Goal: Task Accomplishment & Management: Use online tool/utility

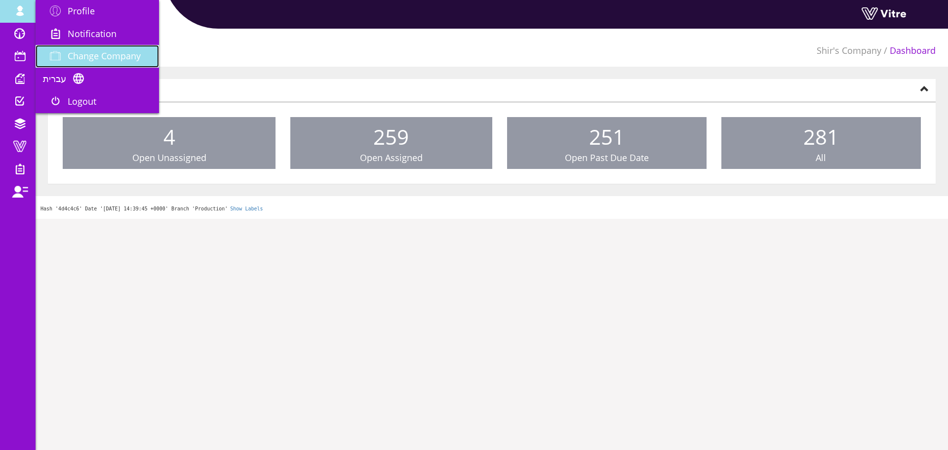
click at [83, 54] on span "Change Company" at bounding box center [104, 56] width 73 height 12
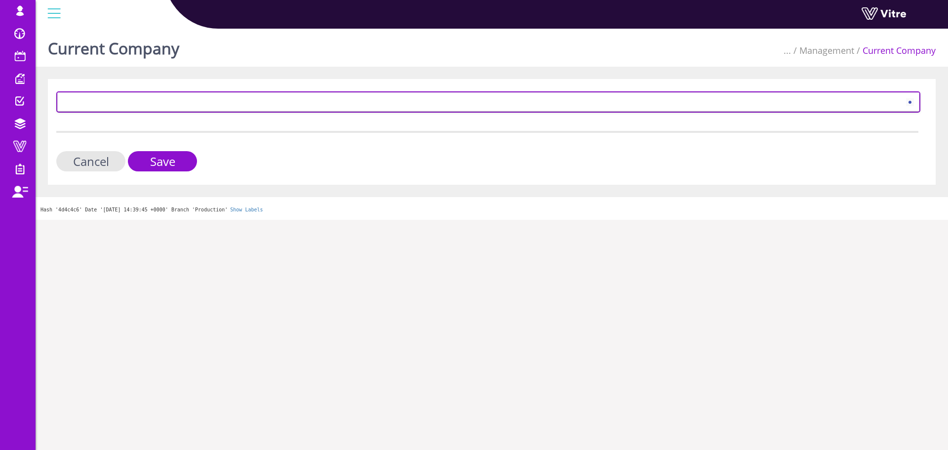
click at [156, 97] on span at bounding box center [479, 102] width 843 height 18
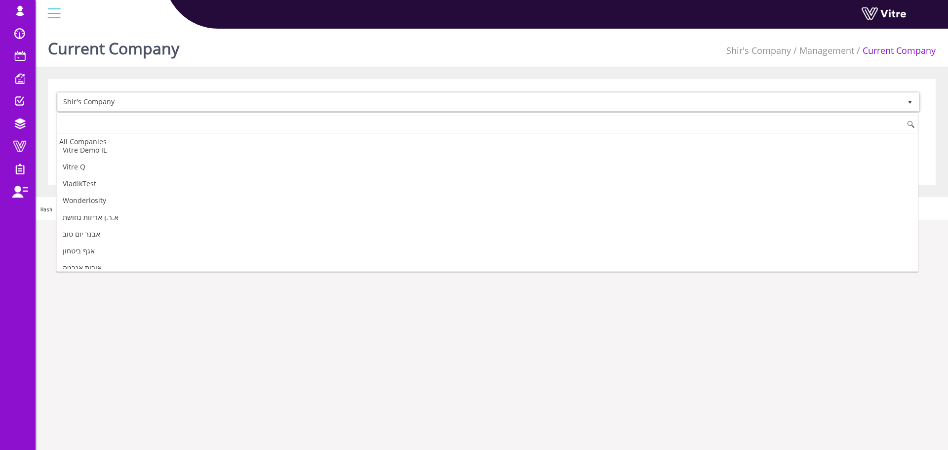
scroll to position [1418, 0]
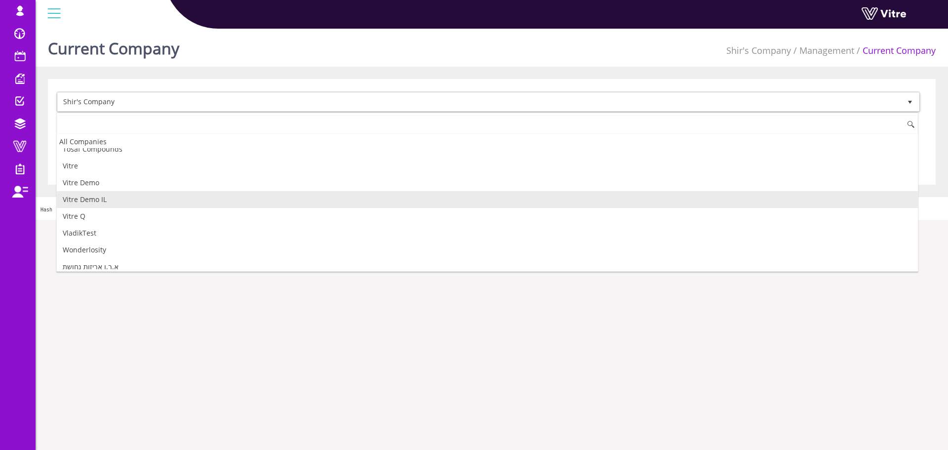
click at [101, 201] on li "Vitre Demo IL" at bounding box center [487, 199] width 861 height 17
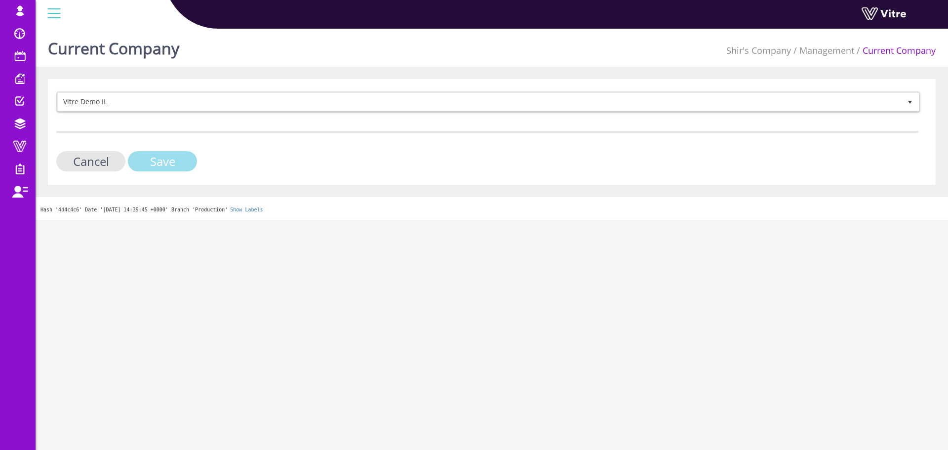
click at [163, 158] on input "Save" at bounding box center [162, 161] width 69 height 20
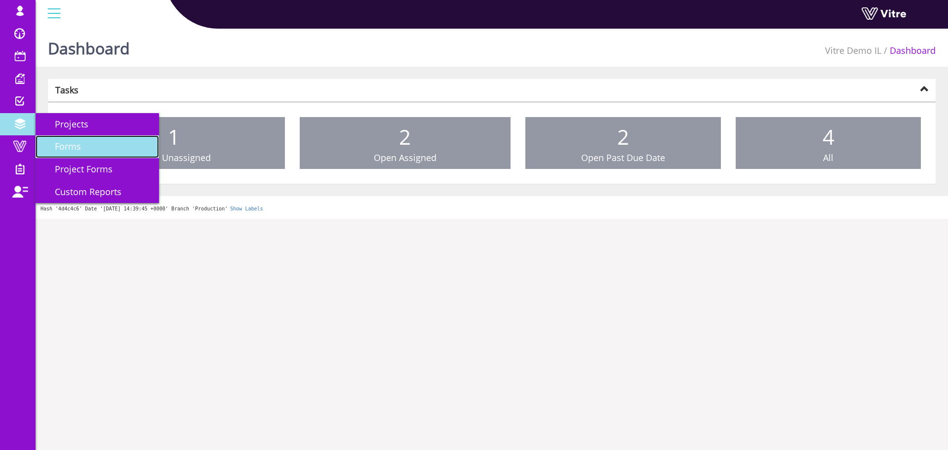
click at [82, 150] on link "Forms" at bounding box center [97, 146] width 123 height 23
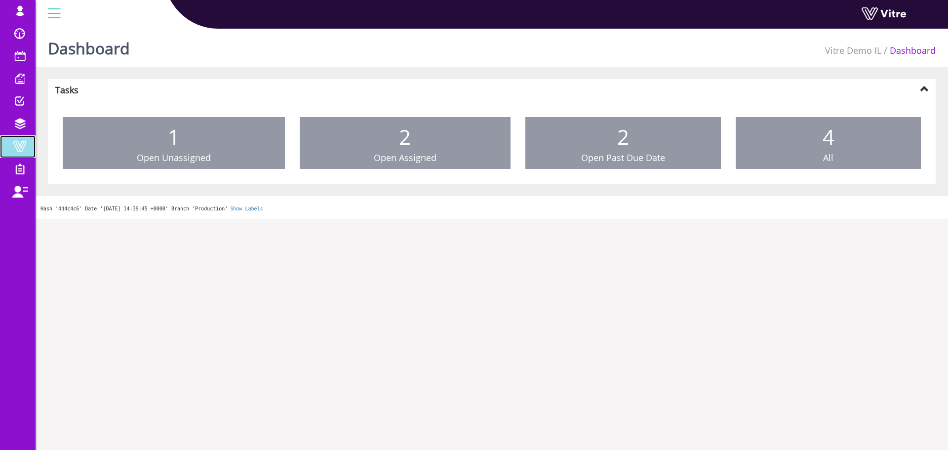
click at [18, 142] on span at bounding box center [19, 146] width 25 height 12
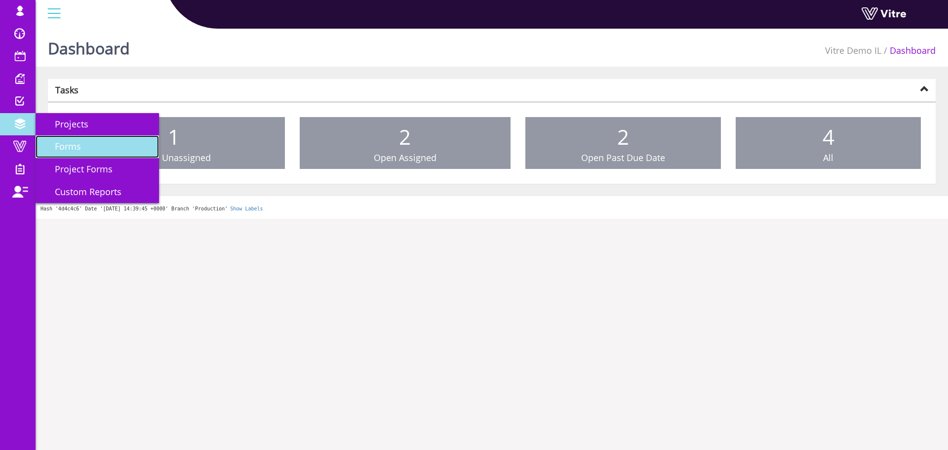
click at [76, 143] on span "Forms" at bounding box center [62, 146] width 38 height 12
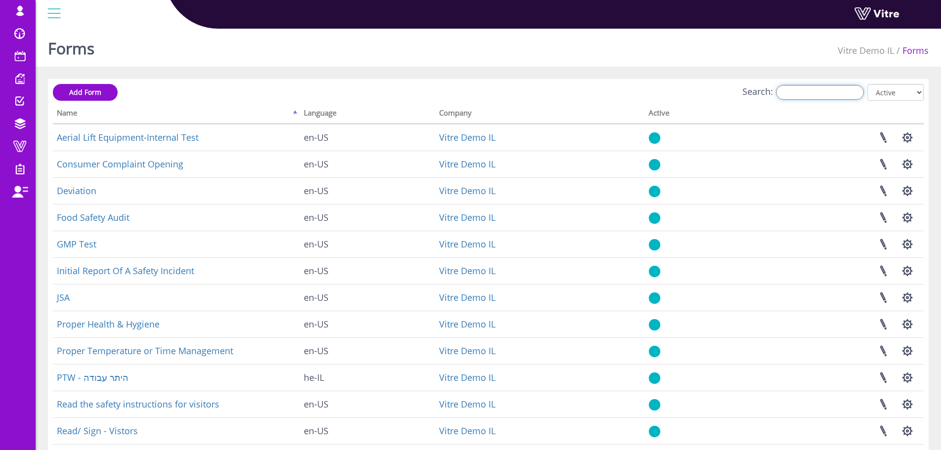
click at [810, 90] on input "Search:" at bounding box center [820, 92] width 88 height 15
paste input "Proper Temperature"
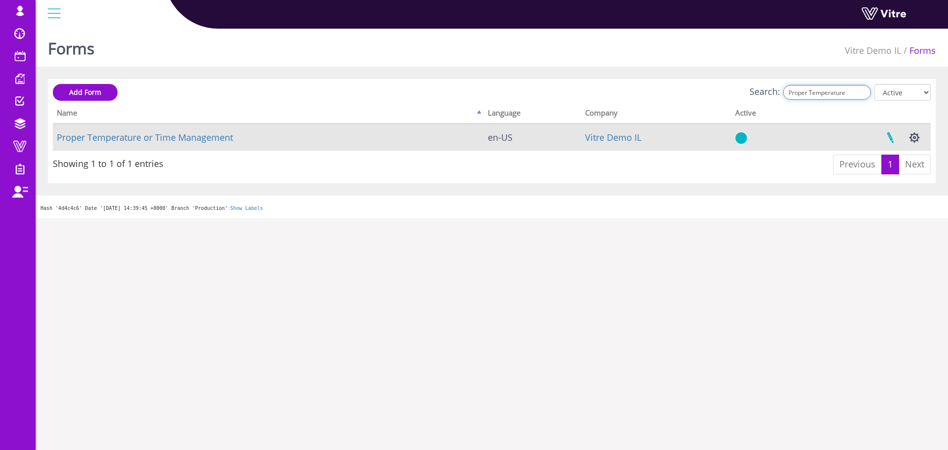
type input "Proper Temperature"
click at [891, 138] on link at bounding box center [890, 137] width 25 height 26
click at [912, 139] on button "button" at bounding box center [914, 137] width 25 height 26
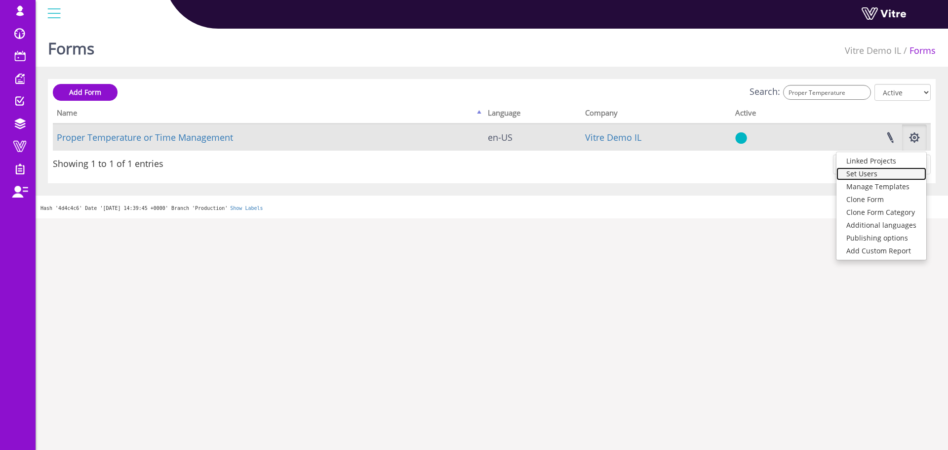
click at [865, 174] on link "Set Users" at bounding box center [881, 173] width 90 height 13
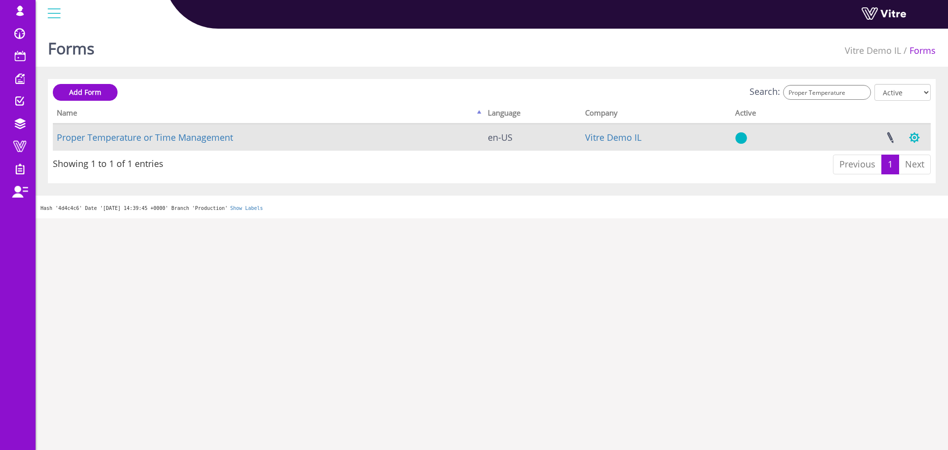
click at [919, 140] on button "button" at bounding box center [914, 137] width 25 height 26
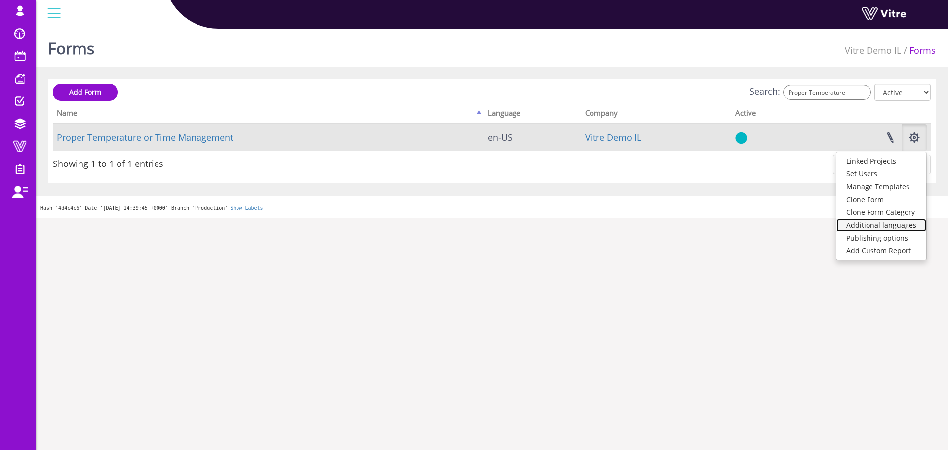
click at [890, 221] on link "Additional languages" at bounding box center [881, 225] width 90 height 13
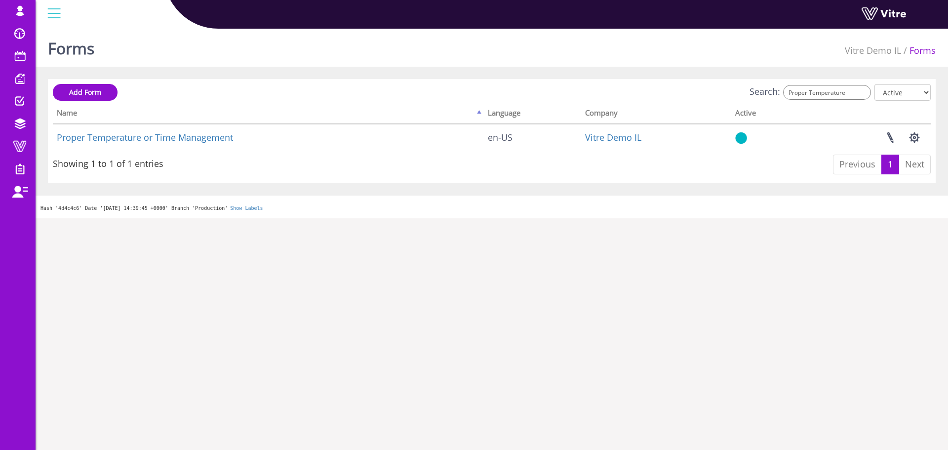
click at [836, 79] on div "Add Form Search: Proper Temperature All Active Not Active Processing... Name La…" at bounding box center [492, 131] width 888 height 104
click at [836, 88] on input "Proper Temperature" at bounding box center [827, 92] width 88 height 15
paste input "Health & Hygien"
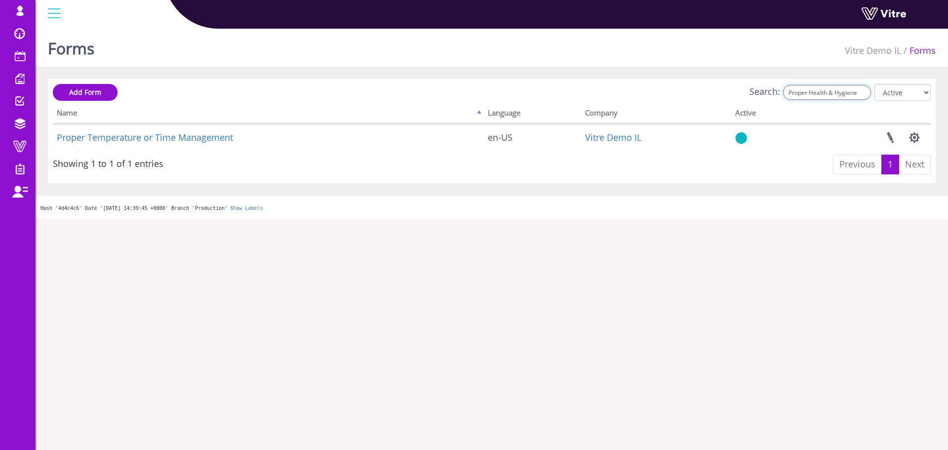
scroll to position [0, 0]
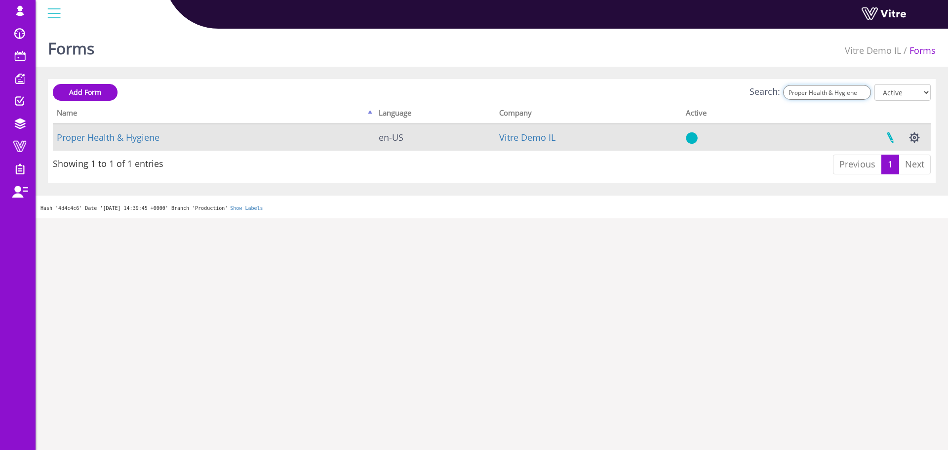
type input "Proper Health & Hygiene"
click at [893, 137] on link at bounding box center [890, 137] width 25 height 26
click at [917, 138] on button "button" at bounding box center [914, 137] width 25 height 26
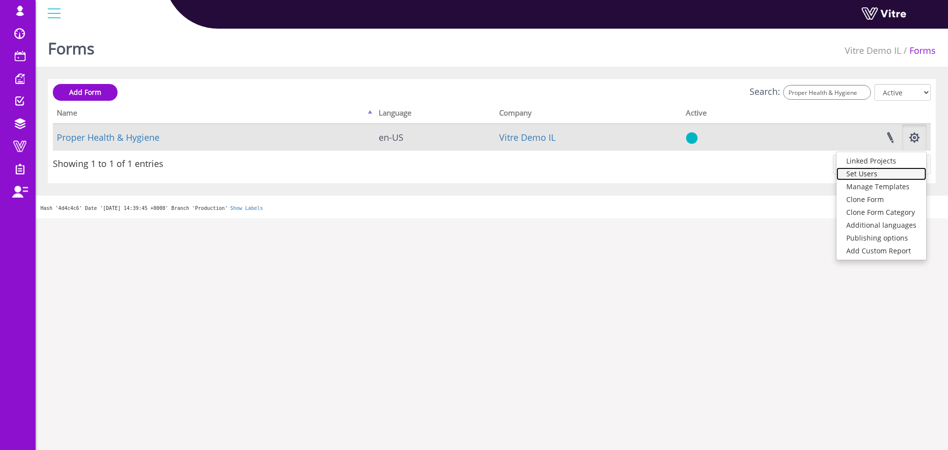
click at [877, 176] on link "Set Users" at bounding box center [881, 173] width 90 height 13
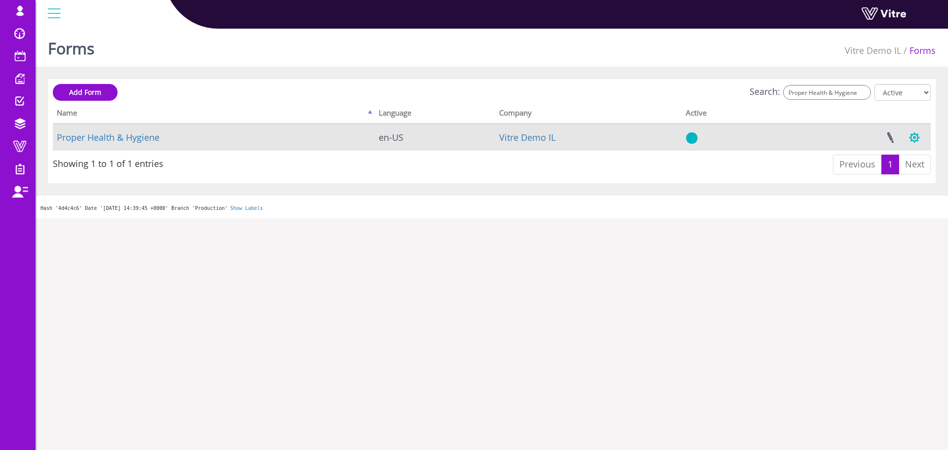
click at [919, 140] on button "button" at bounding box center [914, 137] width 25 height 26
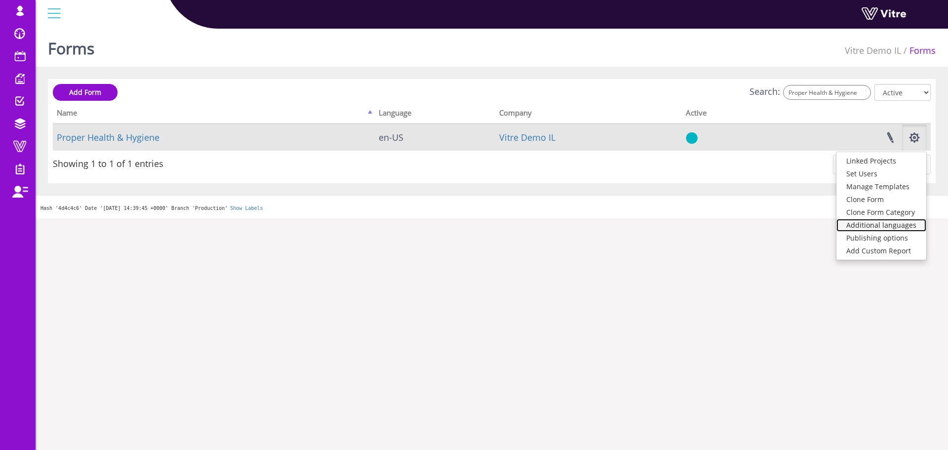
click at [874, 224] on link "Additional languages" at bounding box center [881, 225] width 90 height 13
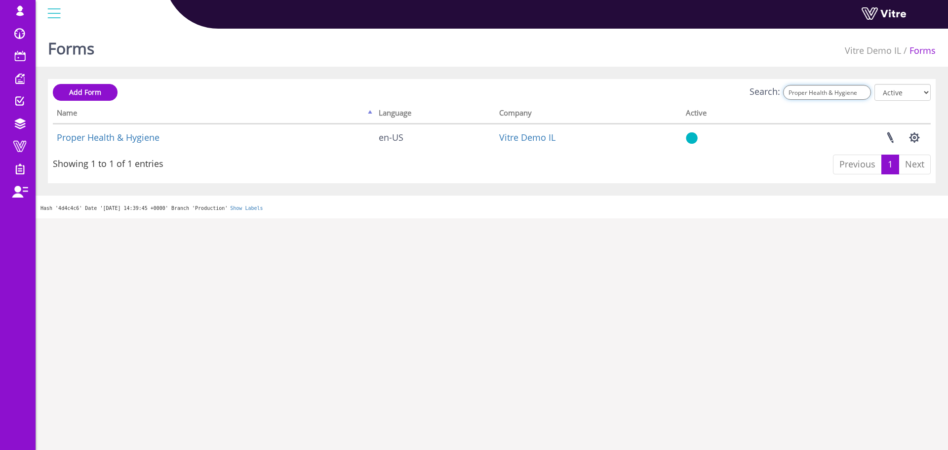
click at [849, 98] on input "Proper Health & Hygiene" at bounding box center [827, 92] width 88 height 15
paste input "Food Safety Audit"
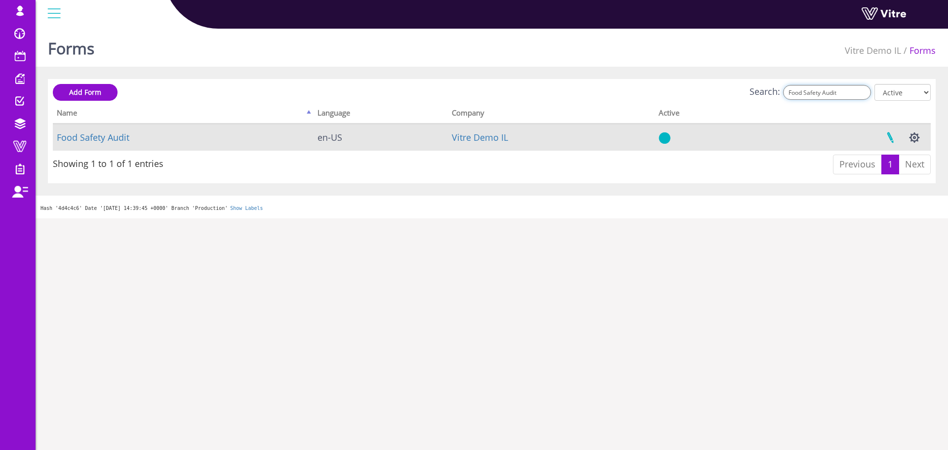
type input "Food Safety Audit"
click at [890, 139] on link at bounding box center [890, 137] width 25 height 26
click at [919, 138] on button "button" at bounding box center [914, 137] width 25 height 26
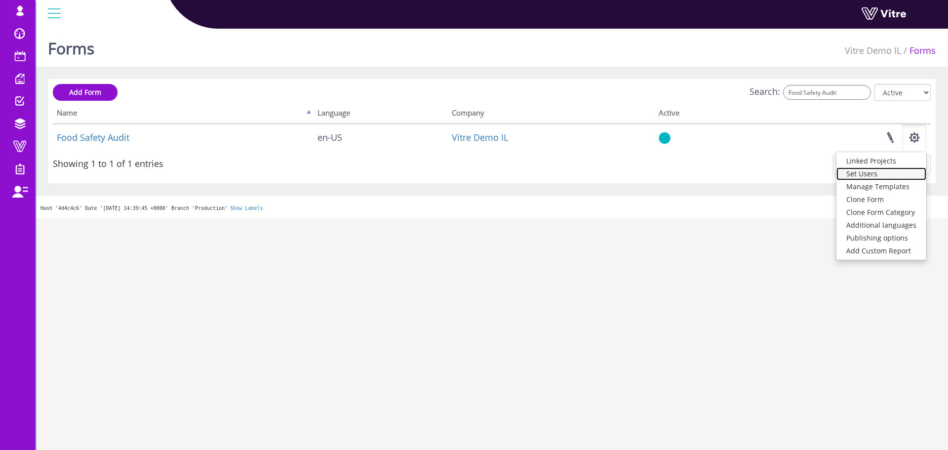
click at [891, 175] on link "Set Users" at bounding box center [881, 173] width 90 height 13
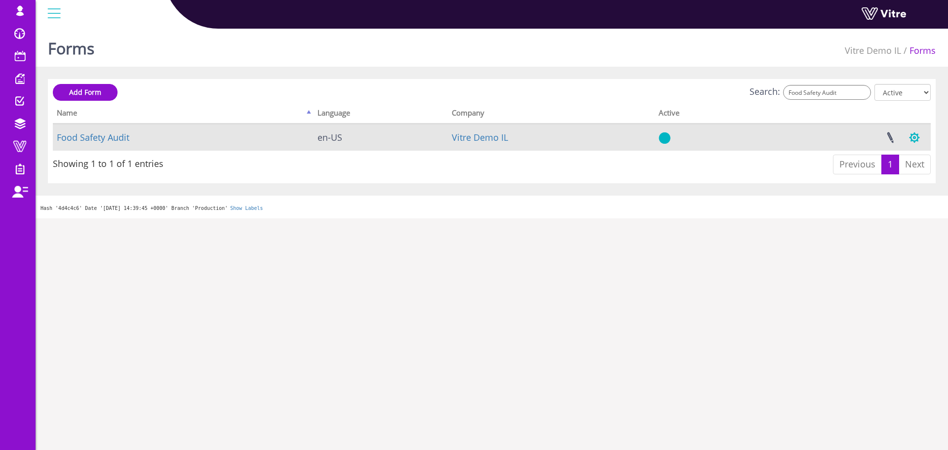
click at [920, 140] on button "button" at bounding box center [914, 137] width 25 height 26
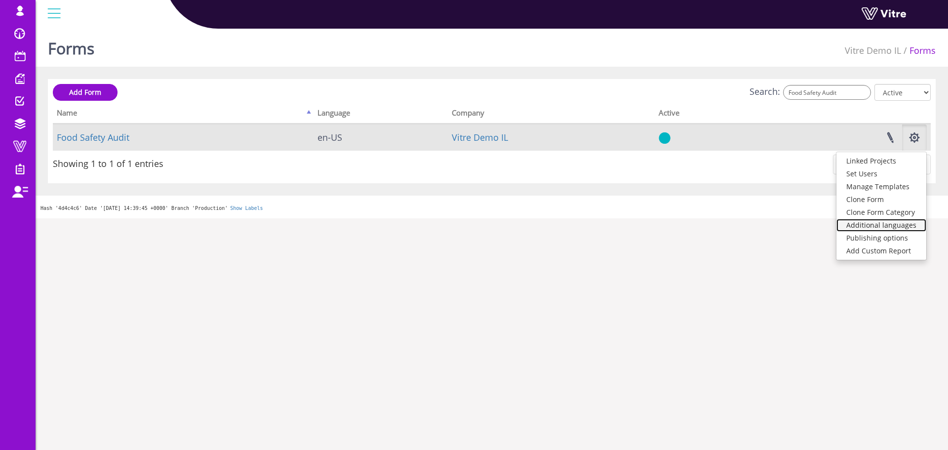
click at [873, 228] on link "Additional languages" at bounding box center [881, 225] width 90 height 13
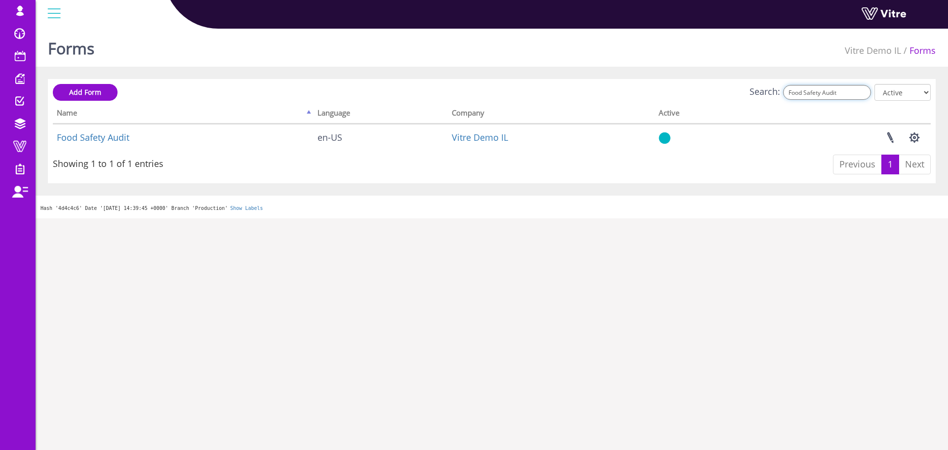
click at [812, 99] on input "Food Safety Audit" at bounding box center [827, 92] width 88 height 15
click at [813, 97] on input "Food Safety Audit" at bounding box center [827, 92] width 88 height 15
paste input "GMP"
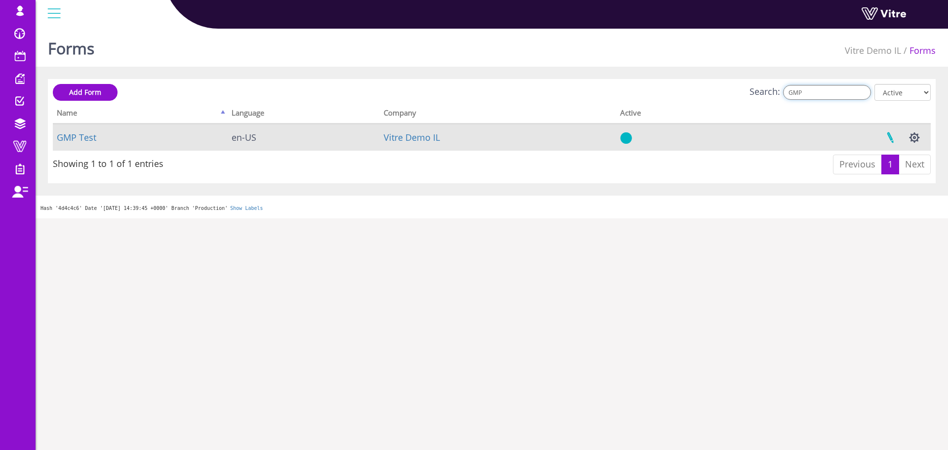
type input "GMP"
click at [890, 136] on link at bounding box center [890, 137] width 25 height 26
click at [917, 138] on button "button" at bounding box center [914, 137] width 25 height 26
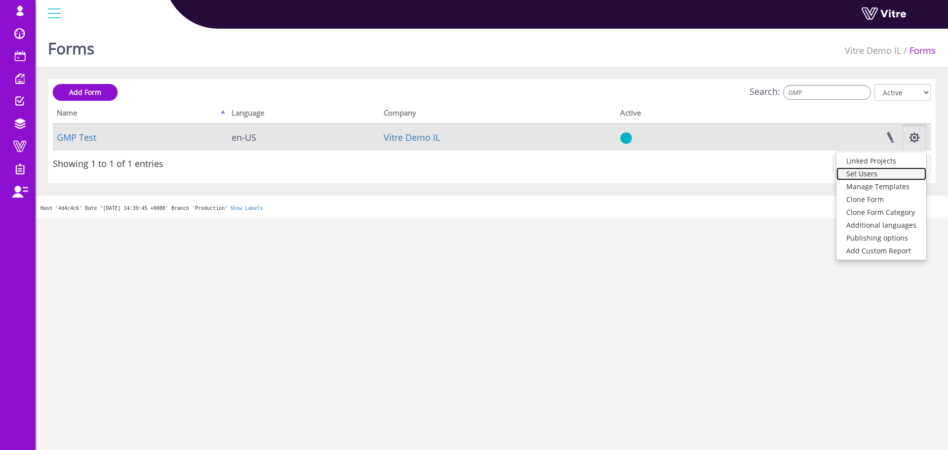
click at [862, 177] on link "Set Users" at bounding box center [881, 173] width 90 height 13
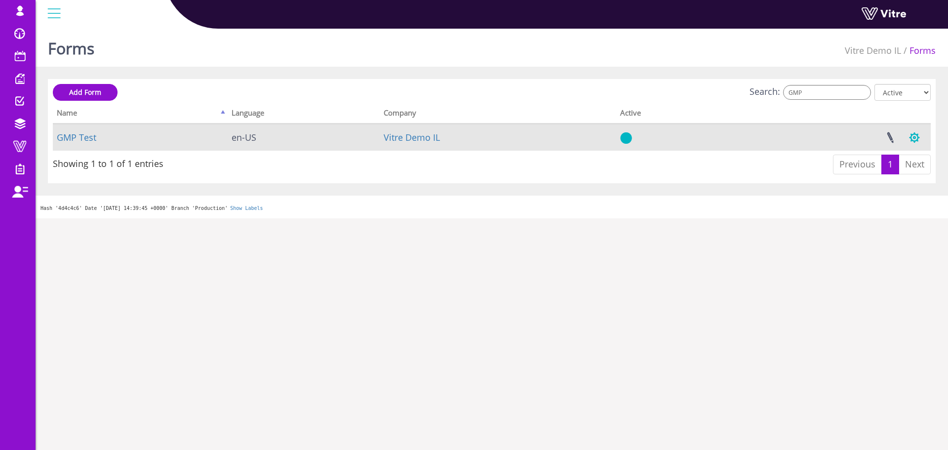
click at [918, 144] on button "button" at bounding box center [914, 137] width 25 height 26
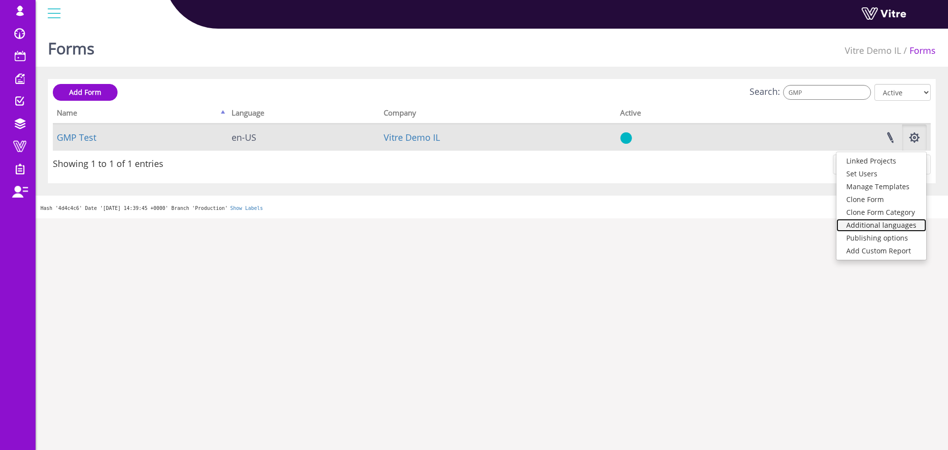
click at [863, 224] on link "Additional languages" at bounding box center [881, 225] width 90 height 13
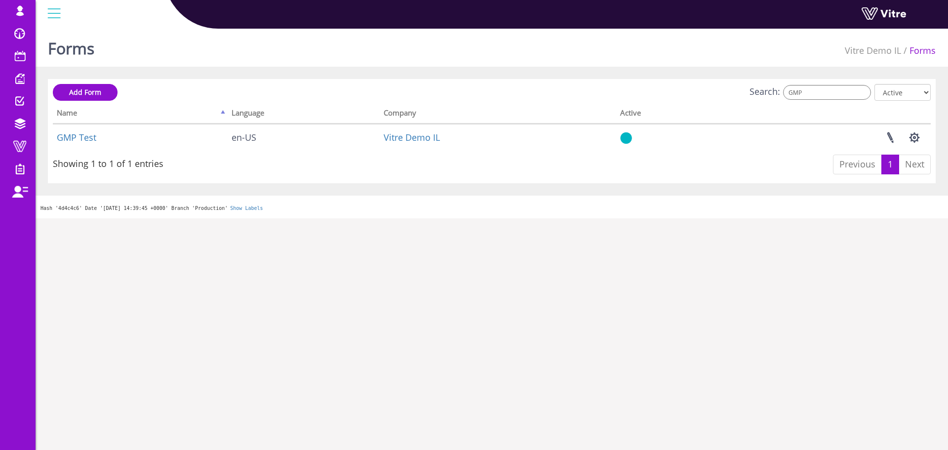
click at [840, 84] on div "Search: GMP All Active Not Active" at bounding box center [492, 93] width 878 height 18
click at [835, 94] on input "GMP" at bounding box center [827, 92] width 88 height 15
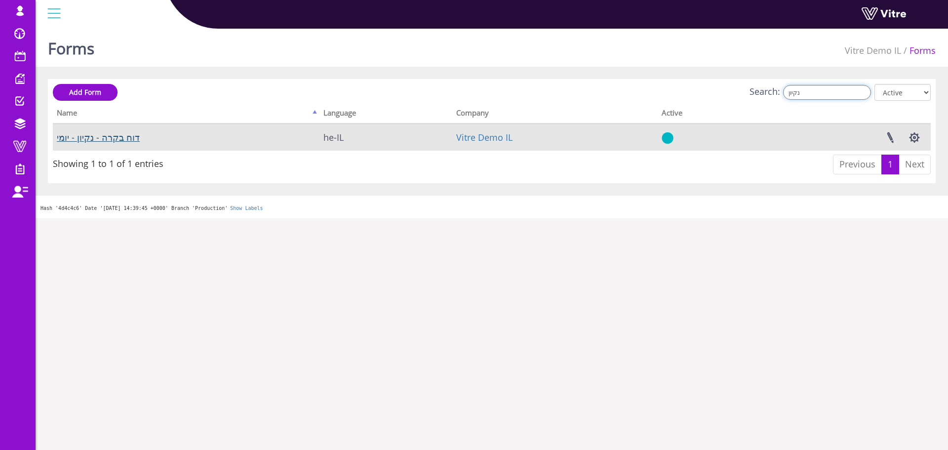
type input "נקיון"
click at [127, 134] on link "דוח בקרה - נקיון - יומי" at bounding box center [98, 137] width 83 height 12
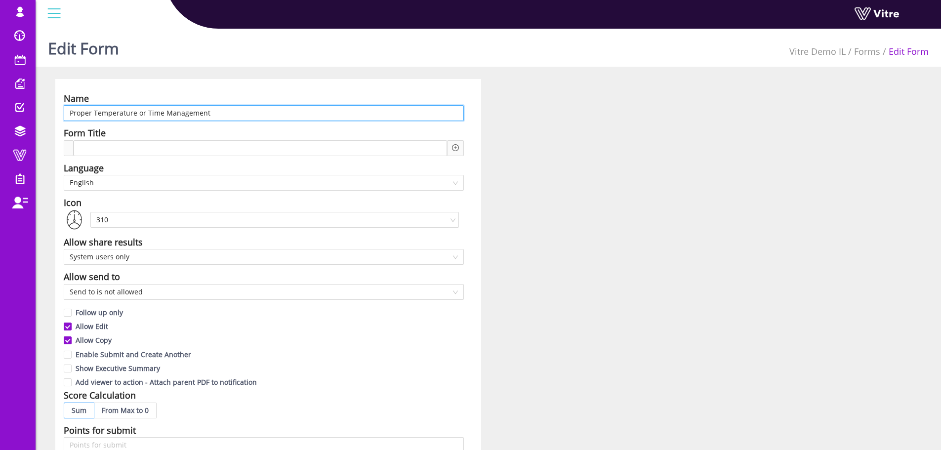
click at [229, 115] on input "Proper Temperature or Time Management" at bounding box center [264, 113] width 400 height 16
paste input "ניהול טמפרטורה או זמן תקין"
click at [118, 186] on span "English" at bounding box center [264, 182] width 388 height 15
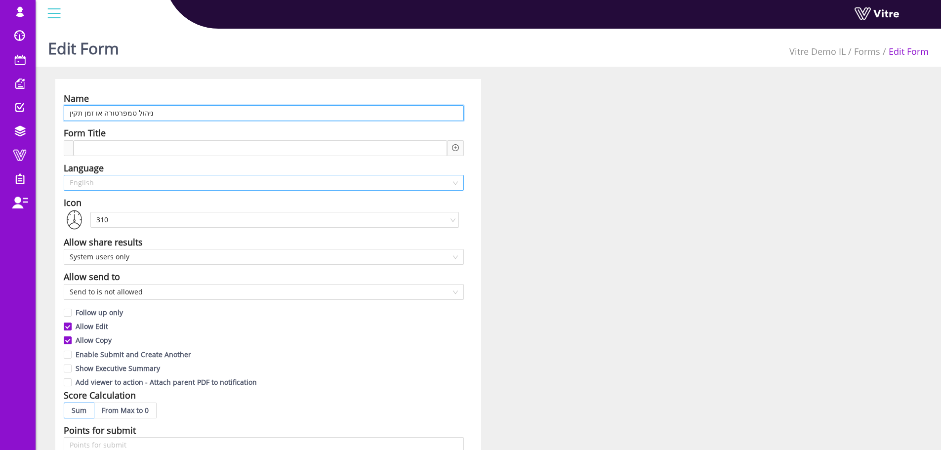
type input "ניהול טמפרטורה או זמן תקין"
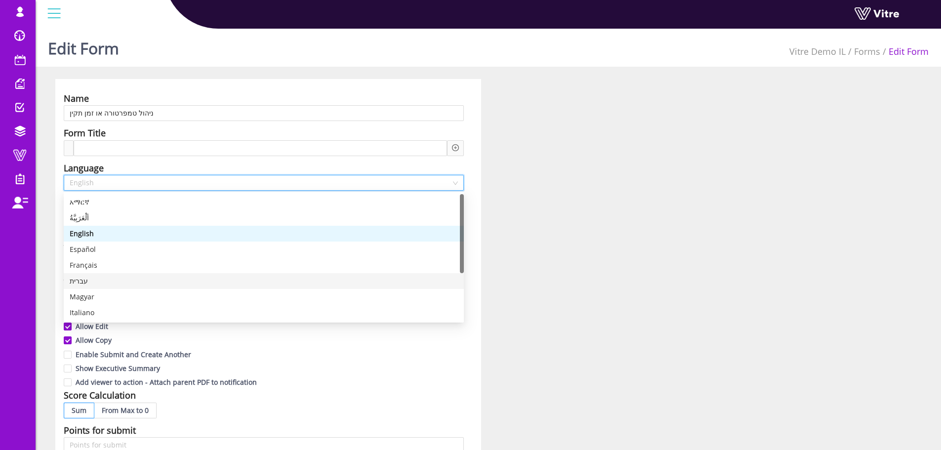
click at [91, 282] on div "עברית" at bounding box center [264, 281] width 388 height 11
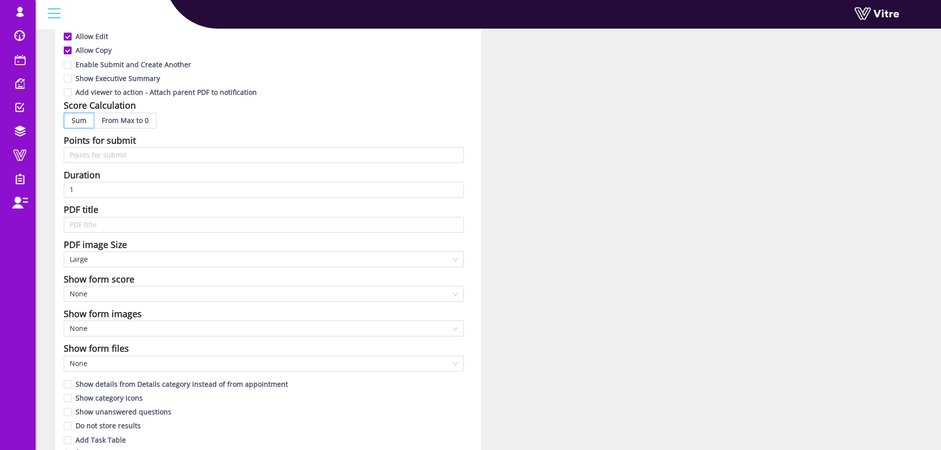
scroll to position [444, 0]
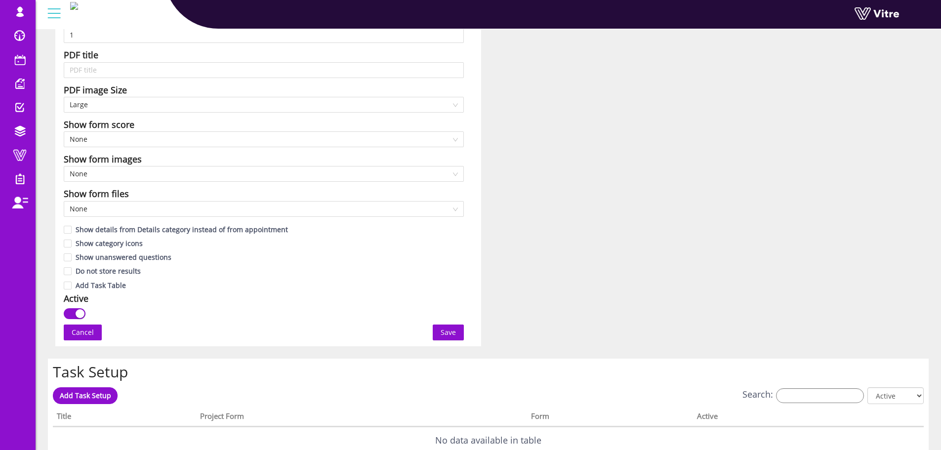
drag, startPoint x: 449, startPoint y: 330, endPoint x: 428, endPoint y: 287, distance: 47.9
click at [448, 330] on span "Save" at bounding box center [447, 332] width 15 height 11
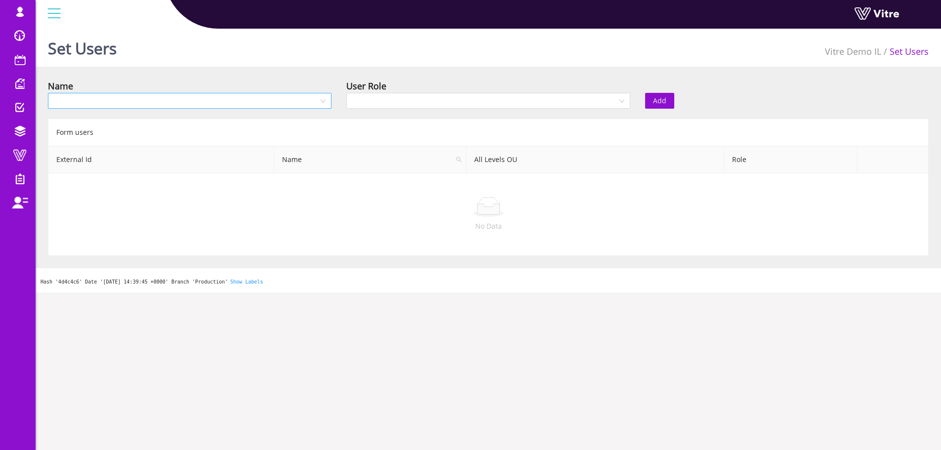
click at [260, 103] on input "search" at bounding box center [186, 100] width 265 height 15
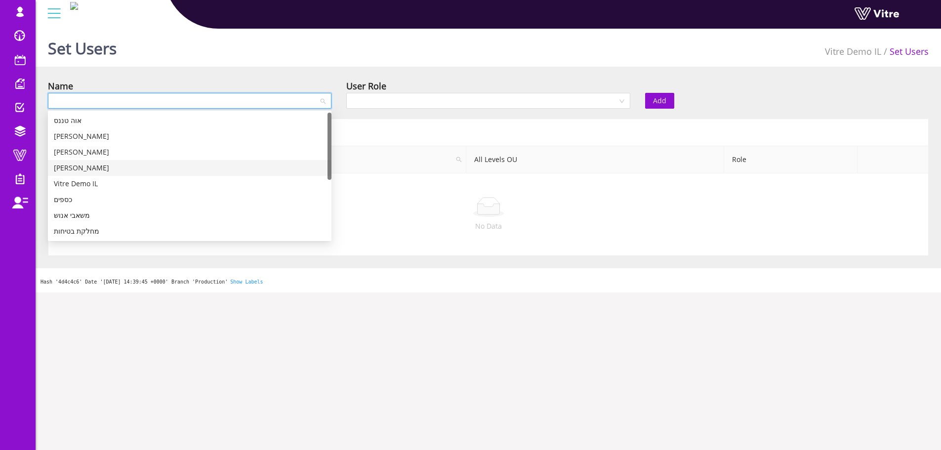
scroll to position [49, 0]
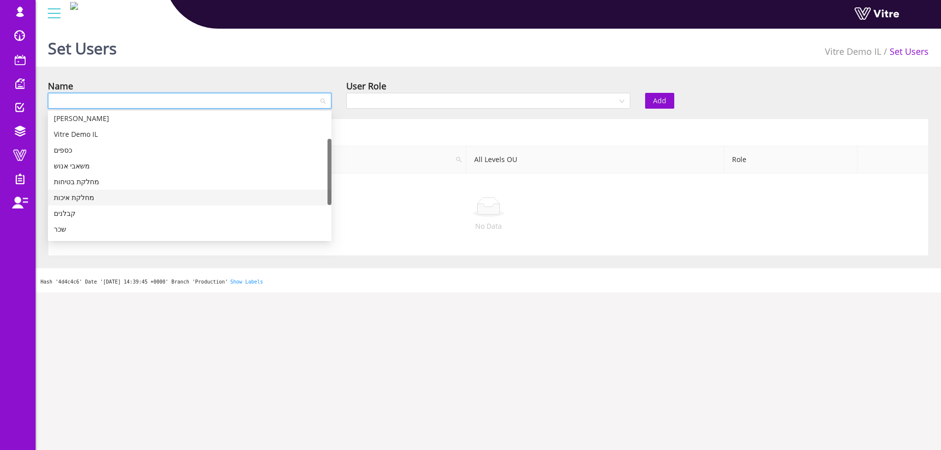
click at [102, 197] on div "מחלקת איכות" at bounding box center [190, 197] width 272 height 11
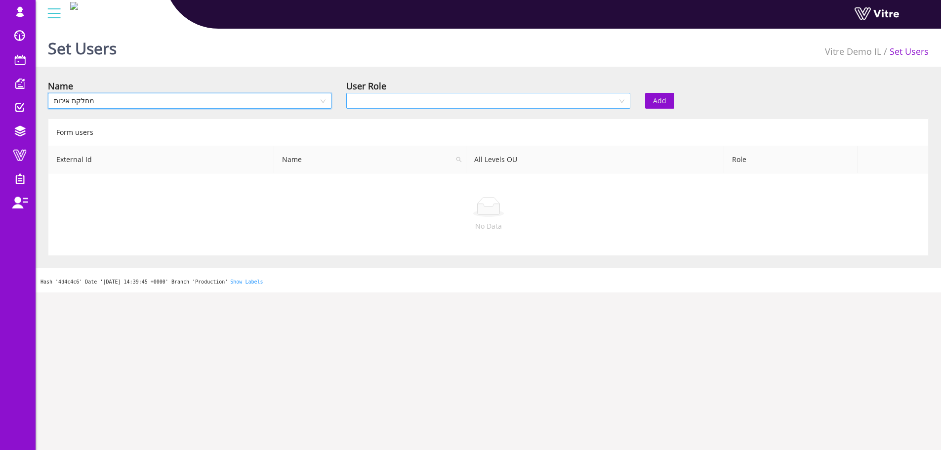
click at [467, 102] on input "search" at bounding box center [484, 100] width 265 height 15
click at [411, 141] on div "Recipient" at bounding box center [488, 136] width 272 height 11
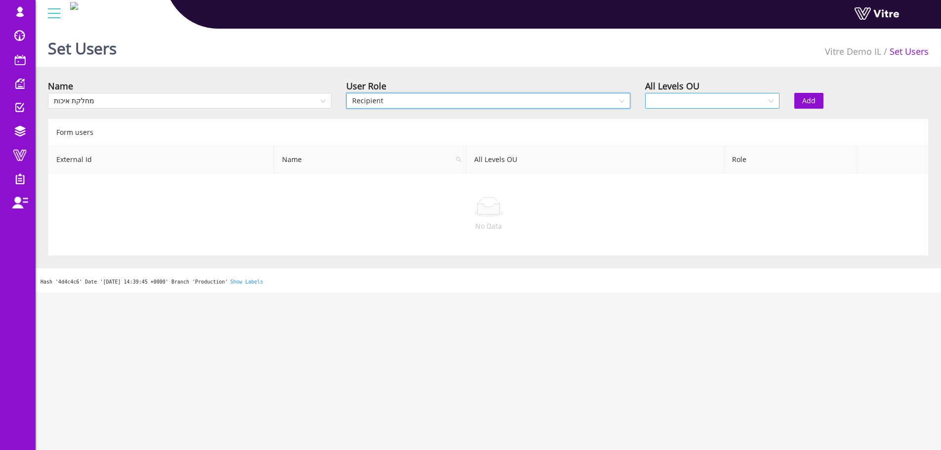
click at [696, 105] on input "search" at bounding box center [709, 100] width 116 height 15
click at [688, 124] on div "Yes" at bounding box center [711, 120] width 122 height 11
click at [799, 97] on button "Add" at bounding box center [808, 101] width 29 height 16
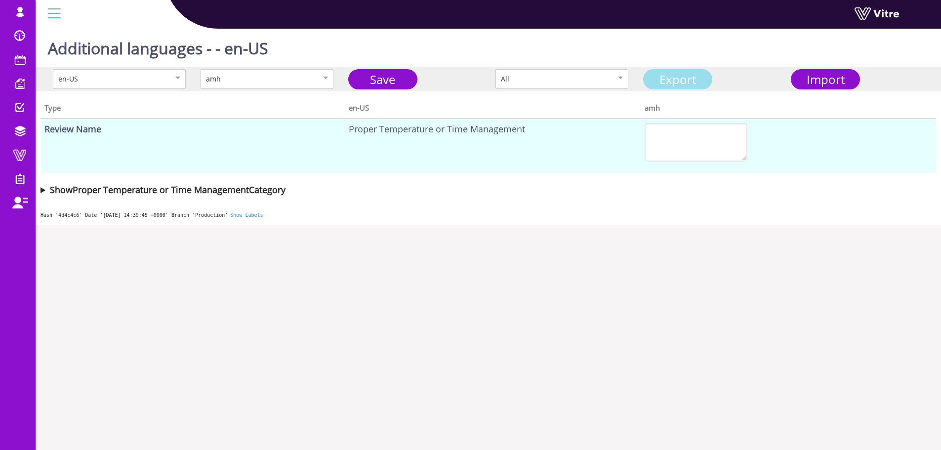
click at [694, 77] on link "Export" at bounding box center [677, 79] width 69 height 20
click at [819, 70] on div "Import" at bounding box center [825, 79] width 62 height 18
click at [808, 73] on span "Import" at bounding box center [825, 79] width 38 height 16
click at [396, 83] on link "Save" at bounding box center [382, 79] width 69 height 20
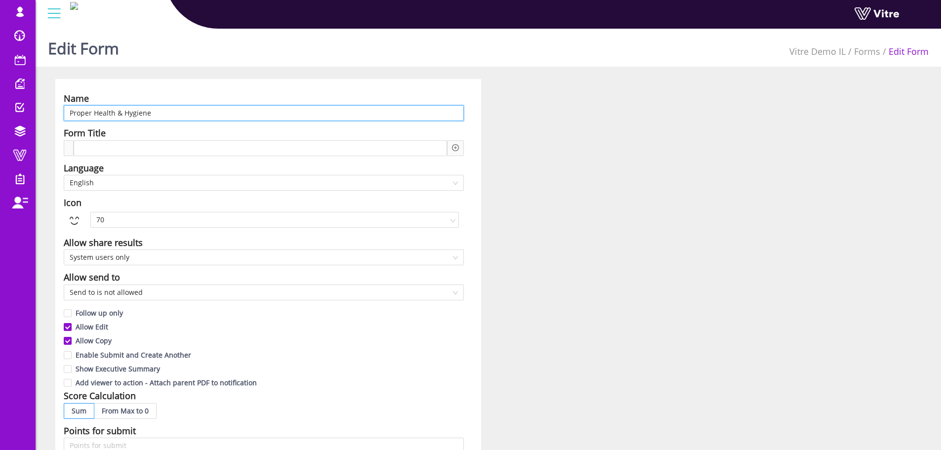
click at [154, 114] on input "Proper Health & Hygiene" at bounding box center [264, 113] width 400 height 16
paste input "בריאות והיגיינה נאותה"
click at [103, 183] on span "English" at bounding box center [264, 182] width 388 height 15
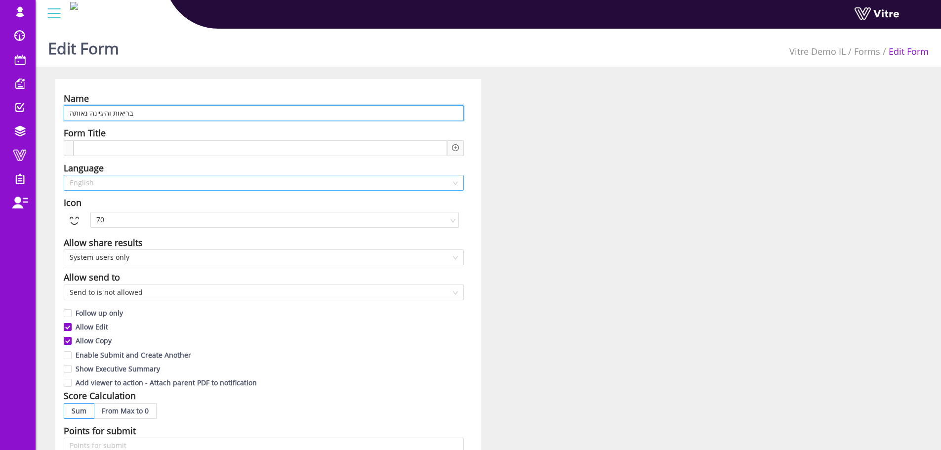
type input "בריאות והיגיינה נאותה"
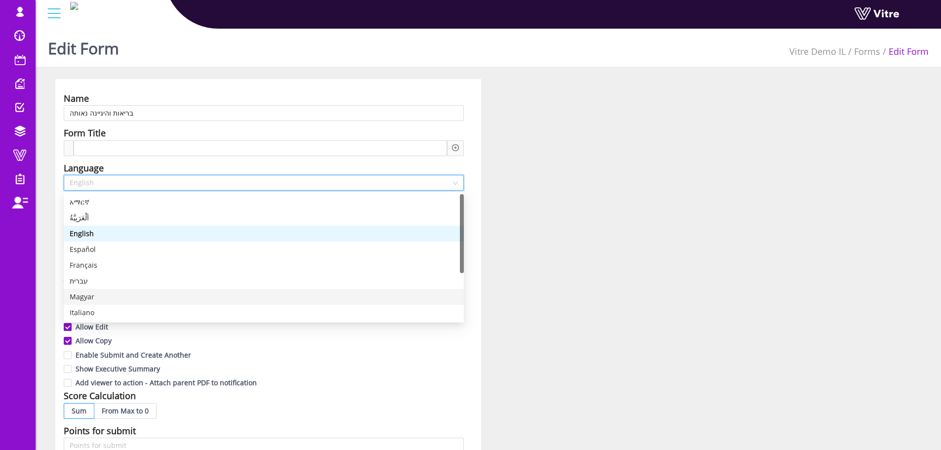
click at [92, 283] on div "עברית" at bounding box center [264, 281] width 388 height 11
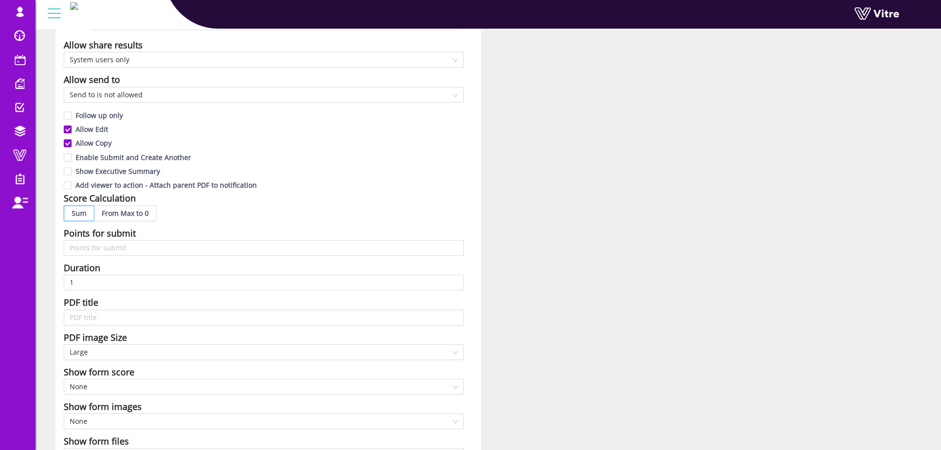
scroll to position [395, 0]
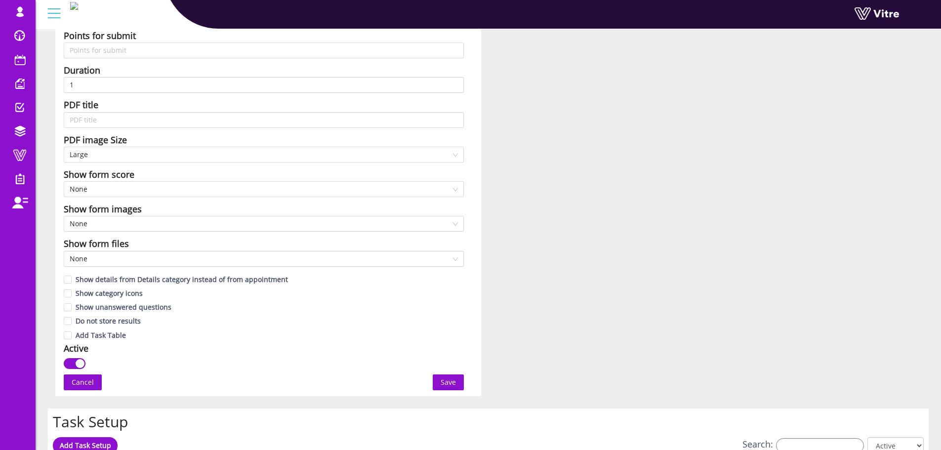
click at [442, 387] on span "Save" at bounding box center [447, 382] width 15 height 11
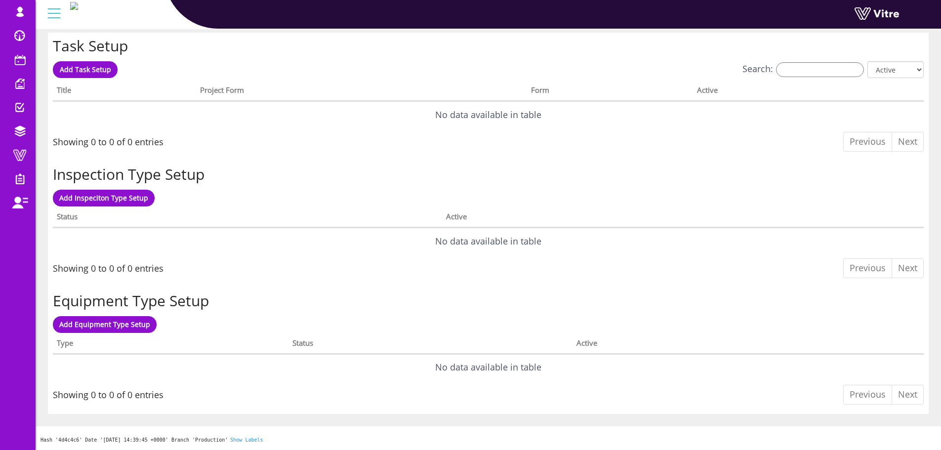
scroll to position [0, 0]
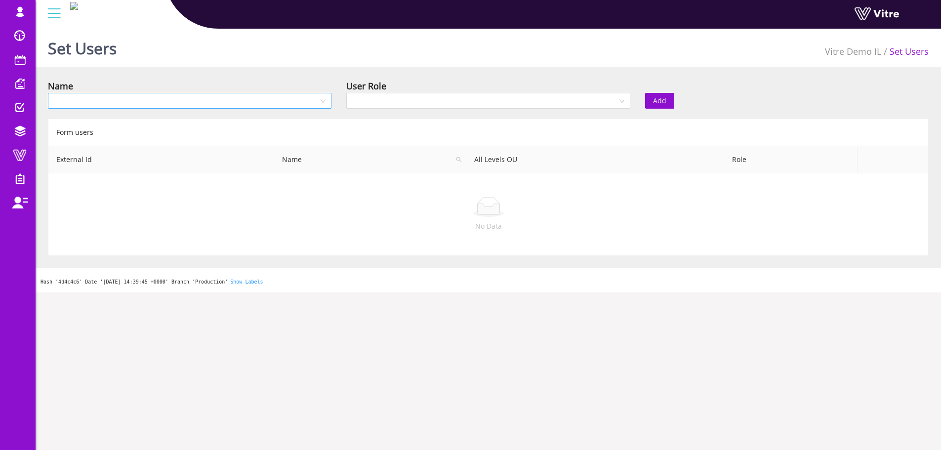
click at [259, 103] on input "search" at bounding box center [186, 100] width 265 height 15
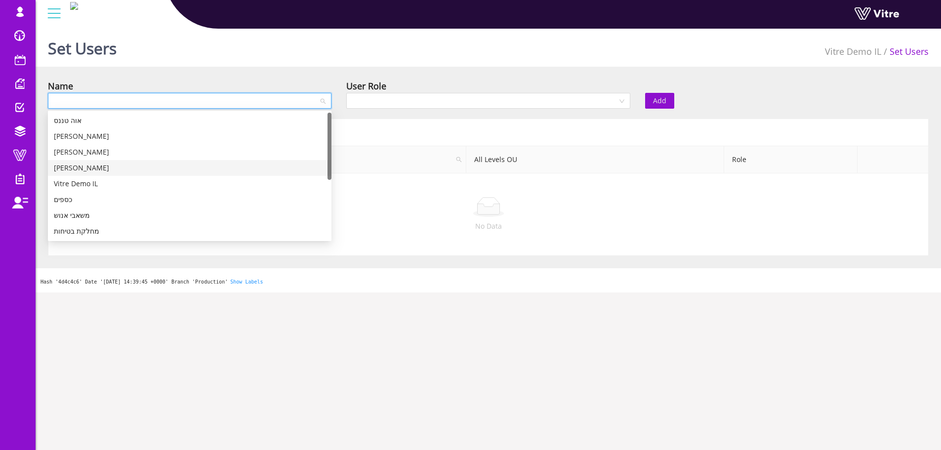
scroll to position [49, 0]
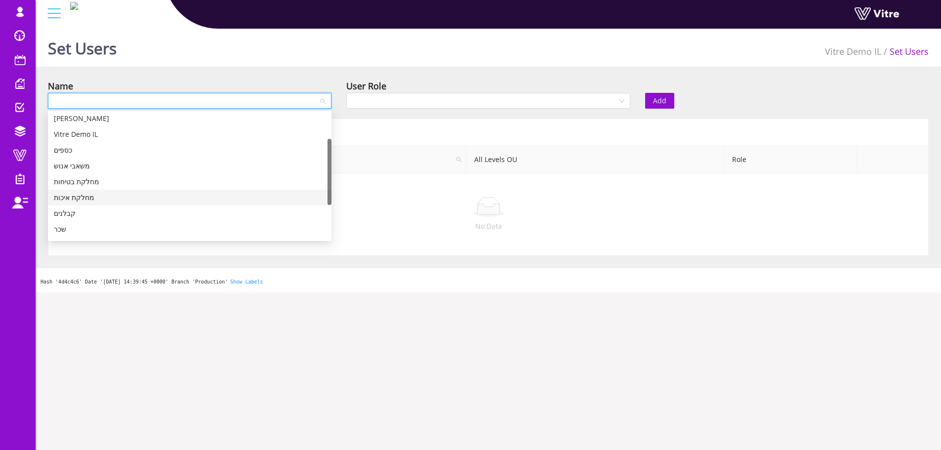
click at [89, 197] on div "מחלקת איכות" at bounding box center [190, 197] width 272 height 11
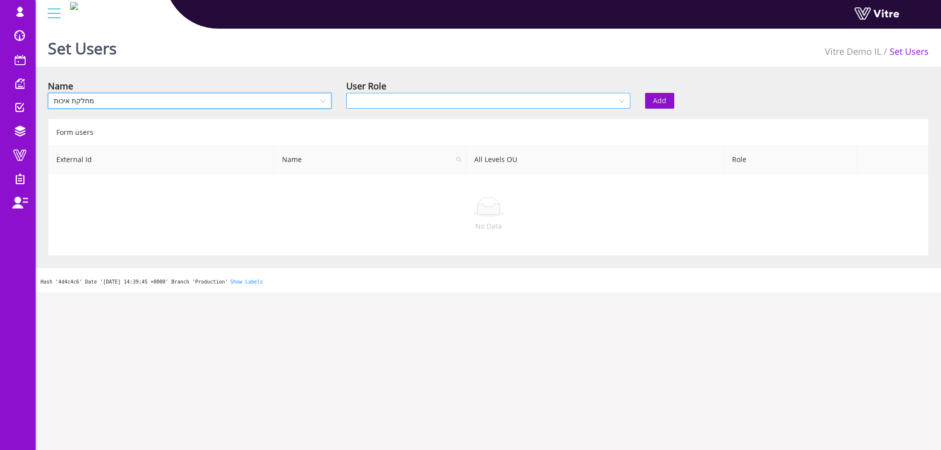
click at [386, 98] on input "search" at bounding box center [484, 100] width 265 height 15
drag, startPoint x: 375, startPoint y: 154, endPoint x: 381, endPoint y: 135, distance: 20.1
click at [381, 135] on div "Owner Recipient Viewer" at bounding box center [487, 136] width 283 height 47
click at [381, 135] on div "Recipient" at bounding box center [488, 136] width 272 height 11
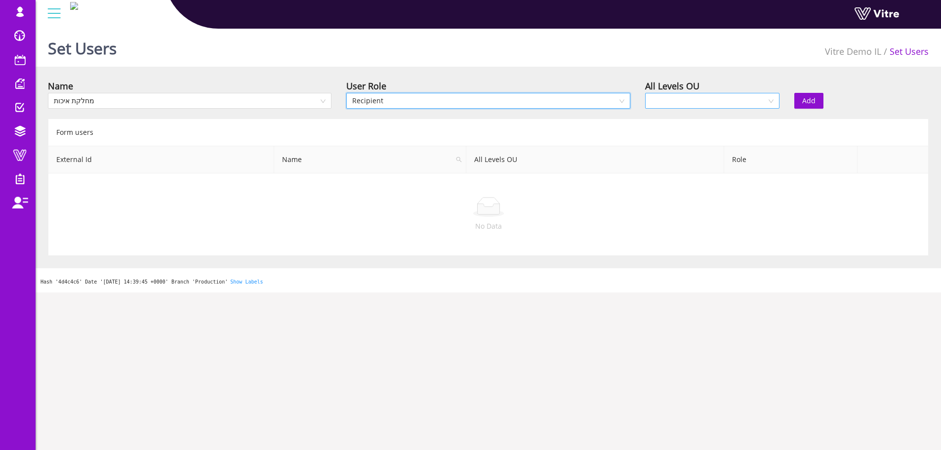
click at [710, 105] on input "search" at bounding box center [709, 100] width 116 height 15
click at [696, 120] on div "Yes" at bounding box center [711, 120] width 122 height 11
click at [820, 105] on button "Add" at bounding box center [808, 101] width 29 height 16
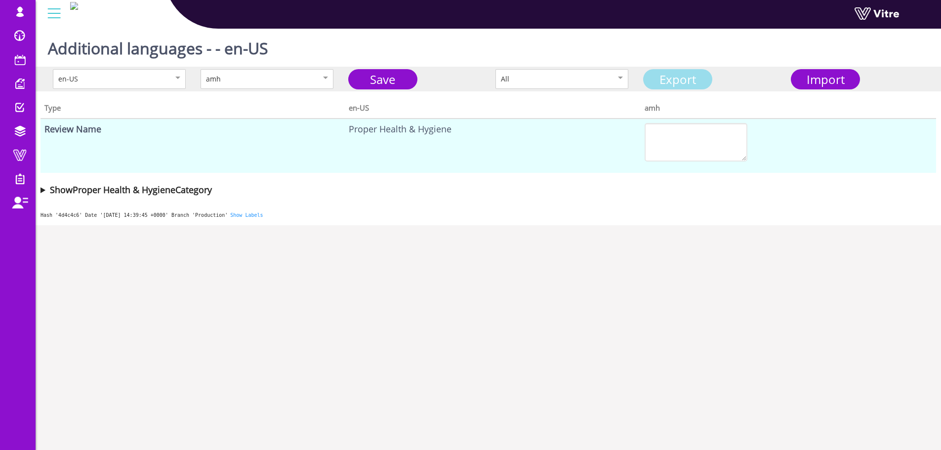
click at [683, 78] on link "Export" at bounding box center [677, 79] width 69 height 20
click at [808, 79] on span "Import" at bounding box center [825, 79] width 38 height 16
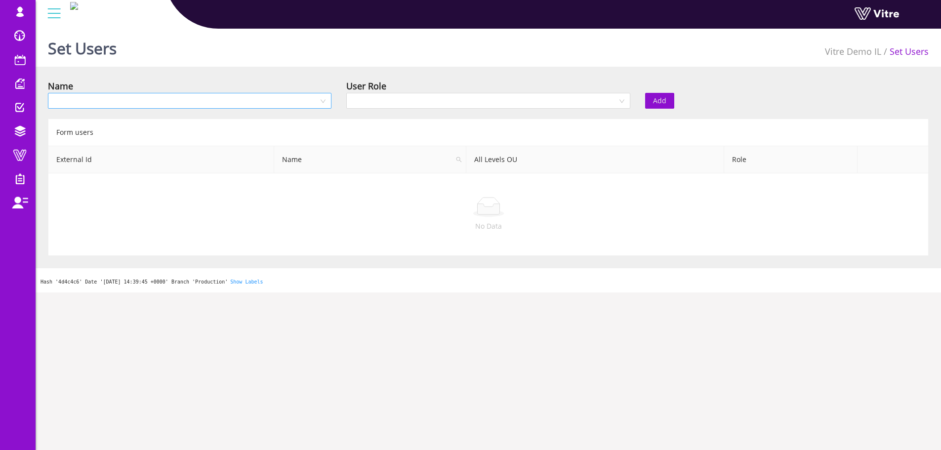
click at [299, 100] on input "search" at bounding box center [186, 100] width 265 height 15
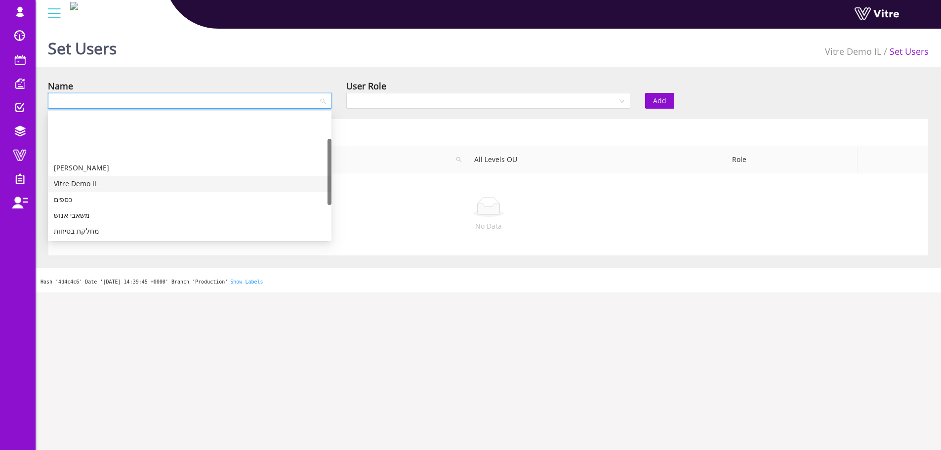
scroll to position [49, 0]
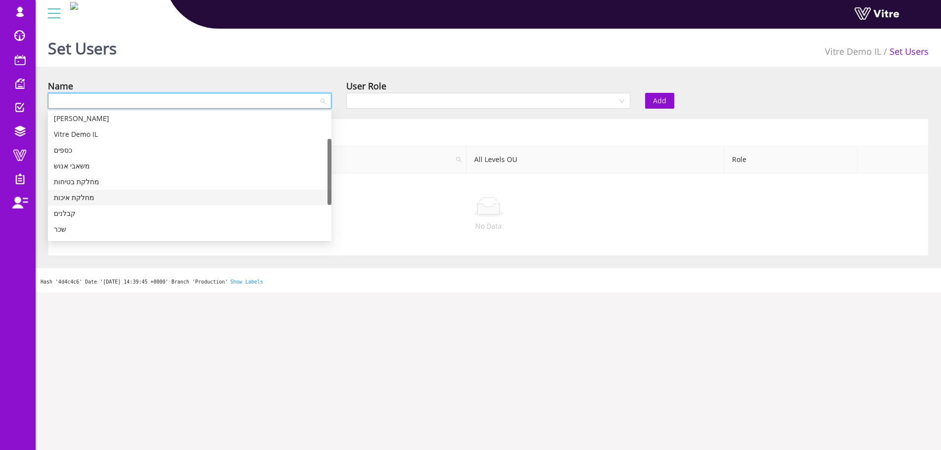
click at [80, 195] on div "מחלקת איכות" at bounding box center [190, 197] width 272 height 11
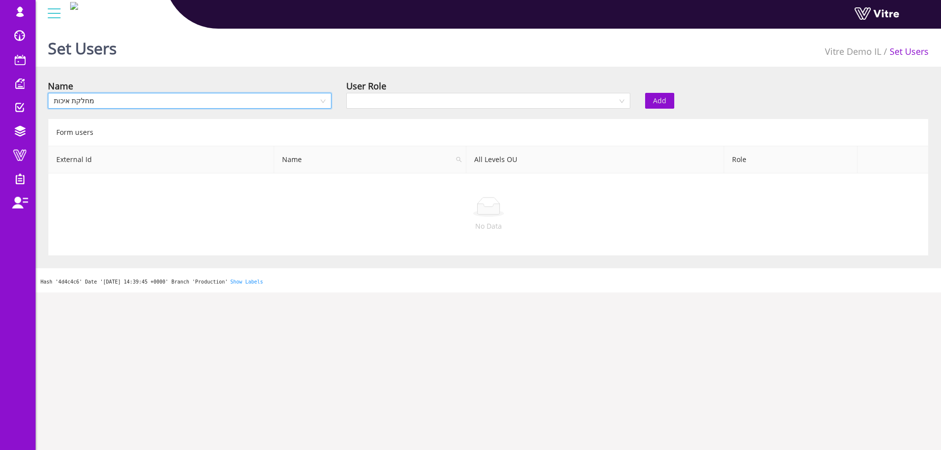
click at [390, 92] on div "User Role" at bounding box center [487, 86] width 283 height 14
click at [390, 99] on input "search" at bounding box center [484, 100] width 265 height 15
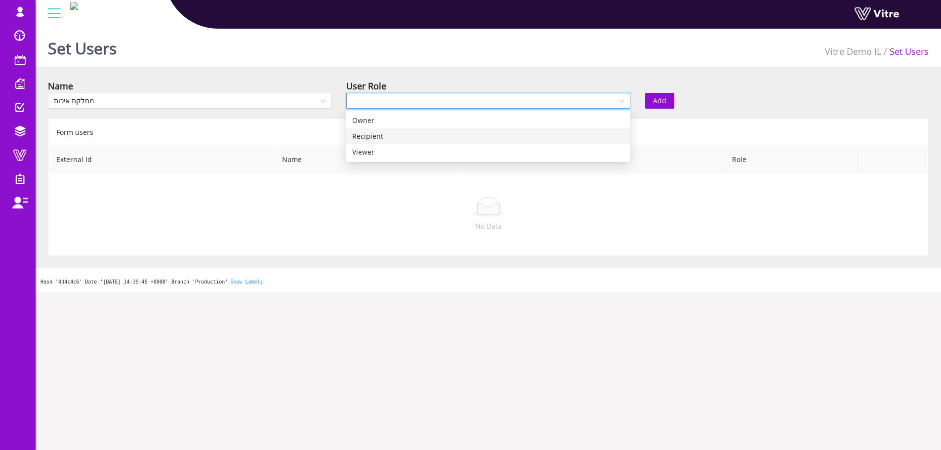
click at [378, 136] on div "Recipient" at bounding box center [488, 136] width 272 height 11
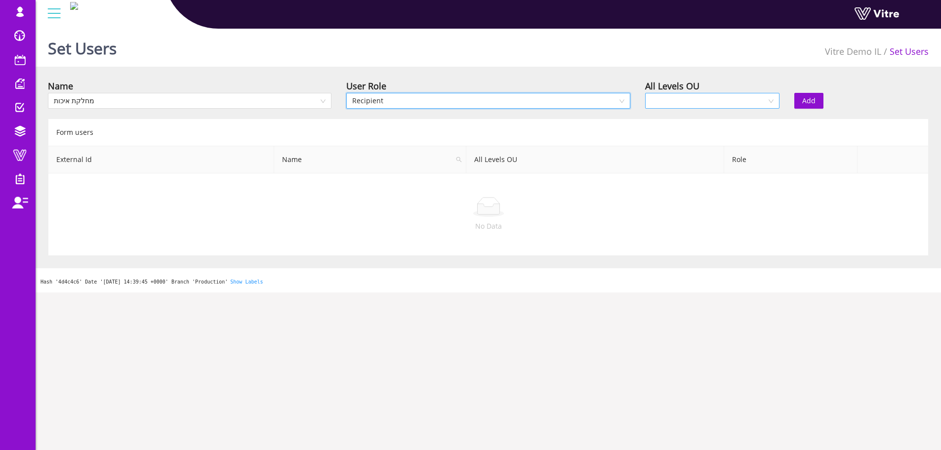
click at [672, 99] on input "search" at bounding box center [709, 100] width 116 height 15
click at [661, 127] on div "Yes" at bounding box center [711, 121] width 134 height 16
click at [808, 100] on span "Add" at bounding box center [808, 100] width 13 height 11
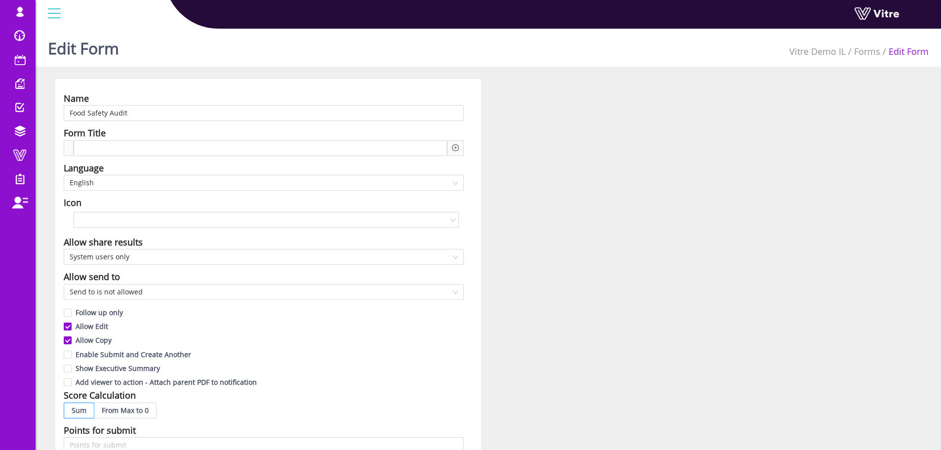
click at [117, 89] on div "Name Food Safety Audit Form Title Language English Icon Allow share results Sys…" at bounding box center [268, 434] width 426 height 711
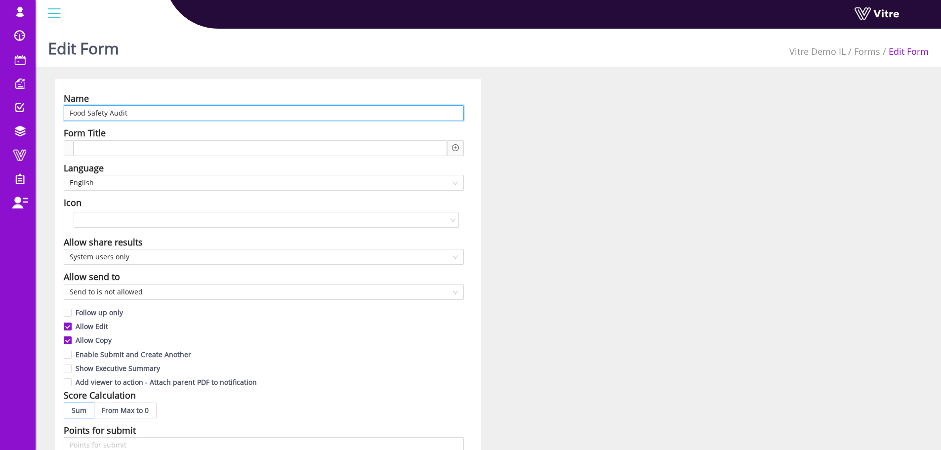
click at [122, 113] on input "Food Safety Audit" at bounding box center [264, 113] width 400 height 16
paste input "ביקורת בטיחות מזון"
click at [104, 177] on span "English" at bounding box center [264, 182] width 388 height 15
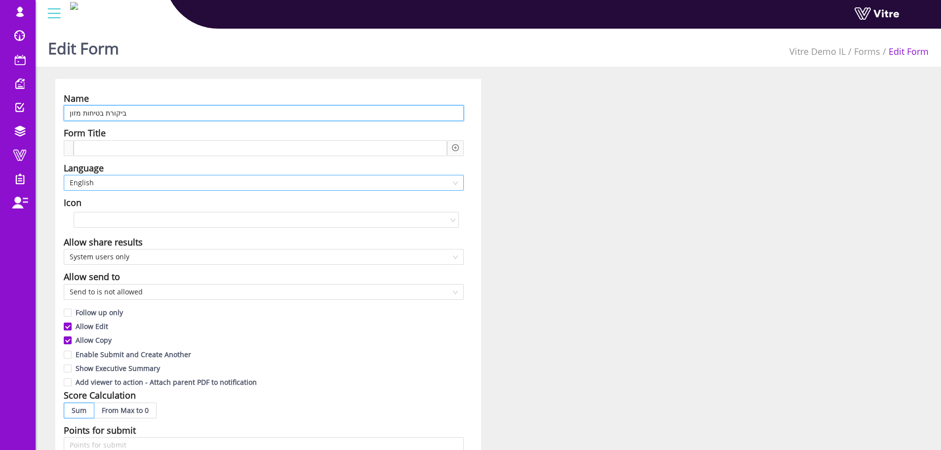
type input "ביקורת בטיחות מזון"
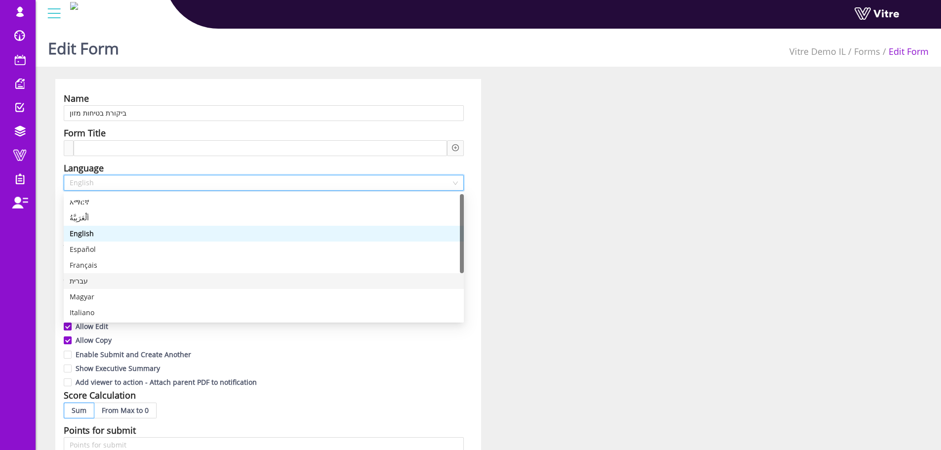
click at [101, 281] on div "עברית" at bounding box center [264, 281] width 388 height 11
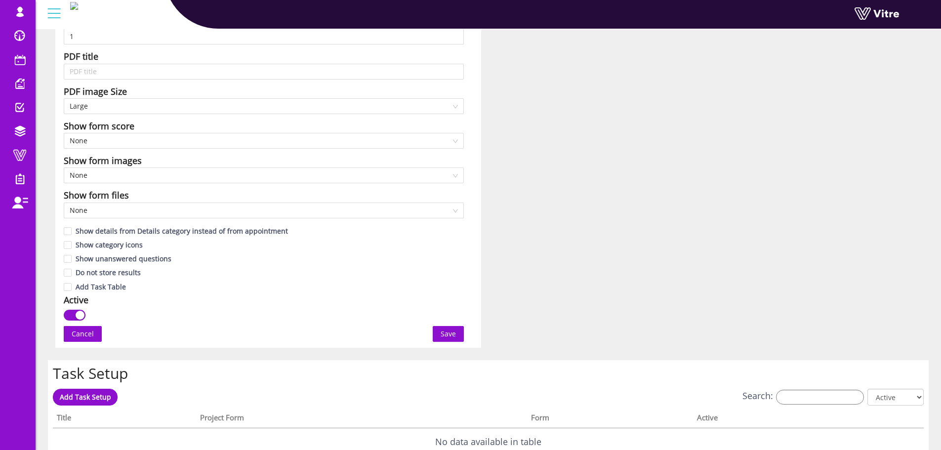
scroll to position [444, 0]
click at [451, 331] on span "Save" at bounding box center [447, 332] width 15 height 11
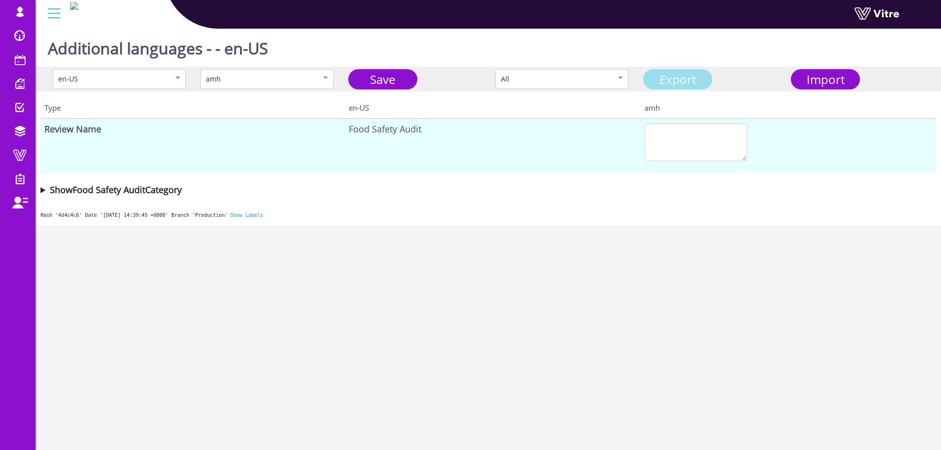
click at [699, 76] on link "Export" at bounding box center [677, 79] width 69 height 20
click at [825, 81] on span "Import" at bounding box center [825, 79] width 38 height 16
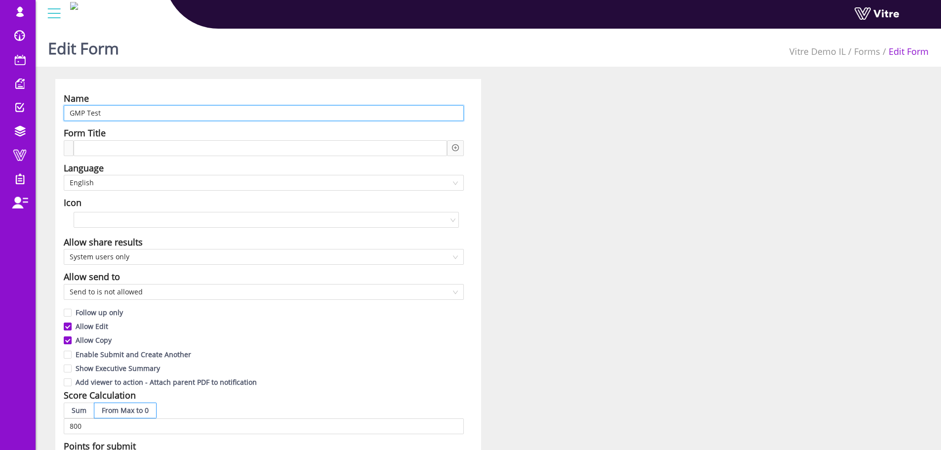
click at [192, 112] on input "GMP Test" at bounding box center [264, 113] width 400 height 16
paste input "מבדק GMP"
click at [143, 181] on span "English" at bounding box center [264, 182] width 388 height 15
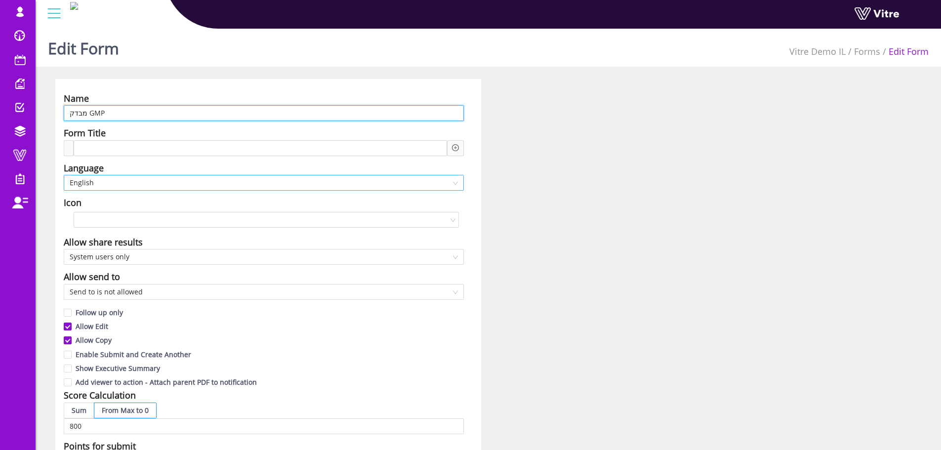
type input "מבדק GMP"
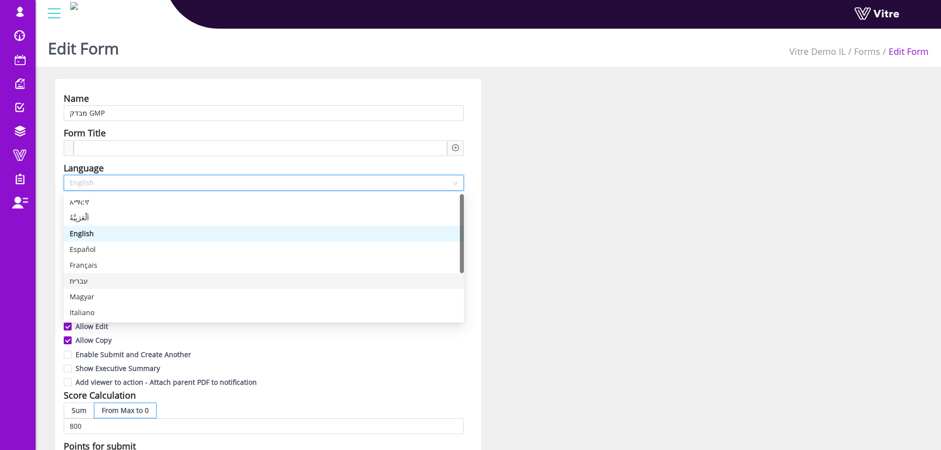
click at [83, 281] on div "עברית" at bounding box center [264, 281] width 388 height 11
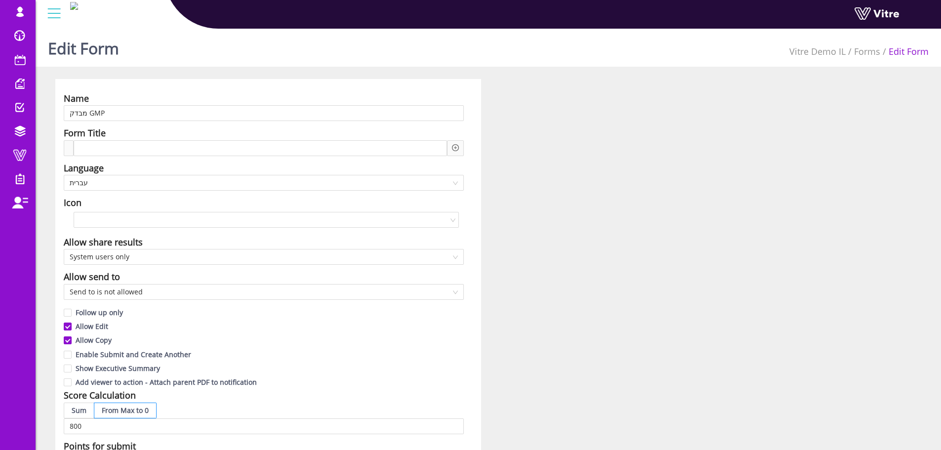
drag, startPoint x: 481, startPoint y: 251, endPoint x: 475, endPoint y: 248, distance: 6.2
click at [481, 250] on div "Name מבדק GMP Form Title Language עברית Icon Allow share results System users o…" at bounding box center [268, 442] width 440 height 727
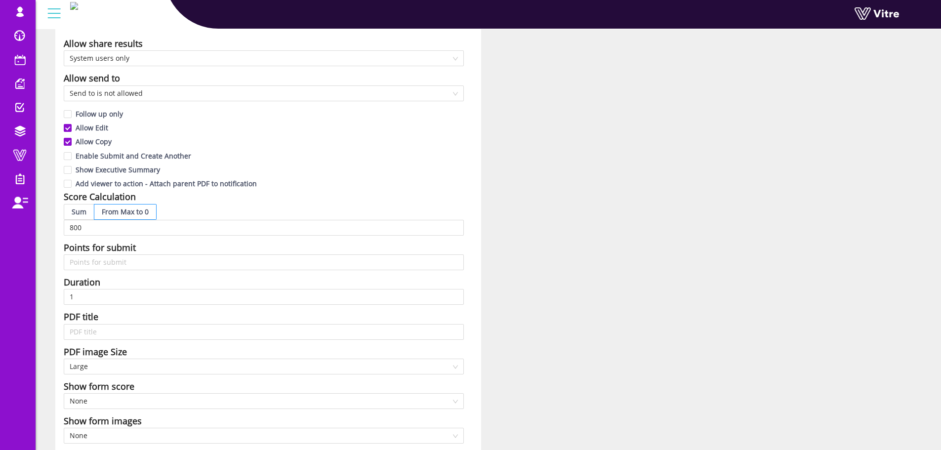
scroll to position [444, 0]
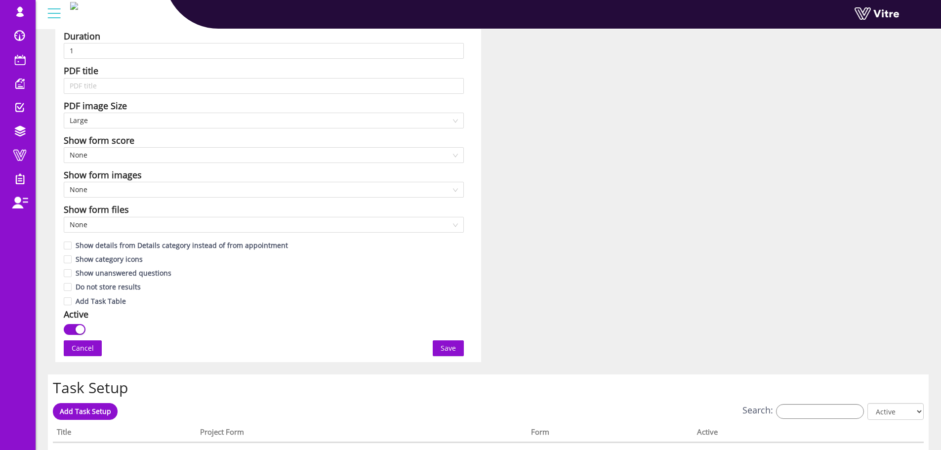
click at [451, 346] on span "Save" at bounding box center [447, 348] width 15 height 11
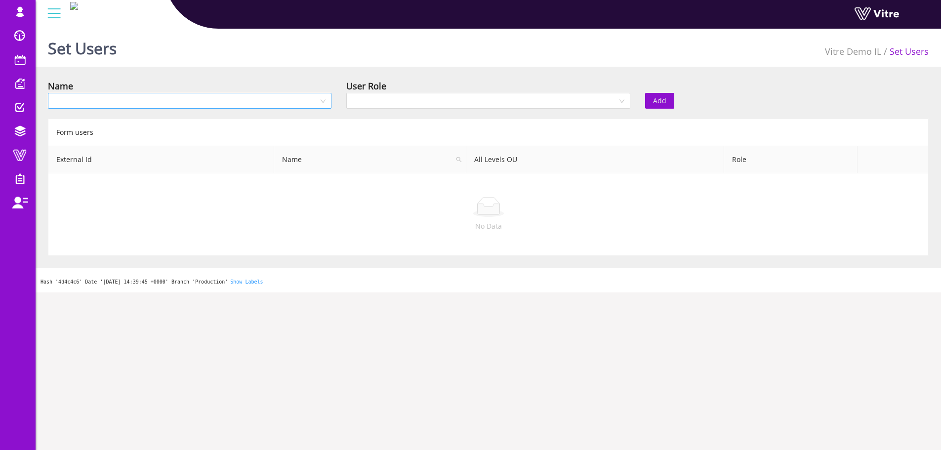
click at [274, 106] on input "search" at bounding box center [186, 100] width 265 height 15
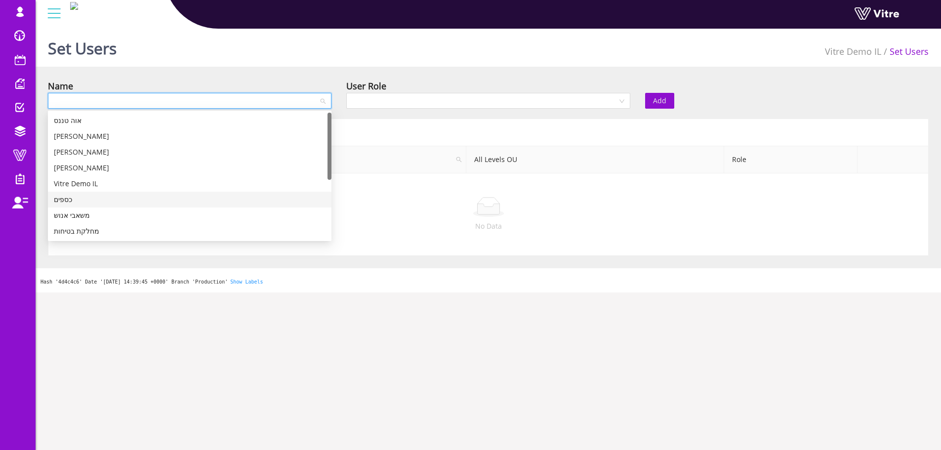
scroll to position [49, 0]
click at [81, 197] on div "מחלקת איכות" at bounding box center [190, 197] width 272 height 11
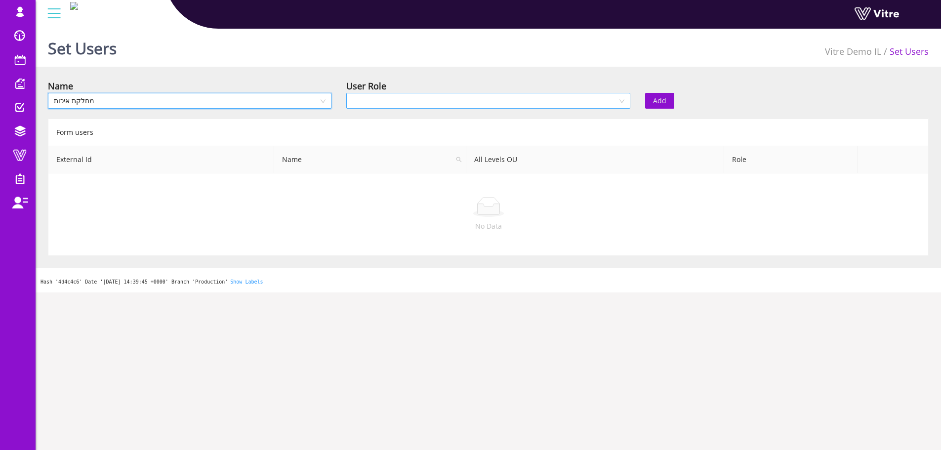
click at [446, 107] on input "search" at bounding box center [484, 100] width 265 height 15
click at [376, 140] on div "Recipient" at bounding box center [488, 136] width 272 height 11
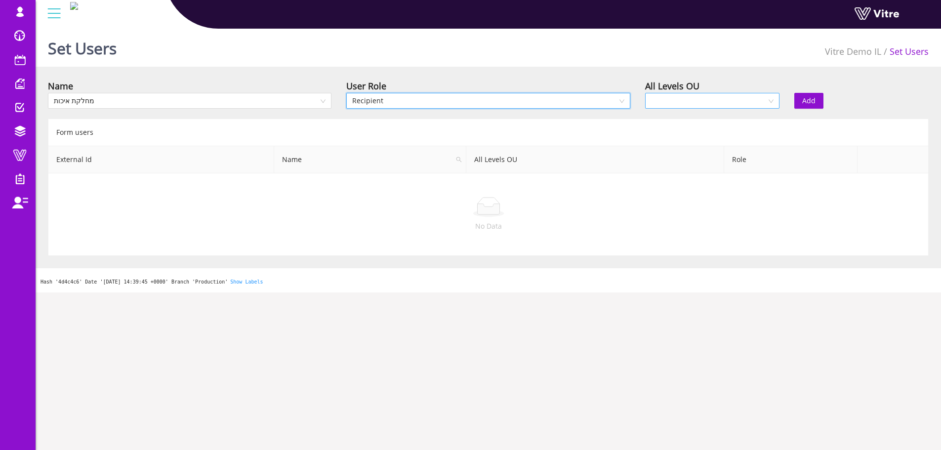
click at [753, 101] on input "search" at bounding box center [709, 100] width 116 height 15
click at [672, 119] on div "Yes" at bounding box center [711, 120] width 122 height 11
click at [808, 98] on span "Add" at bounding box center [808, 100] width 13 height 11
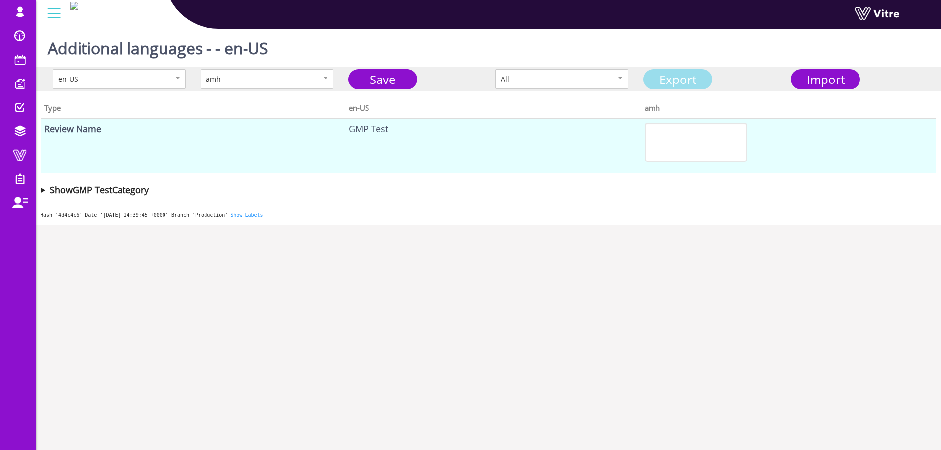
click at [676, 77] on link "Export" at bounding box center [677, 79] width 69 height 20
click at [840, 80] on span "Import" at bounding box center [825, 79] width 38 height 16
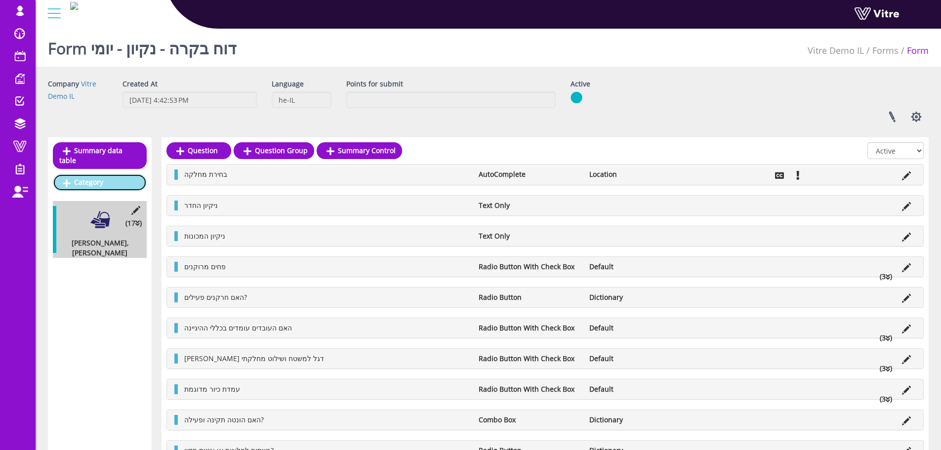
click at [81, 174] on link "Category" at bounding box center [100, 182] width 94 height 17
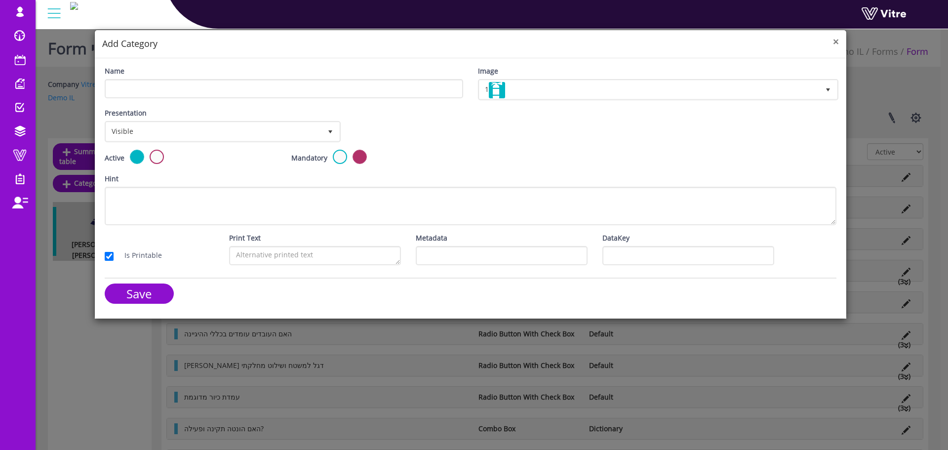
click at [836, 40] on span "×" at bounding box center [836, 42] width 6 height 14
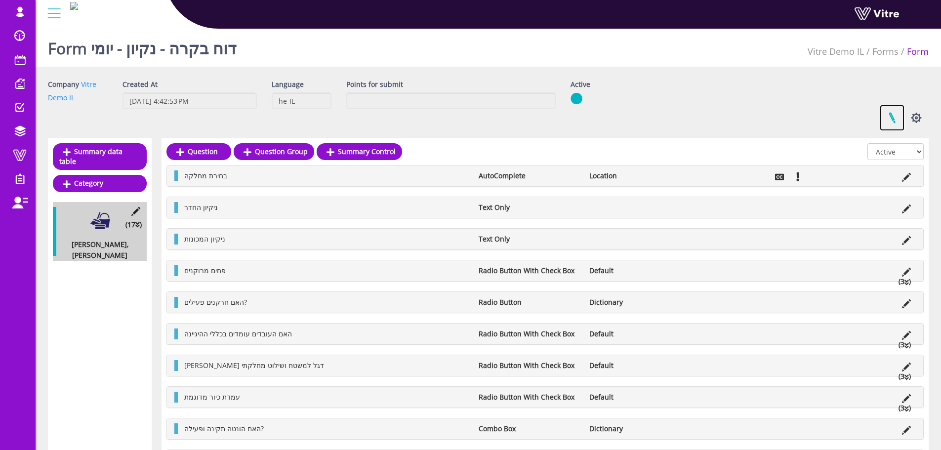
click at [887, 120] on link at bounding box center [891, 118] width 25 height 26
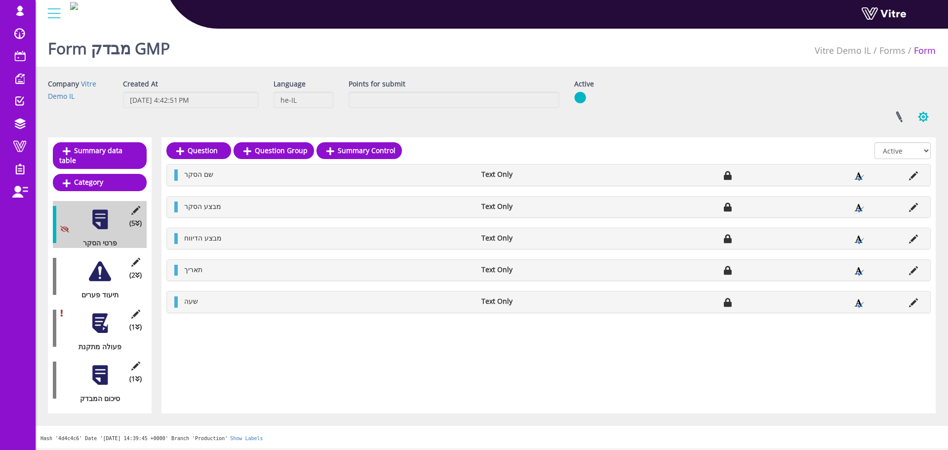
click at [927, 117] on button "button" at bounding box center [923, 117] width 25 height 26
click at [898, 189] on link "Clone Form Category" at bounding box center [890, 191] width 90 height 13
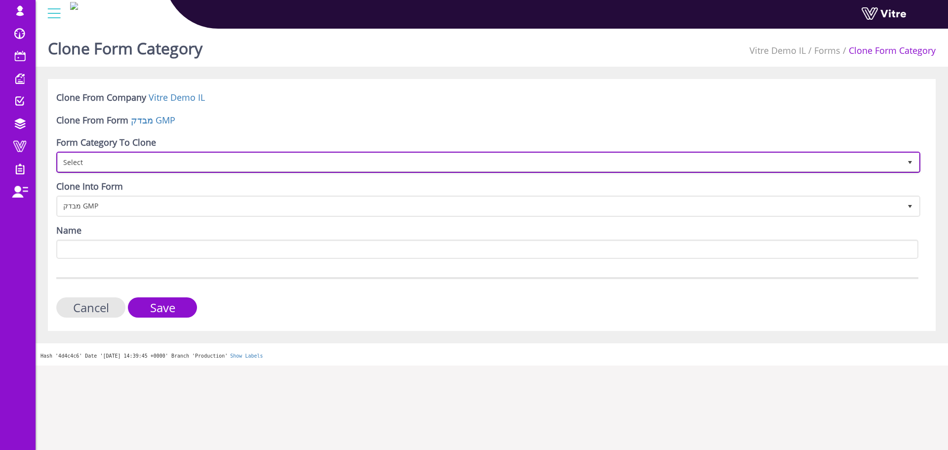
click at [112, 165] on span "Select" at bounding box center [479, 162] width 843 height 18
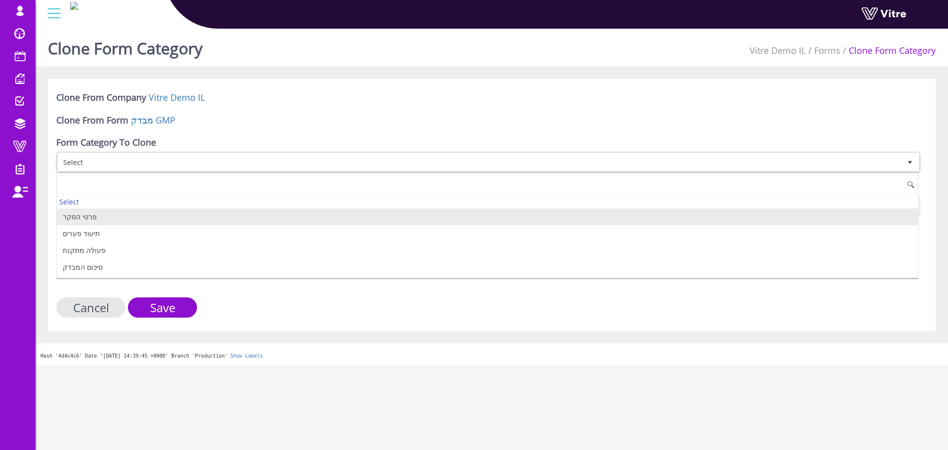
click at [101, 214] on li "פרטי הסקר" at bounding box center [487, 216] width 861 height 17
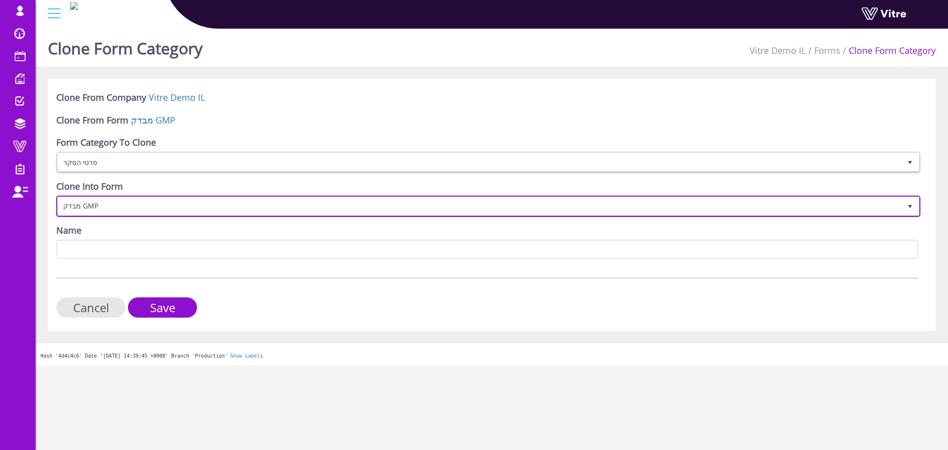
click at [116, 209] on span "מבדק GMP" at bounding box center [479, 206] width 843 height 18
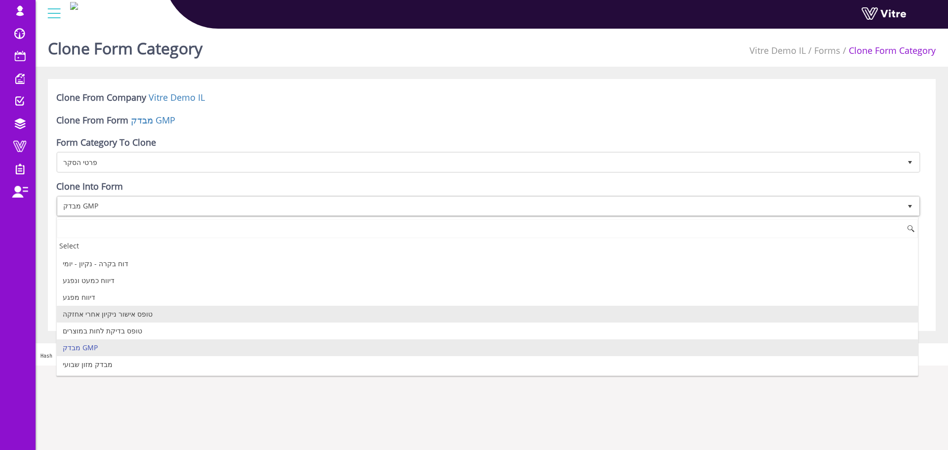
scroll to position [366, 0]
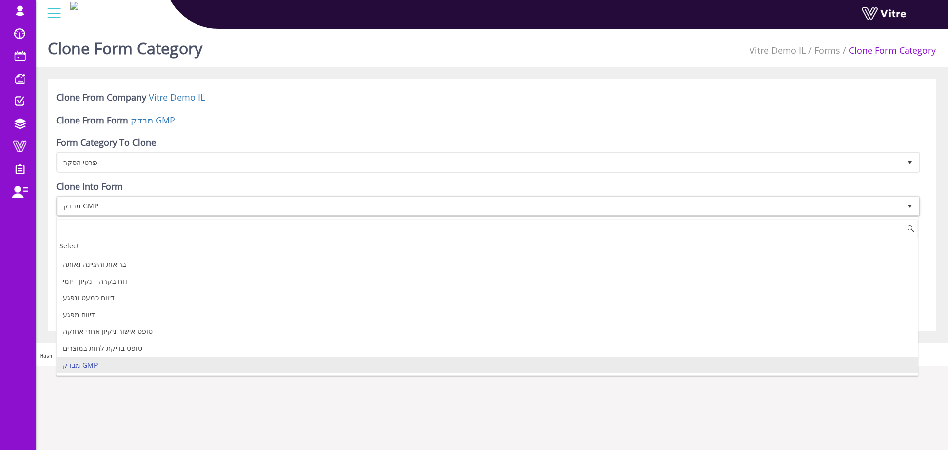
click at [108, 229] on input at bounding box center [487, 228] width 861 height 19
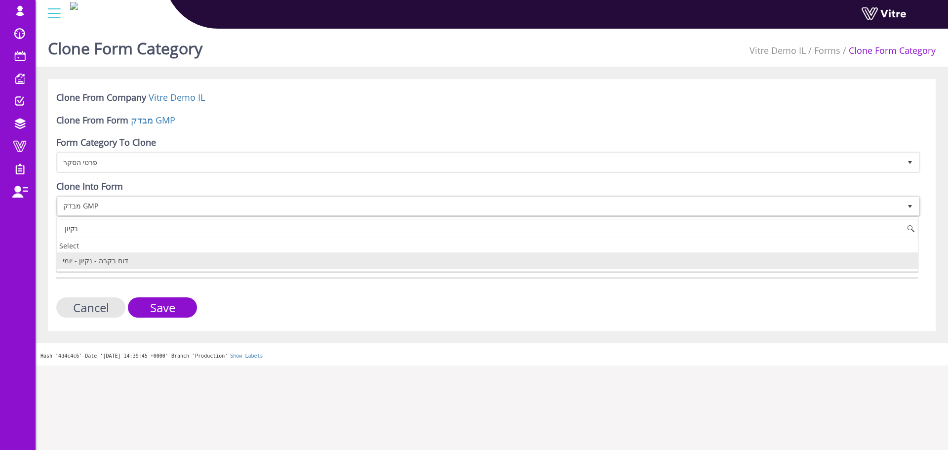
click at [115, 264] on li "דוח בקרה - נקיון - יומי" at bounding box center [487, 260] width 861 height 17
type input "נקיון"
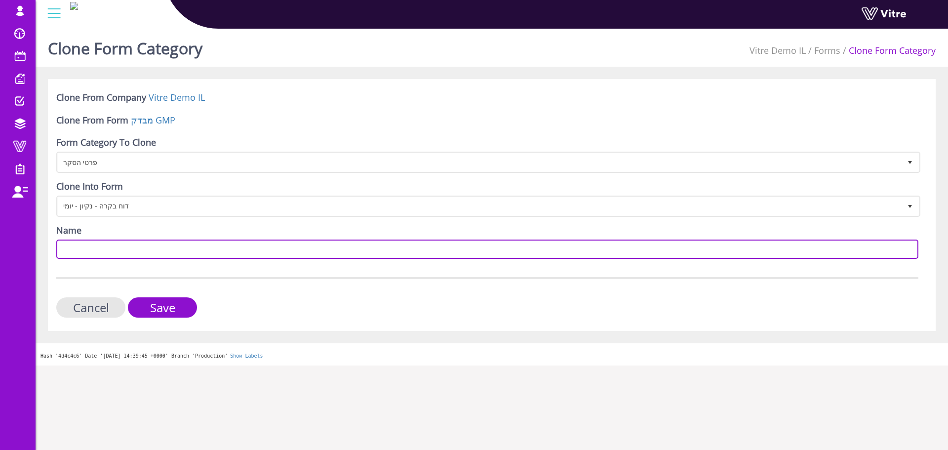
click at [168, 251] on input "Name" at bounding box center [487, 248] width 862 height 19
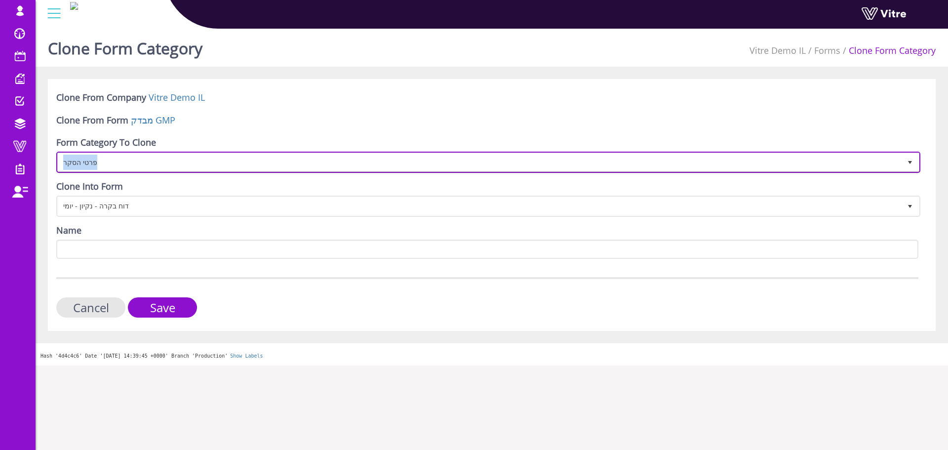
copy span "פרטי הסקר"
drag, startPoint x: 163, startPoint y: 164, endPoint x: 136, endPoint y: 244, distance: 84.3
click at [136, 244] on form "Clone From Company Vitre Demo IL Clone From Form מבדק GMP Form Category To Clon…" at bounding box center [487, 204] width 862 height 226
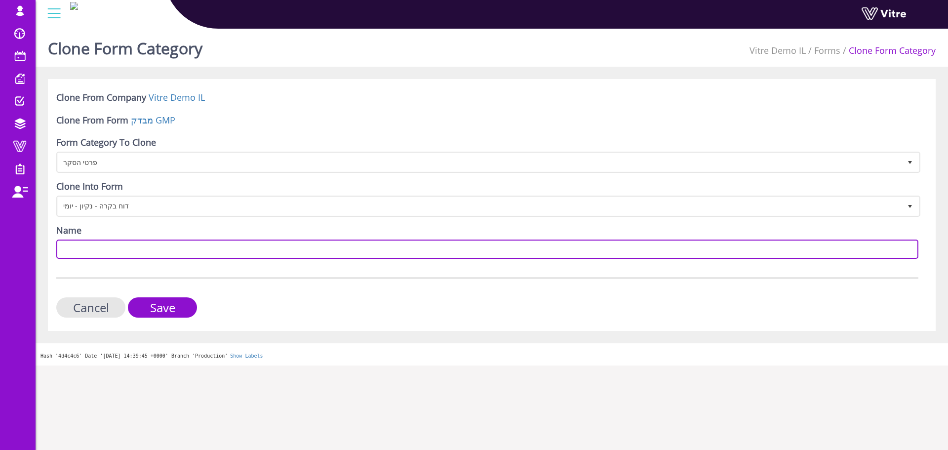
click at [136, 244] on input "Name" at bounding box center [487, 248] width 862 height 19
paste input "פרטי הסקר"
type input "פרטי הסקר"
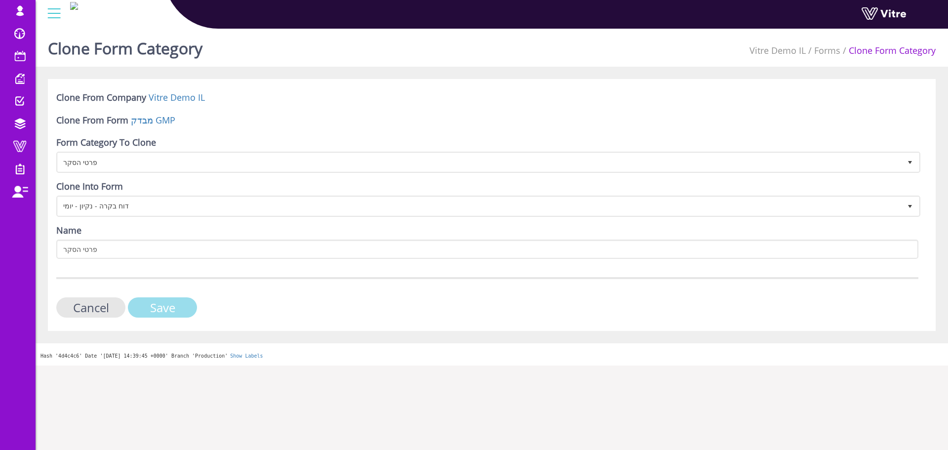
click at [194, 310] on input "Save" at bounding box center [162, 307] width 69 height 20
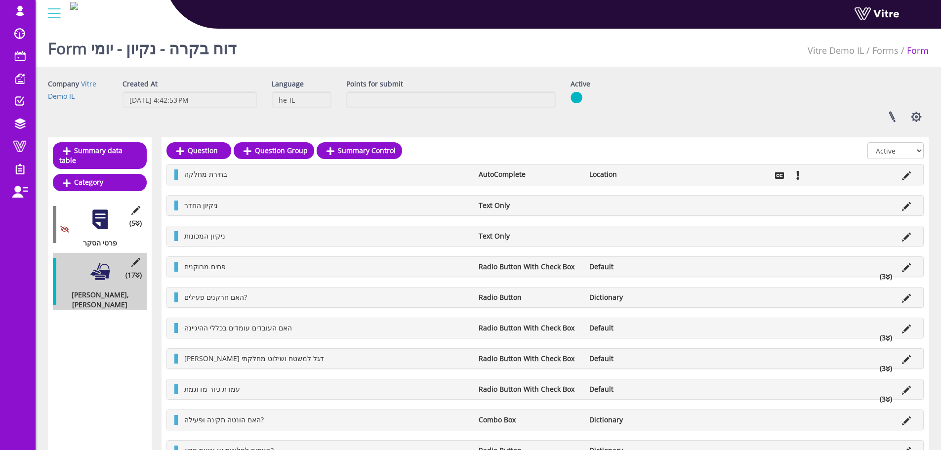
click at [741, 112] on div "Linked Projects Set Users Manage Templates Clone Form Clone Form Category Addit…" at bounding box center [749, 117] width 373 height 26
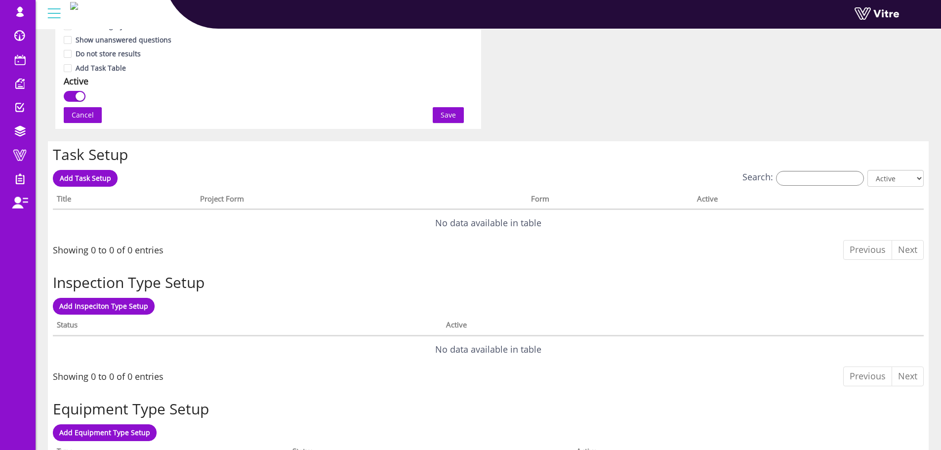
scroll to position [741, 0]
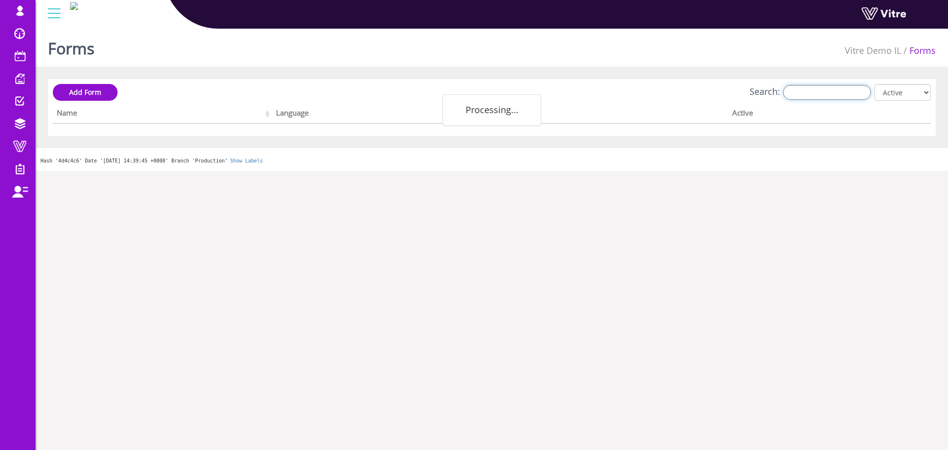
click at [823, 91] on input "Search:" at bounding box center [827, 92] width 88 height 15
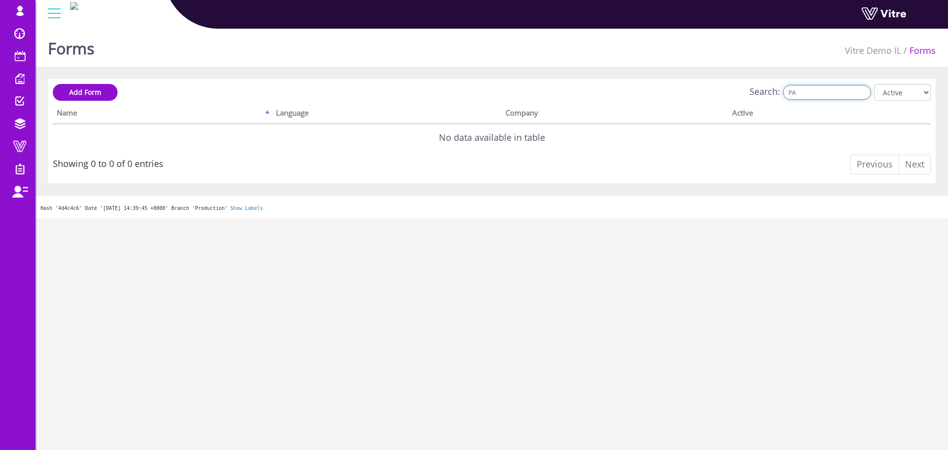
type input "P"
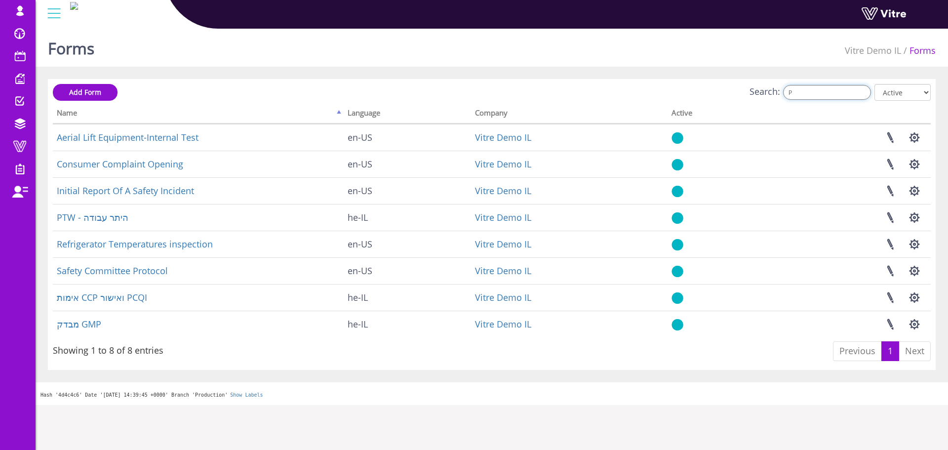
click at [799, 92] on input "P" at bounding box center [827, 92] width 88 height 15
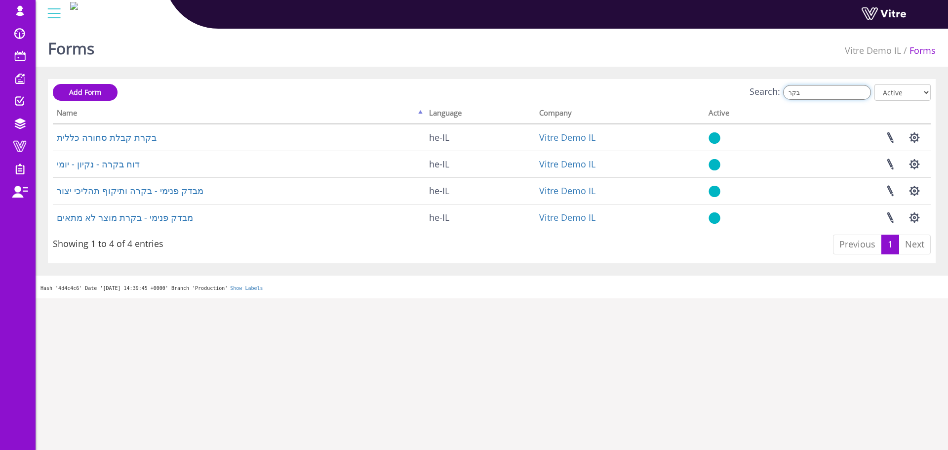
type input "בקר"
click at [814, 91] on input "בקר" at bounding box center [827, 92] width 88 height 15
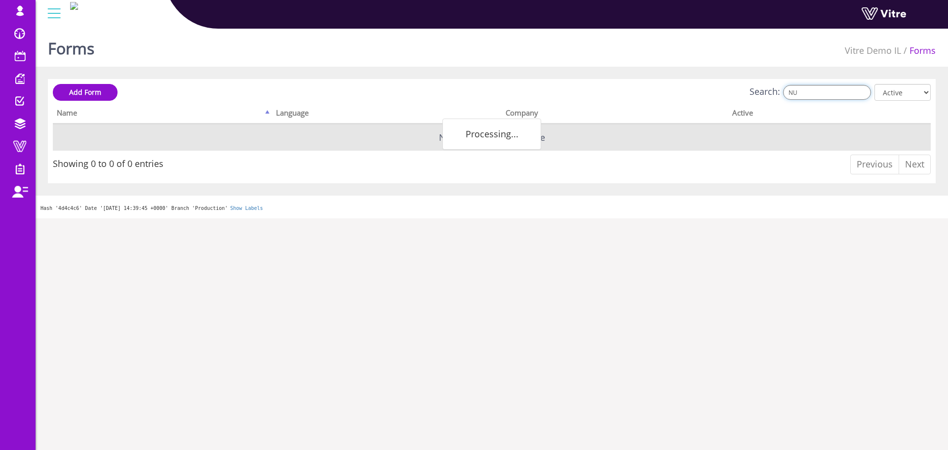
type input "N"
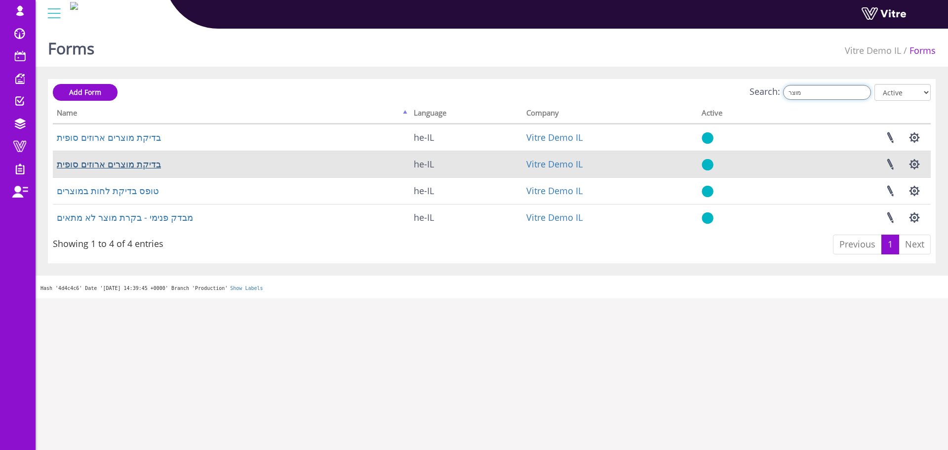
type input "מוצר"
click at [111, 163] on link "בדיקת מוצרים ארוזים סופית" at bounding box center [109, 164] width 104 height 12
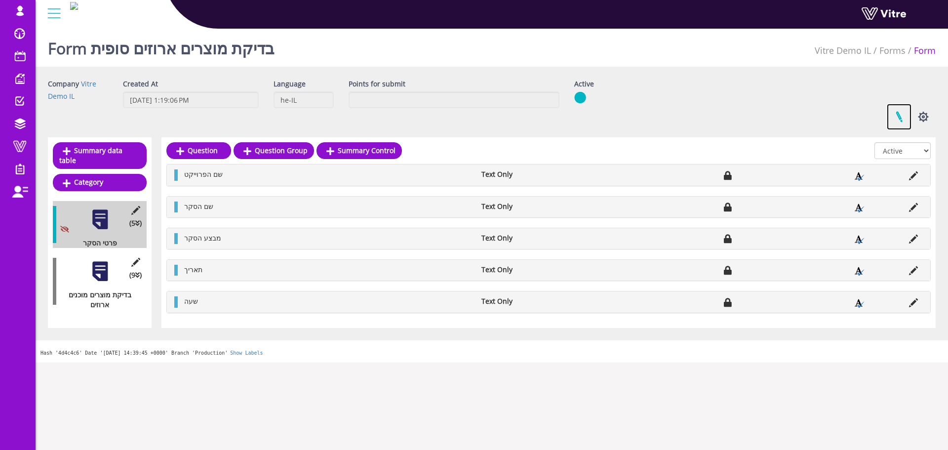
click at [906, 122] on link at bounding box center [899, 117] width 25 height 26
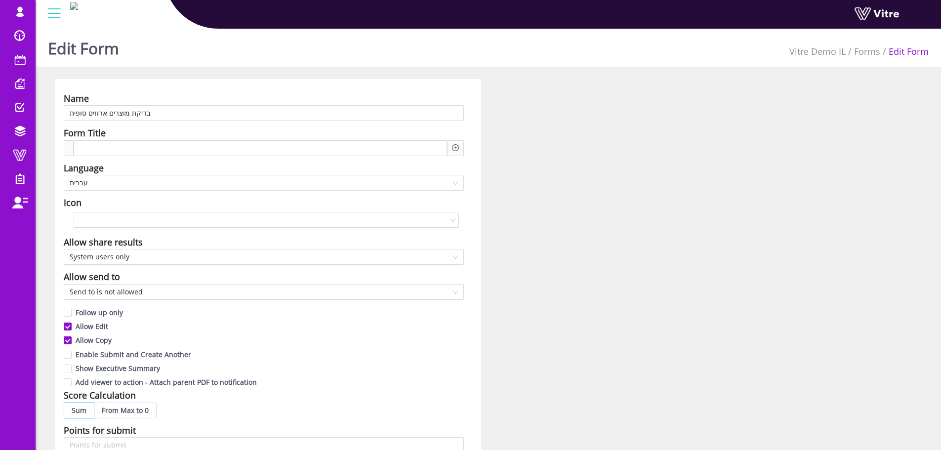
click at [632, 126] on div "Name בדיקת מוצרים ארוזים סופית Form Title Language עברית Icon Allow share resul…" at bounding box center [488, 434] width 880 height 711
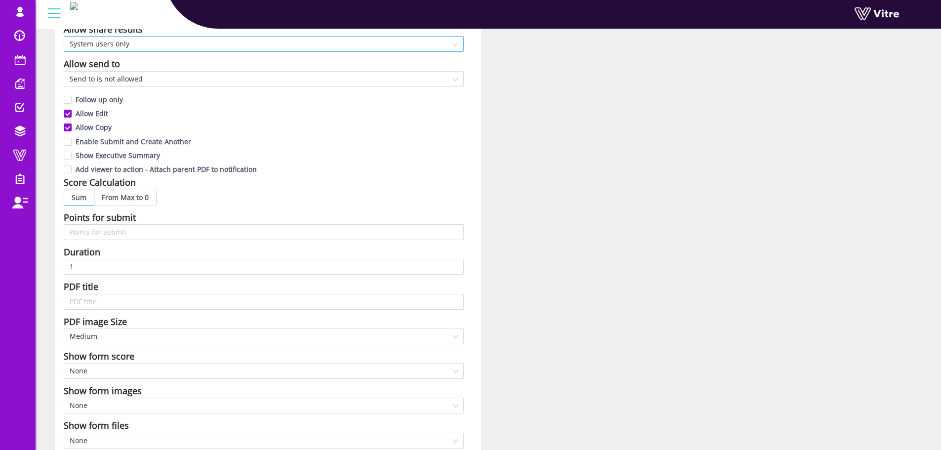
scroll to position [494, 0]
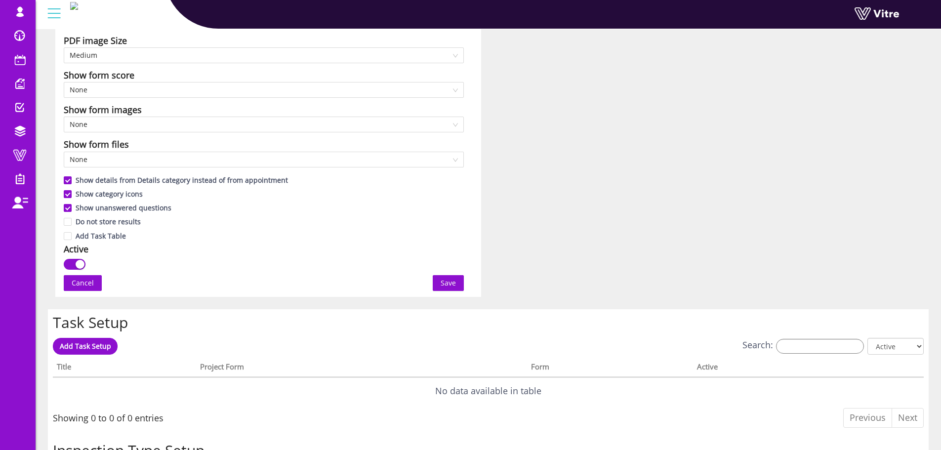
click at [93, 287] on span "Cancel" at bounding box center [83, 282] width 22 height 11
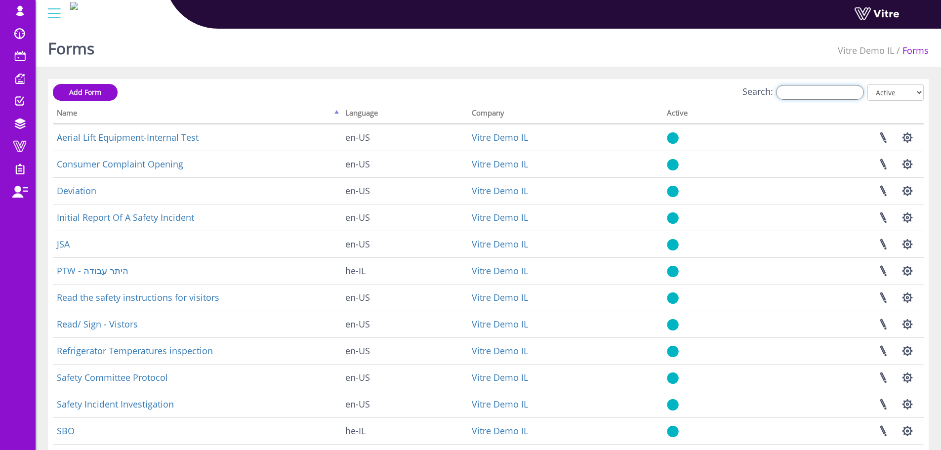
click at [823, 93] on input "Search:" at bounding box center [820, 92] width 88 height 15
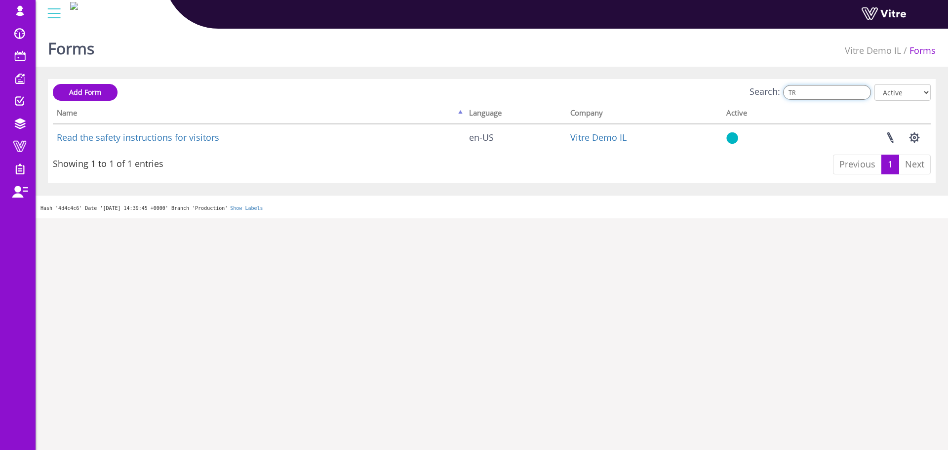
type input "T"
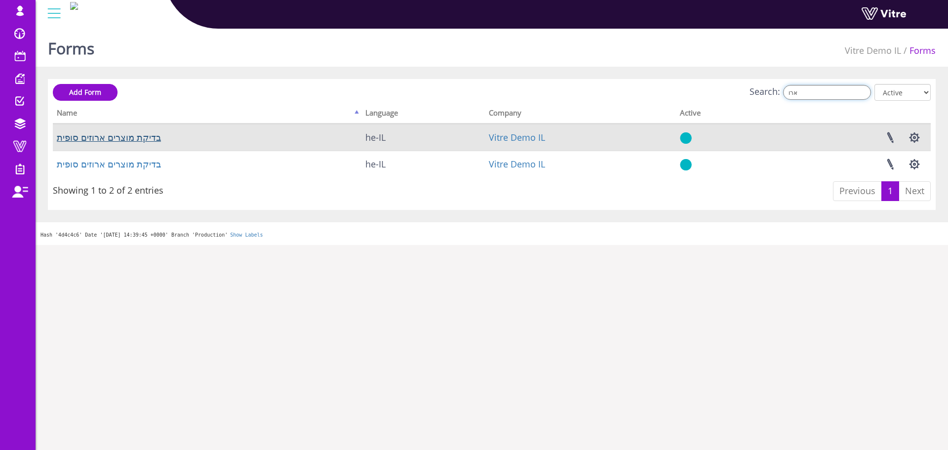
type input "ארו"
click at [123, 139] on link "בדיקת מוצרים ארוזים סופית" at bounding box center [109, 137] width 104 height 12
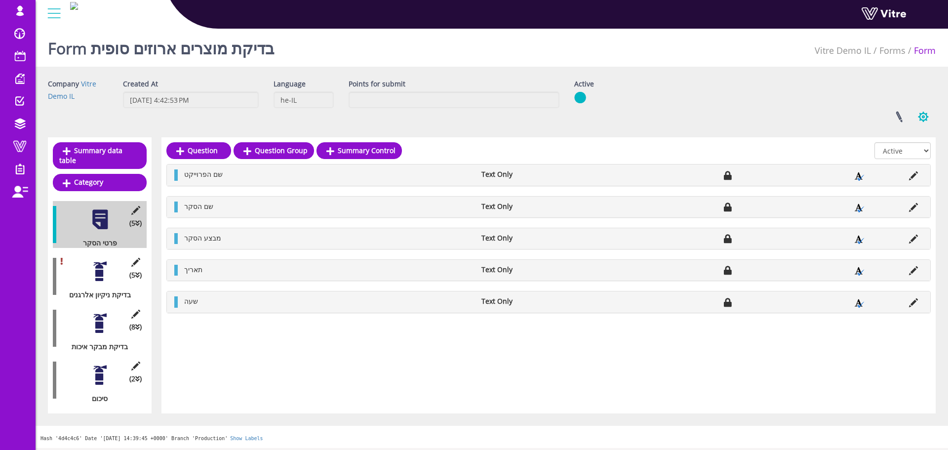
click at [920, 116] on button "button" at bounding box center [923, 117] width 25 height 26
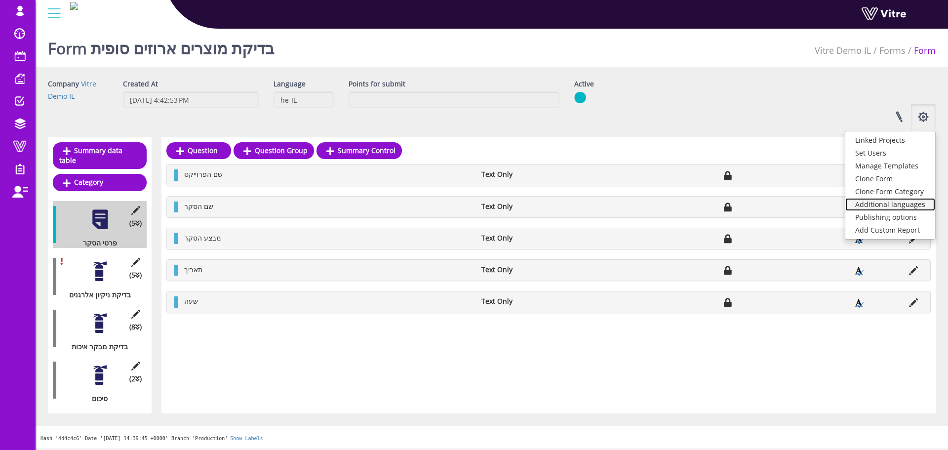
click at [884, 201] on link "Additional languages" at bounding box center [890, 204] width 90 height 13
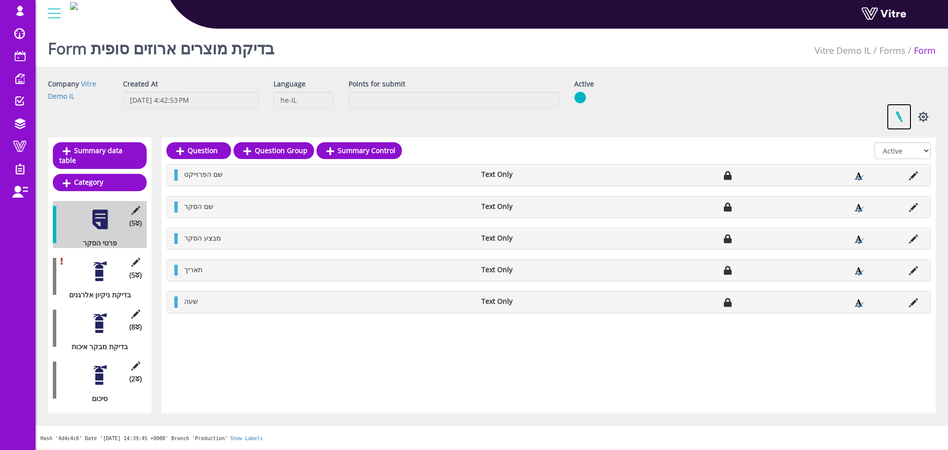
click at [900, 117] on link at bounding box center [899, 117] width 25 height 26
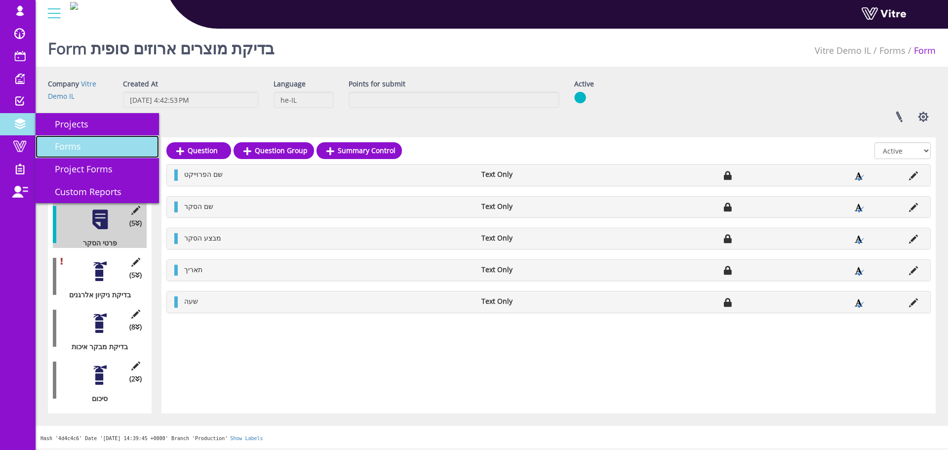
click at [81, 153] on link "Forms" at bounding box center [97, 146] width 123 height 23
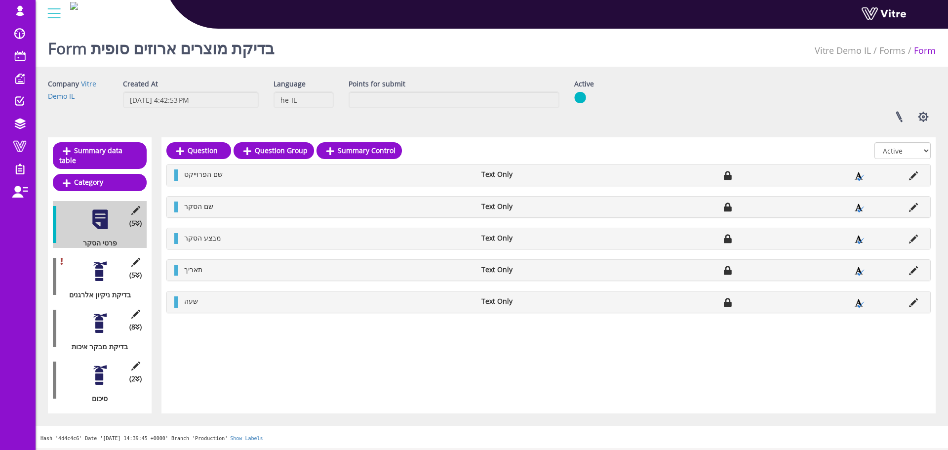
click at [642, 118] on div "Linked Projects Set Users Manage Templates Clone Form Clone Form Category Addit…" at bounding box center [755, 117] width 376 height 26
click at [91, 78] on div "Form בדיקת מוצרים ארוזים סופית Vitre Demo IL Forms Form Company Vitre Demo IL C…" at bounding box center [492, 236] width 912 height 423
click at [90, 81] on link "Vitre Demo IL" at bounding box center [72, 90] width 48 height 22
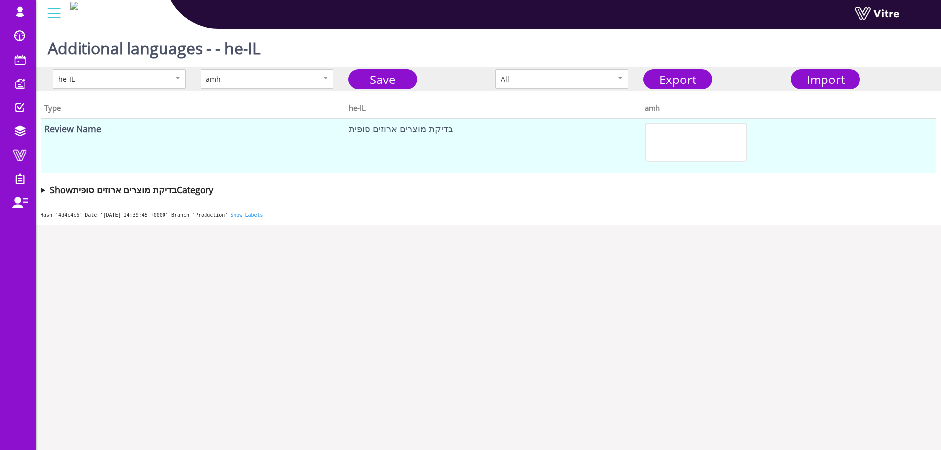
click at [42, 191] on summary "Show בדיקת מוצרים ארוזים סופית Category" at bounding box center [487, 190] width 895 height 14
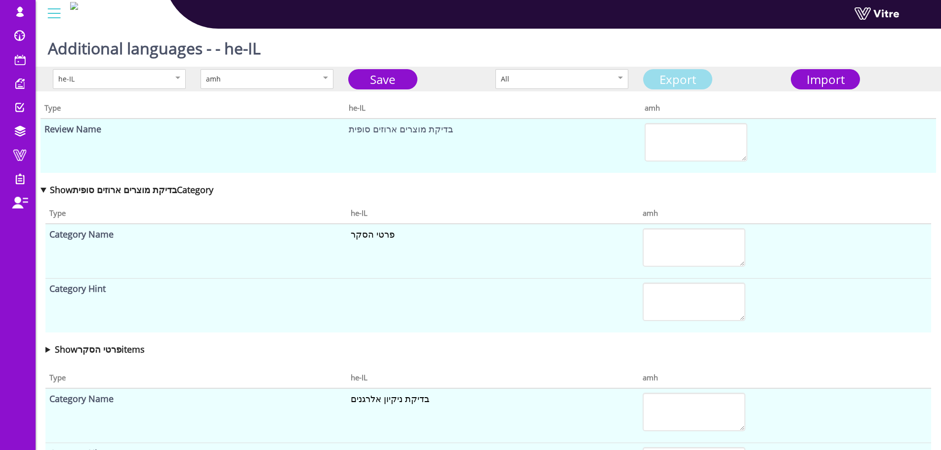
click at [690, 79] on link "Export" at bounding box center [677, 79] width 69 height 20
click at [273, 79] on div "amh" at bounding box center [256, 79] width 101 height 11
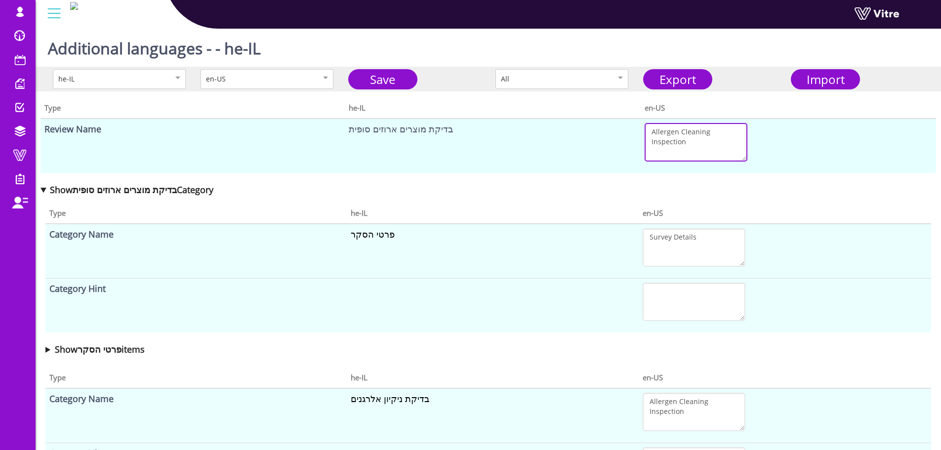
drag, startPoint x: 695, startPoint y: 145, endPoint x: 641, endPoint y: 131, distance: 55.4
click at [641, 131] on td "Allergen Cleaning Inspection" at bounding box center [787, 145] width 295 height 54
type textarea "Allergen Cleaning Inspection"
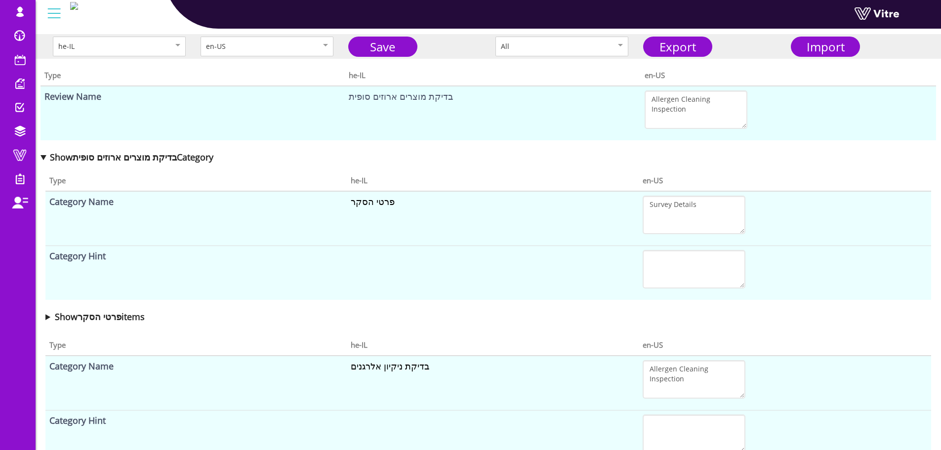
scroll to position [49, 0]
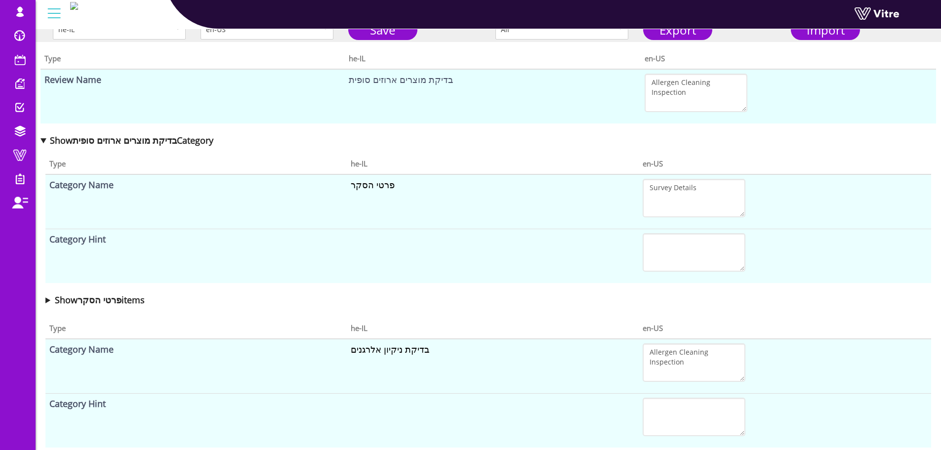
click at [372, 349] on font "בדיקת ניקיון אלרגנים" at bounding box center [390, 349] width 79 height 12
copy font "בדיקת ניקיון אלרגנים"
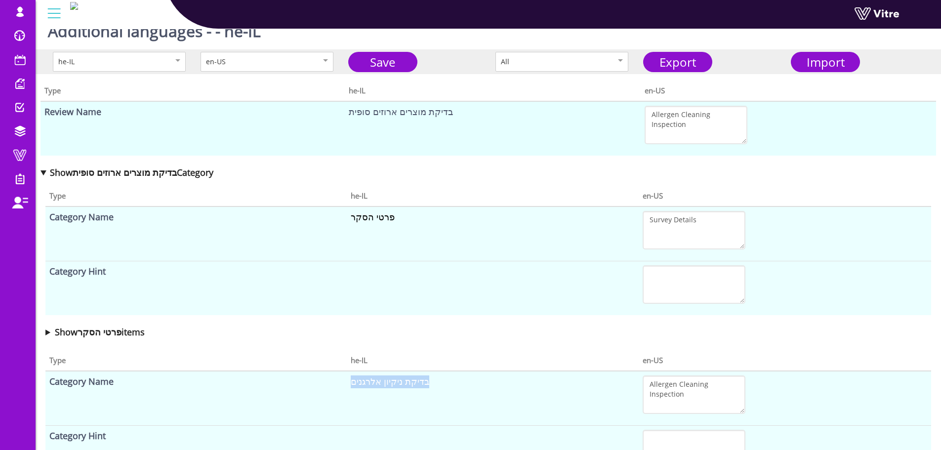
scroll to position [0, 0]
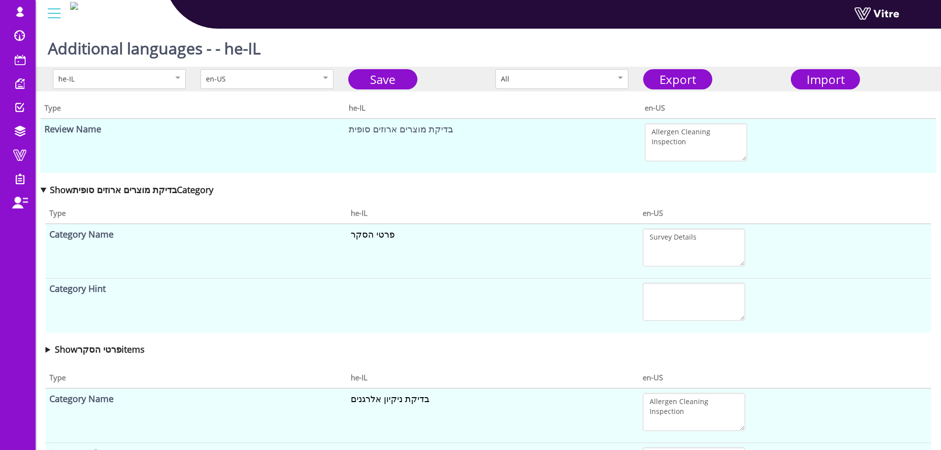
click at [452, 157] on td "בדיקת מוצרים ארוזים סופית" at bounding box center [492, 145] width 295 height 54
click at [396, 125] on td "בדיקת מוצרים ארוזים סופית" at bounding box center [492, 145] width 295 height 54
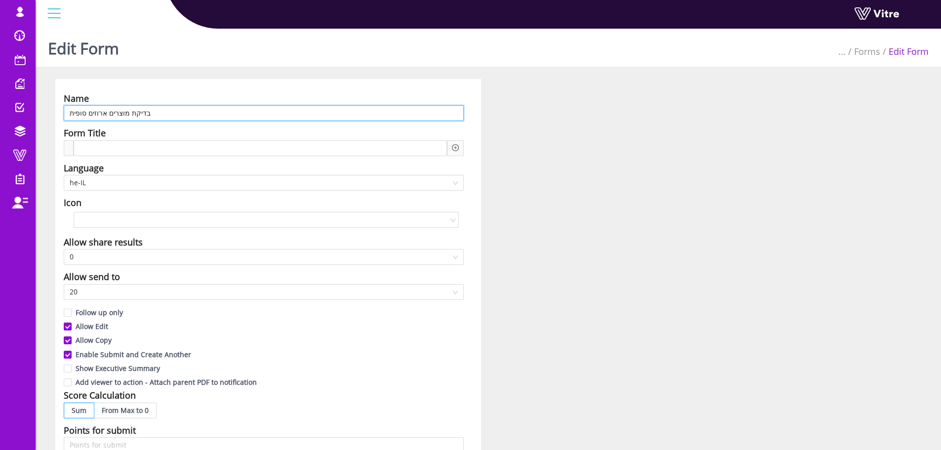
click at [151, 113] on input "בדיקת מוצרים ארוזים סופית" at bounding box center [264, 113] width 400 height 16
paste input "יקיון אלרגנים"
type input "בדיקת ניקיון אלרגנים"
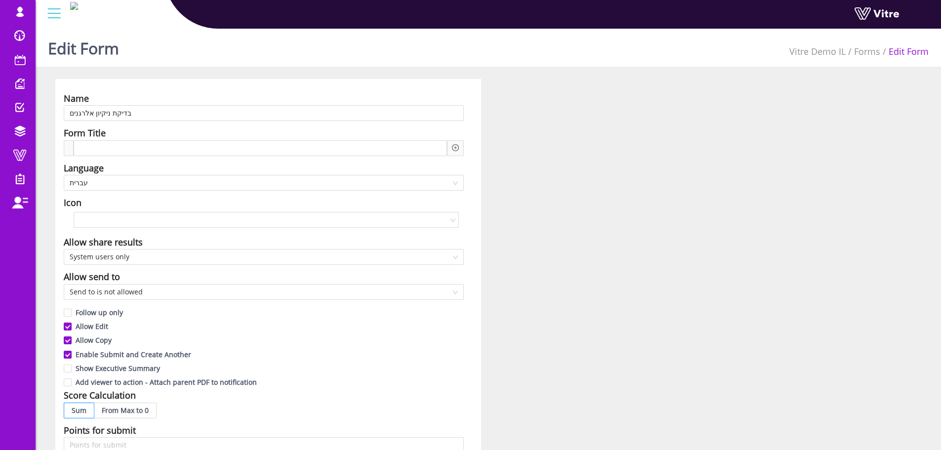
click at [623, 219] on div "Name בדיקת ניקיון אלרגנים Form Title Language עברית Icon Allow share results Sy…" at bounding box center [488, 434] width 880 height 711
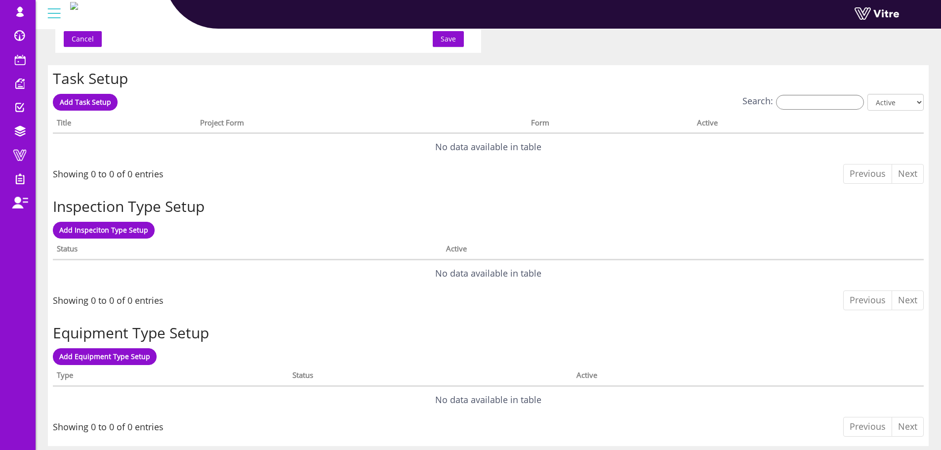
scroll to position [642, 0]
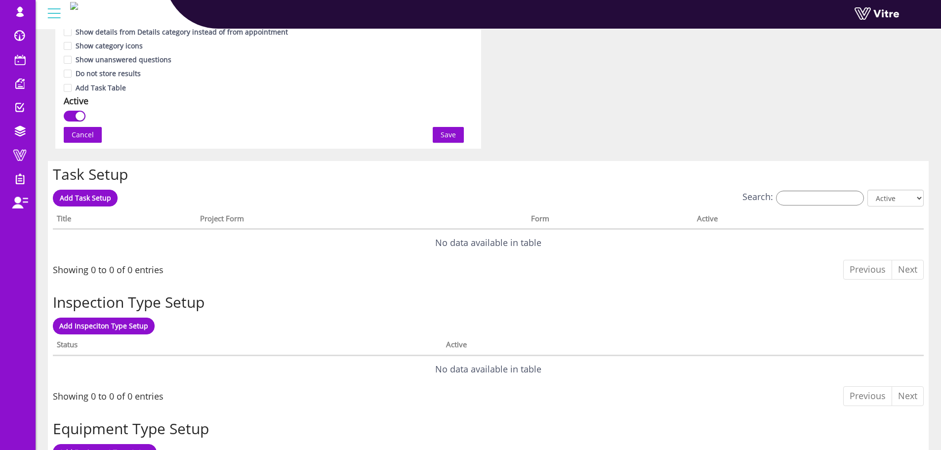
click at [446, 135] on span "Save" at bounding box center [447, 134] width 15 height 11
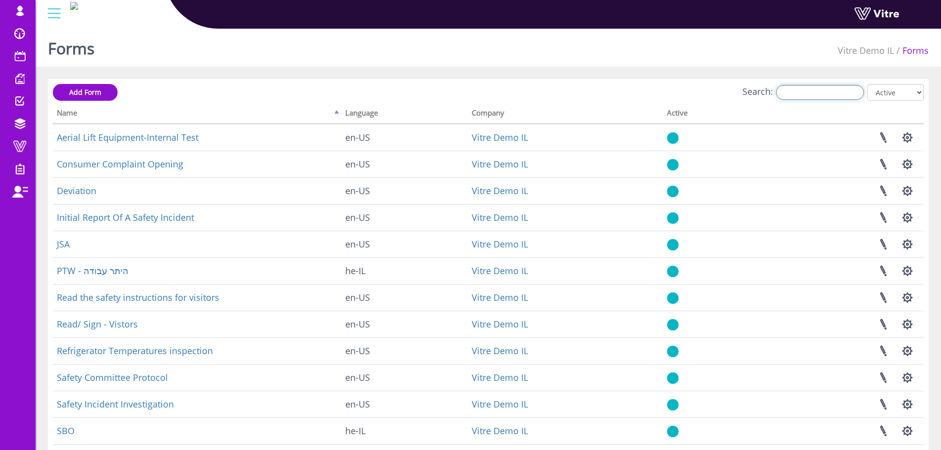
click at [813, 90] on input "Search:" at bounding box center [820, 92] width 88 height 15
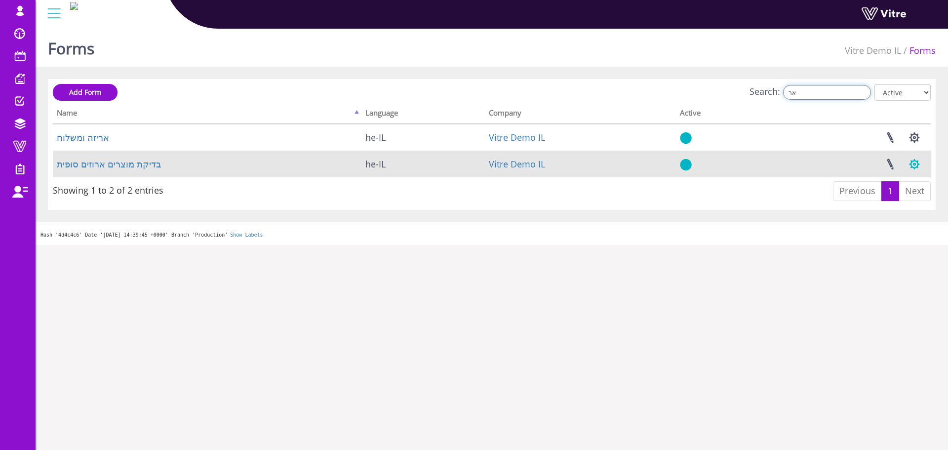
type input "אר"
click at [914, 161] on button "button" at bounding box center [914, 164] width 25 height 26
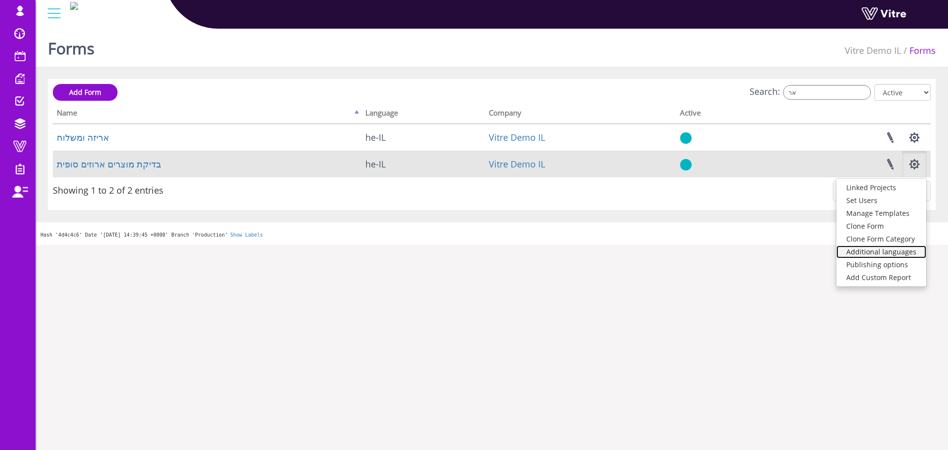
click at [885, 252] on link "Additional languages" at bounding box center [881, 251] width 90 height 13
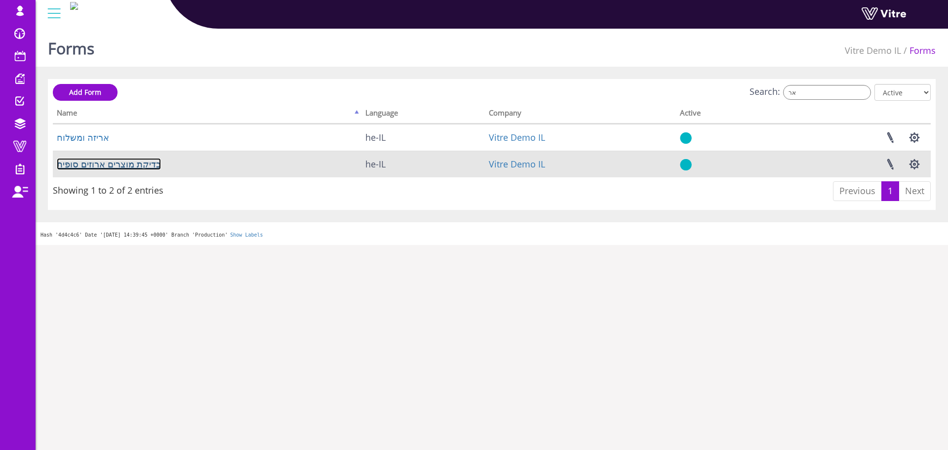
click at [108, 159] on link "בדיקת מוצרים ארוזים סופית" at bounding box center [109, 164] width 104 height 12
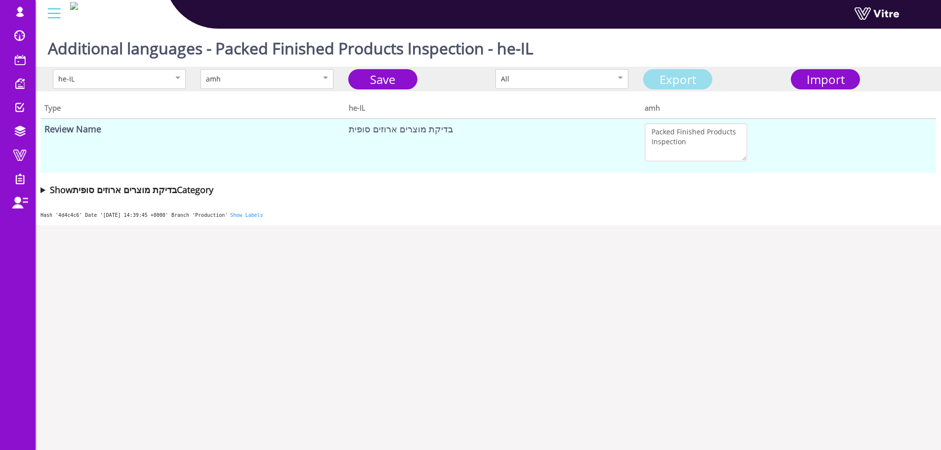
click at [705, 74] on link "Export" at bounding box center [677, 79] width 69 height 20
click at [837, 79] on span "Import" at bounding box center [825, 79] width 38 height 16
click at [609, 198] on div "Type he-IL amh Review Name בדיקת מוצרים ארוזים סופית Packed Finished Products I…" at bounding box center [488, 146] width 905 height 110
click at [823, 81] on span "Import" at bounding box center [825, 79] width 38 height 16
click at [671, 131] on textarea "Packed Finished Products Inspection" at bounding box center [695, 142] width 103 height 39
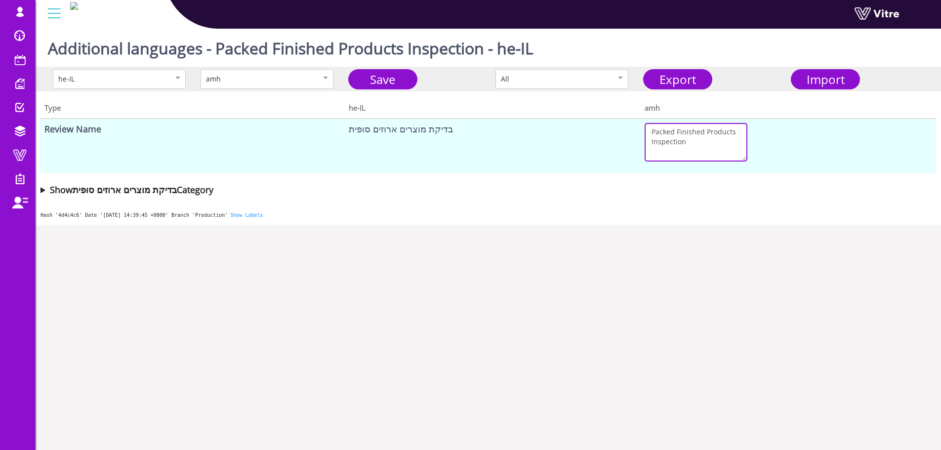
click at [671, 131] on textarea "Packed Finished Products Inspection" at bounding box center [695, 142] width 103 height 39
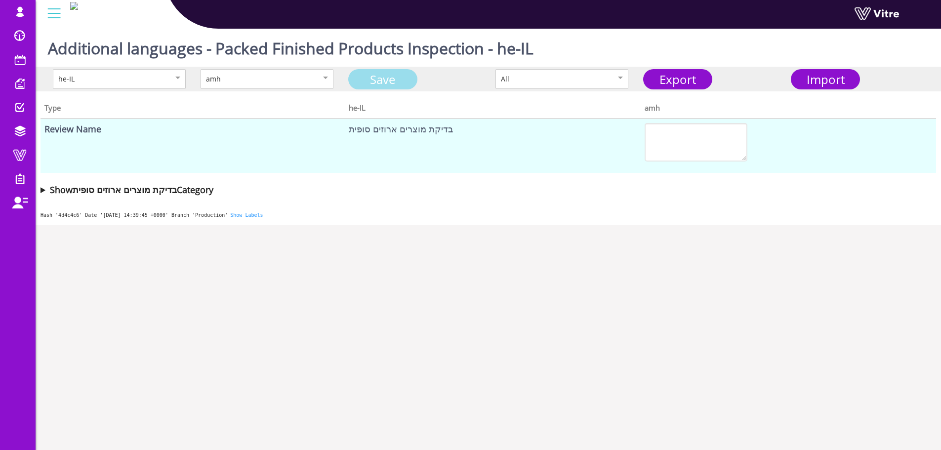
click at [388, 82] on link "Save" at bounding box center [382, 79] width 69 height 20
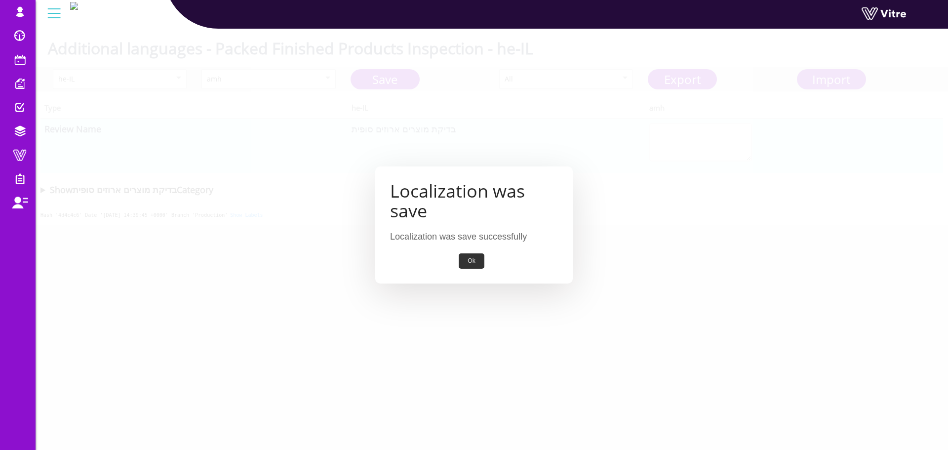
click at [473, 259] on button "Ok" at bounding box center [471, 260] width 25 height 15
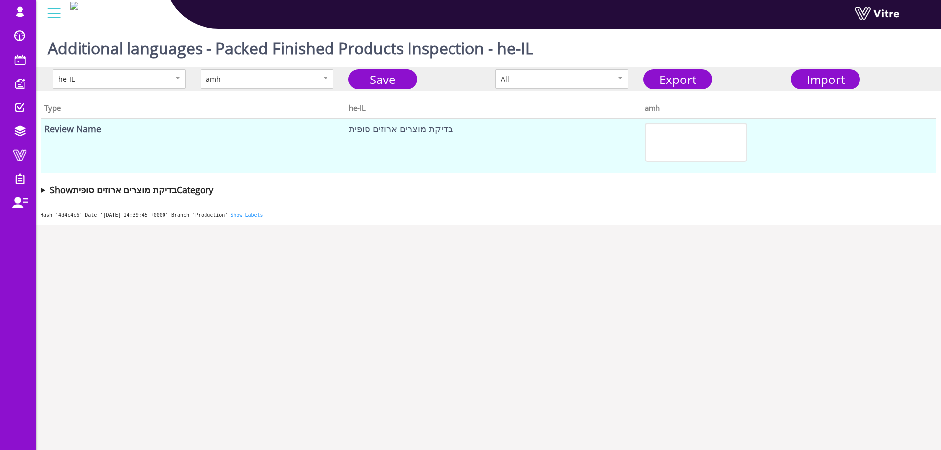
click at [278, 84] on div "amh" at bounding box center [256, 79] width 101 height 11
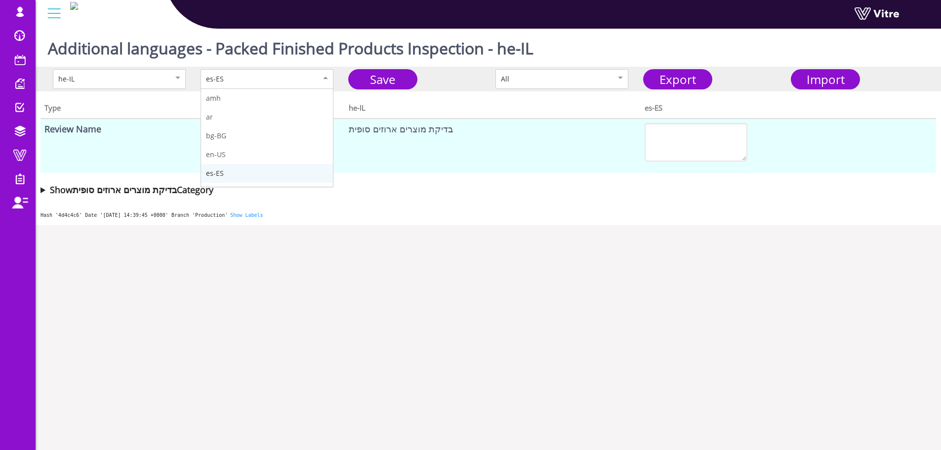
click at [265, 85] on div "es-ES" at bounding box center [266, 79] width 133 height 20
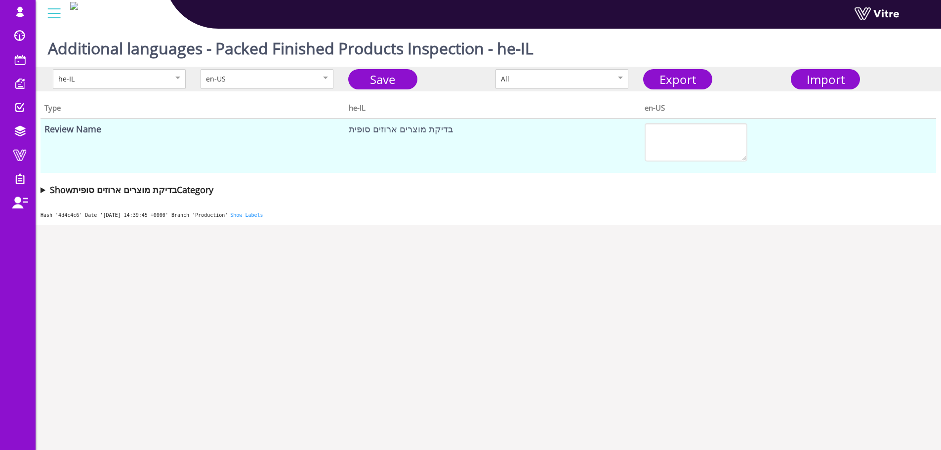
drag, startPoint x: 515, startPoint y: 163, endPoint x: 523, endPoint y: 162, distance: 7.5
click at [523, 162] on td "בדיקת מוצרים ארוזים סופית" at bounding box center [492, 145] width 295 height 54
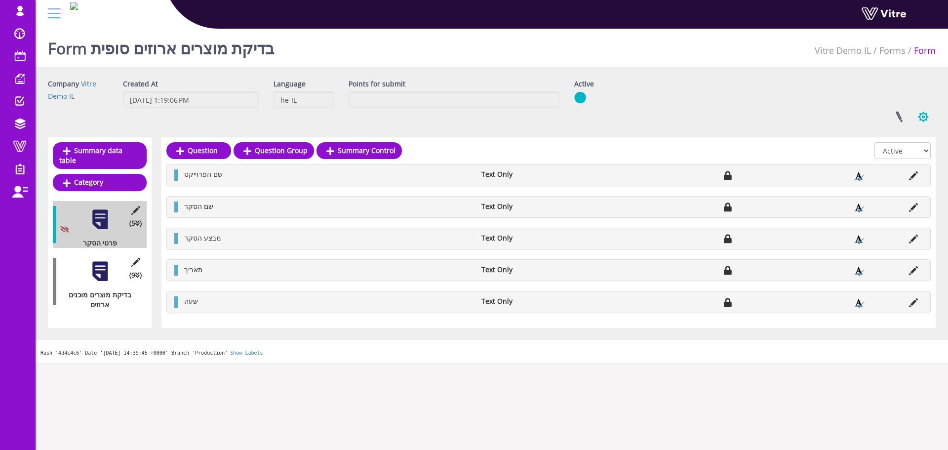
click at [931, 118] on button "button" at bounding box center [923, 117] width 25 height 26
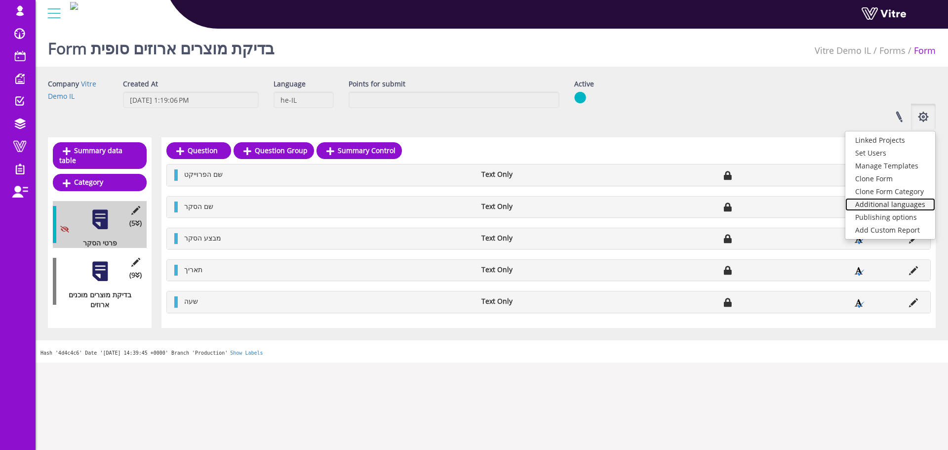
click at [896, 202] on link "Additional languages" at bounding box center [890, 204] width 90 height 13
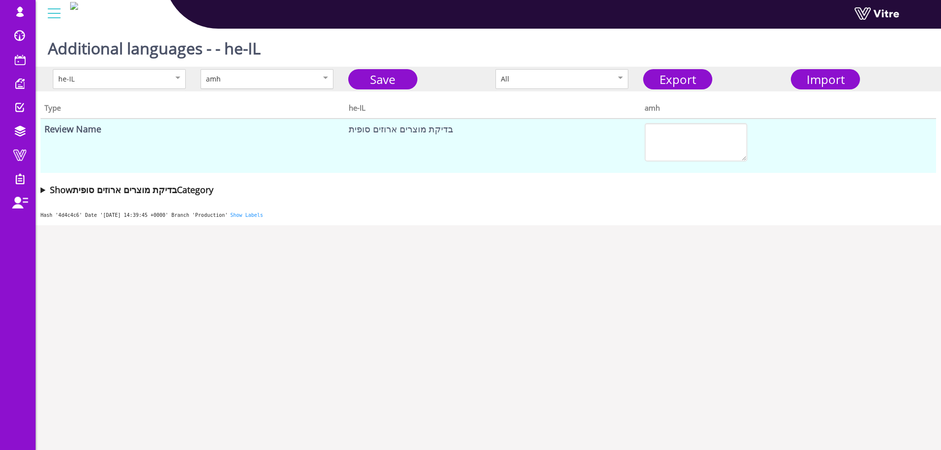
click at [292, 80] on div "amh" at bounding box center [256, 79] width 101 height 11
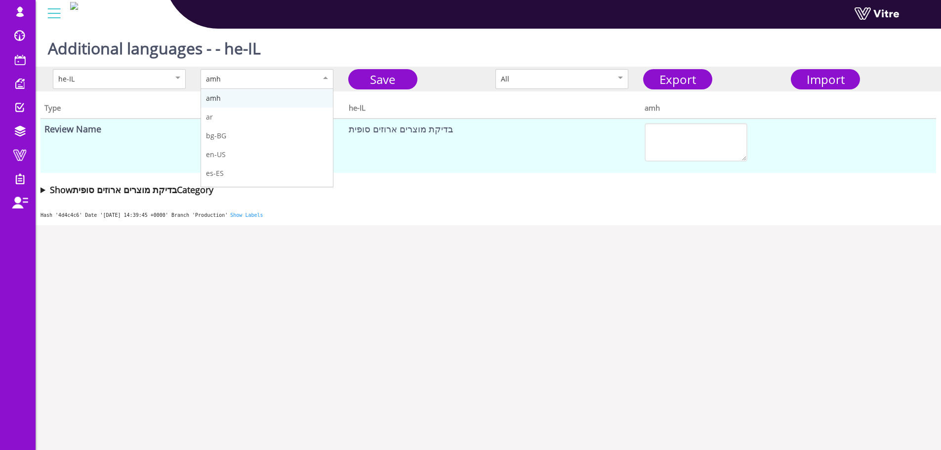
click at [292, 80] on div "amh" at bounding box center [256, 79] width 101 height 11
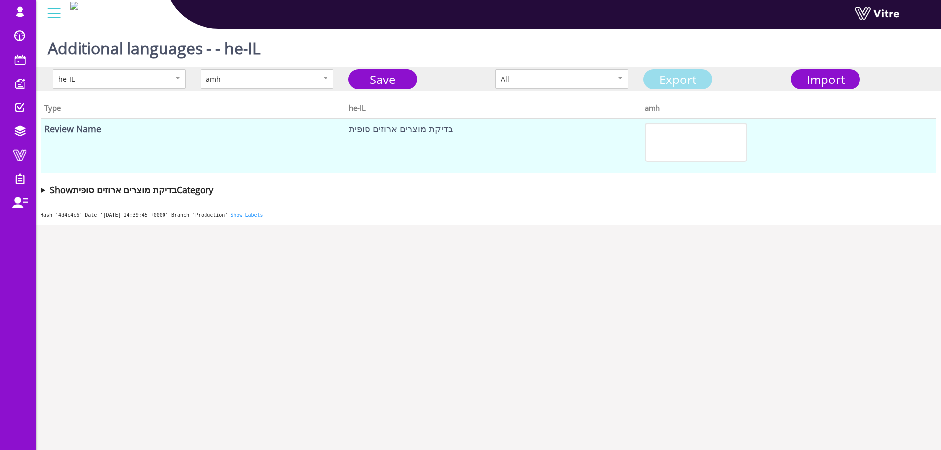
click at [682, 70] on link "Export" at bounding box center [677, 79] width 69 height 20
click at [838, 80] on span "Import" at bounding box center [825, 79] width 38 height 16
click at [249, 79] on div "amh" at bounding box center [256, 79] width 101 height 11
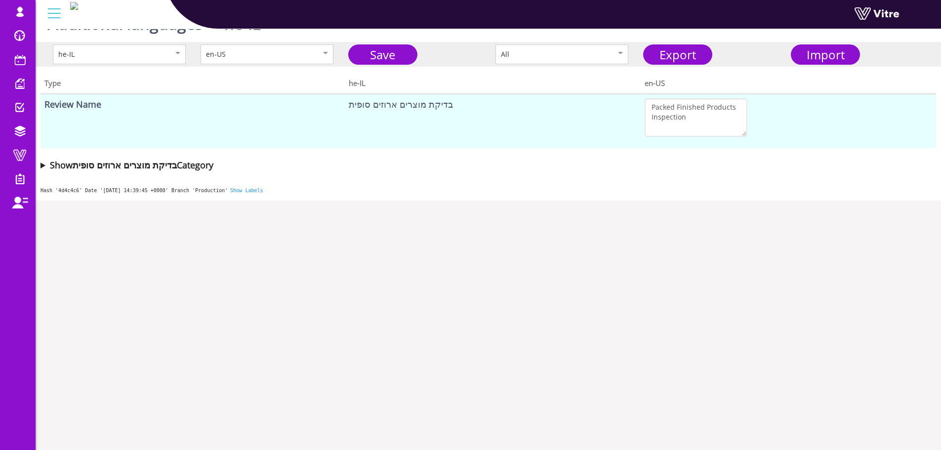
click at [42, 163] on summary "Show בדיקת מוצרים ארוזים סופית Category" at bounding box center [487, 165] width 895 height 14
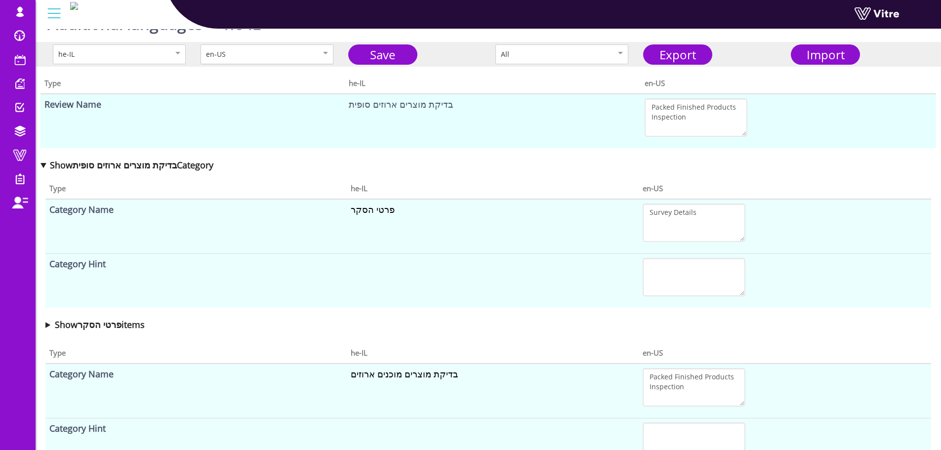
click at [276, 52] on div "en-US" at bounding box center [256, 54] width 101 height 11
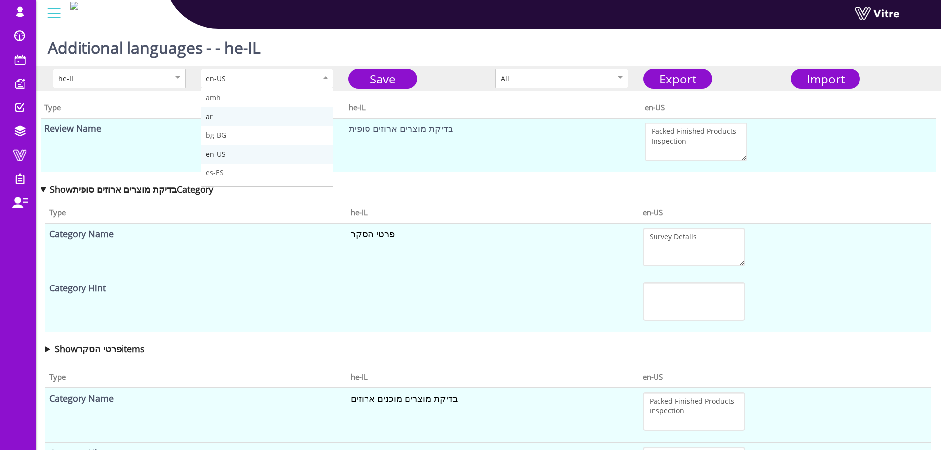
scroll to position [0, 0]
click at [396, 148] on td "בדיקת מוצרים ארוזים סופית" at bounding box center [492, 145] width 295 height 54
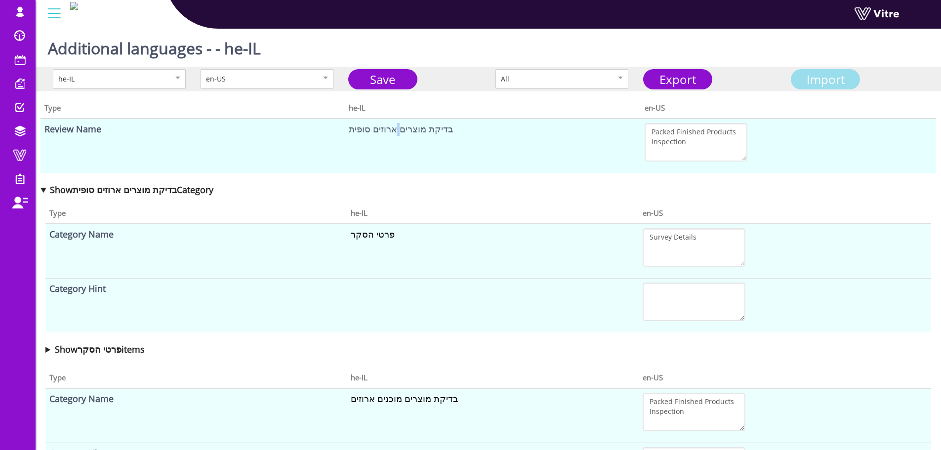
click at [819, 77] on span "Import" at bounding box center [825, 79] width 38 height 16
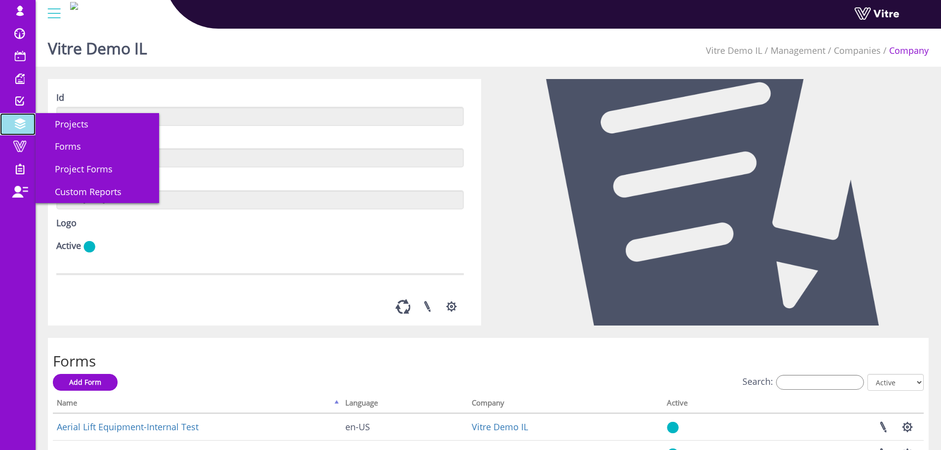
click at [20, 126] on span at bounding box center [19, 124] width 25 height 12
click at [81, 145] on link "Forms" at bounding box center [97, 146] width 123 height 23
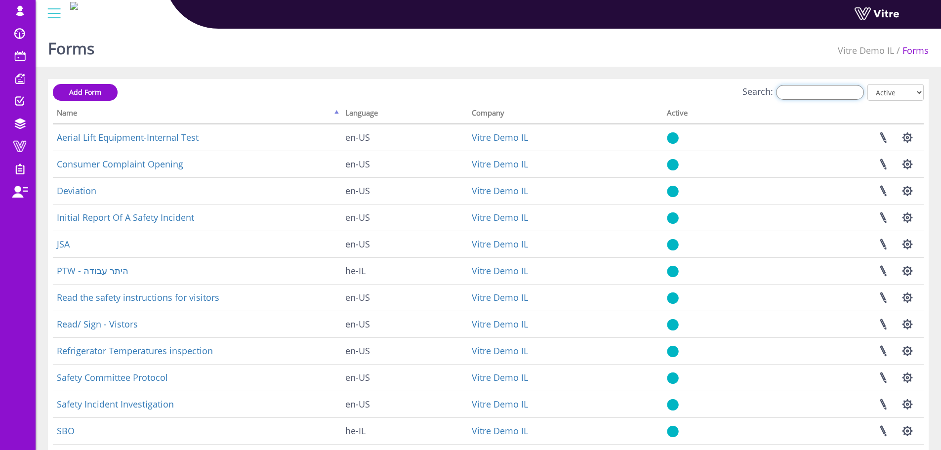
click at [828, 89] on input "Search:" at bounding box center [820, 92] width 88 height 15
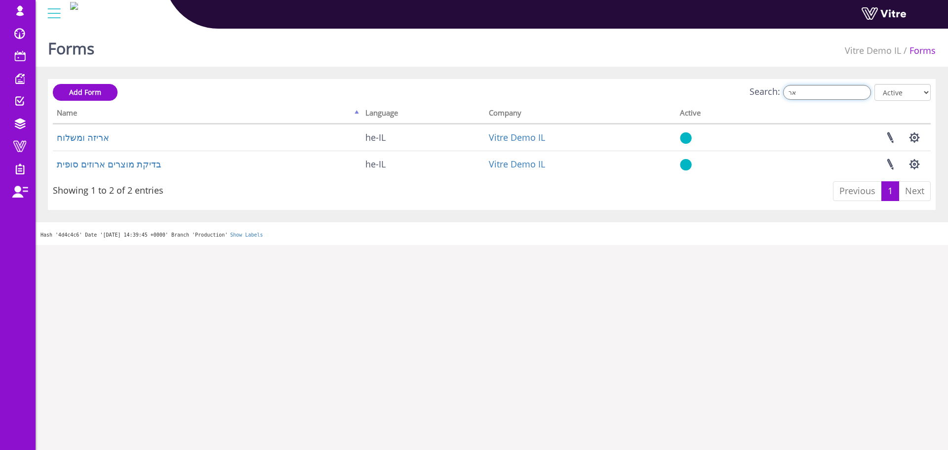
click at [846, 90] on input "אר" at bounding box center [827, 92] width 88 height 15
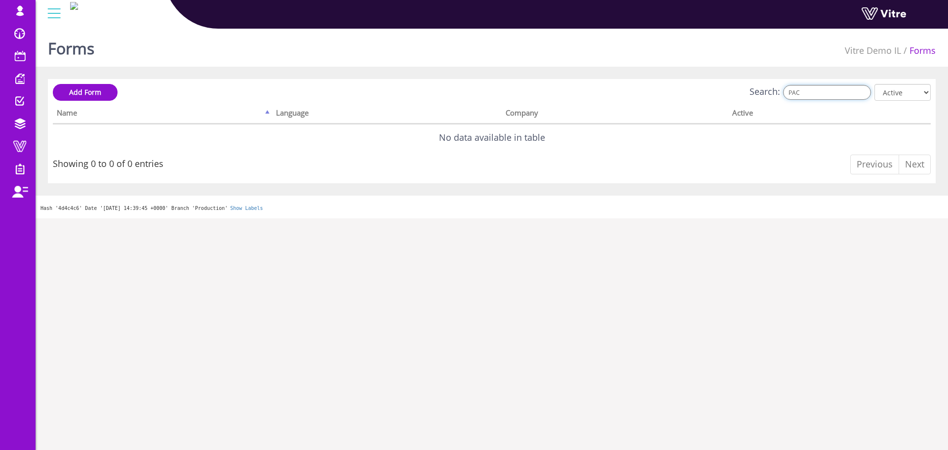
type input "PACK"
click at [846, 96] on input "PACK" at bounding box center [827, 92] width 88 height 15
type input "T"
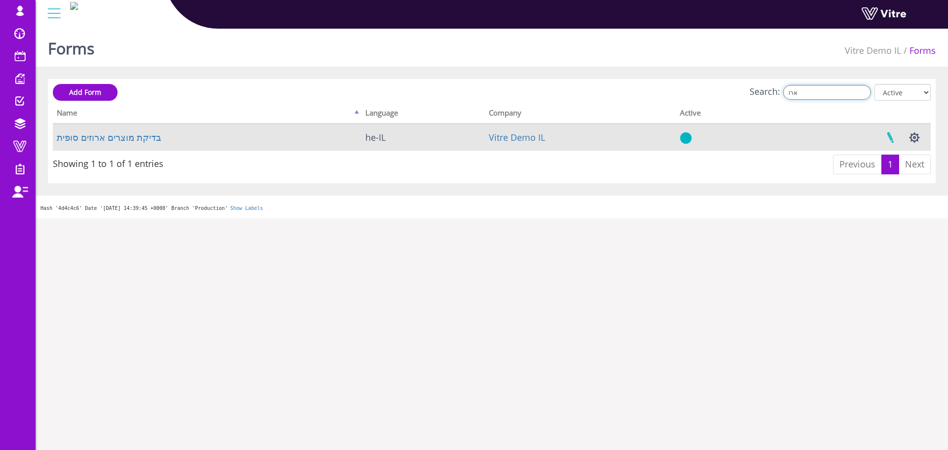
type input "ארו"
click at [898, 141] on link at bounding box center [890, 137] width 25 height 26
click at [912, 141] on button "button" at bounding box center [914, 137] width 25 height 26
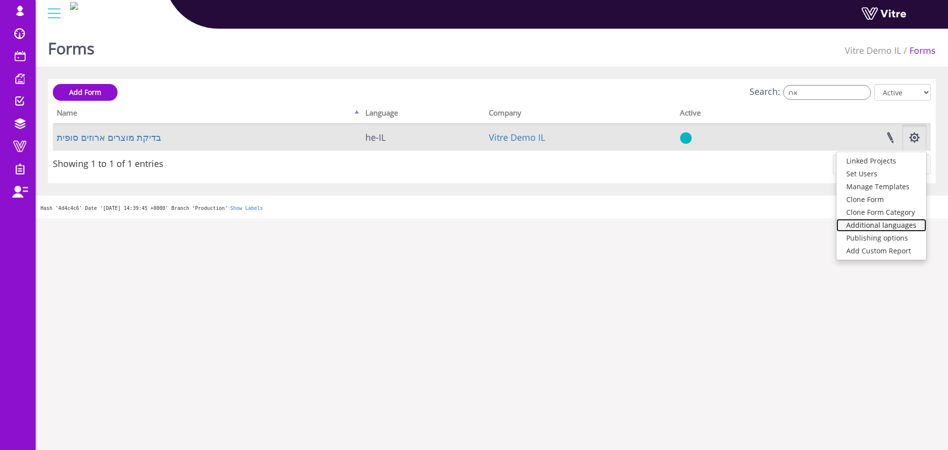
click at [883, 224] on link "Additional languages" at bounding box center [881, 225] width 90 height 13
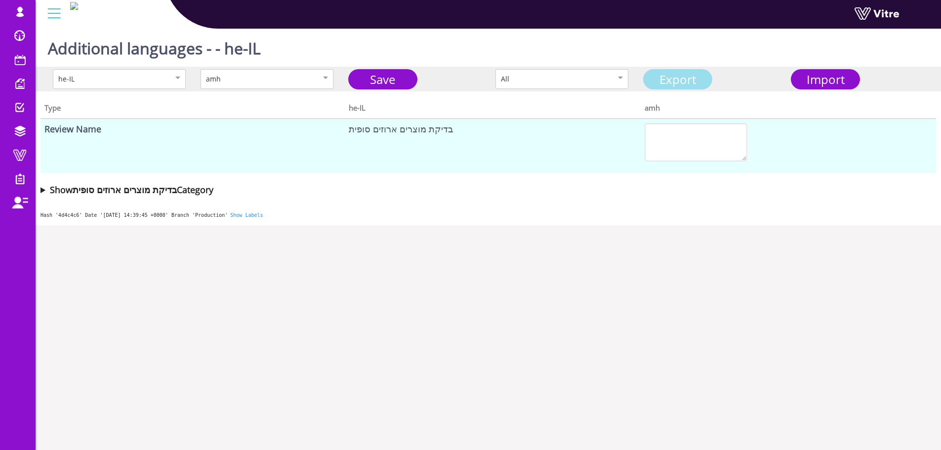
click at [706, 77] on link "Export" at bounding box center [677, 79] width 69 height 20
click at [388, 79] on link "Save" at bounding box center [382, 79] width 69 height 20
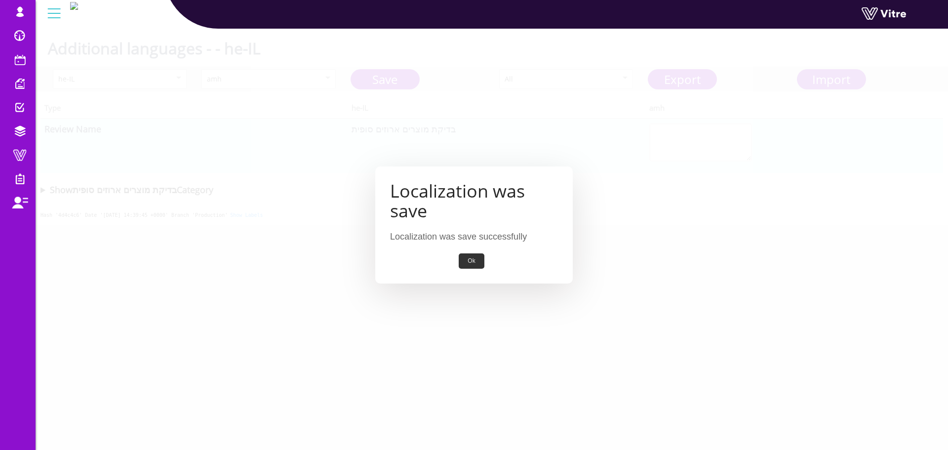
click at [476, 265] on button "Ok" at bounding box center [471, 260] width 25 height 15
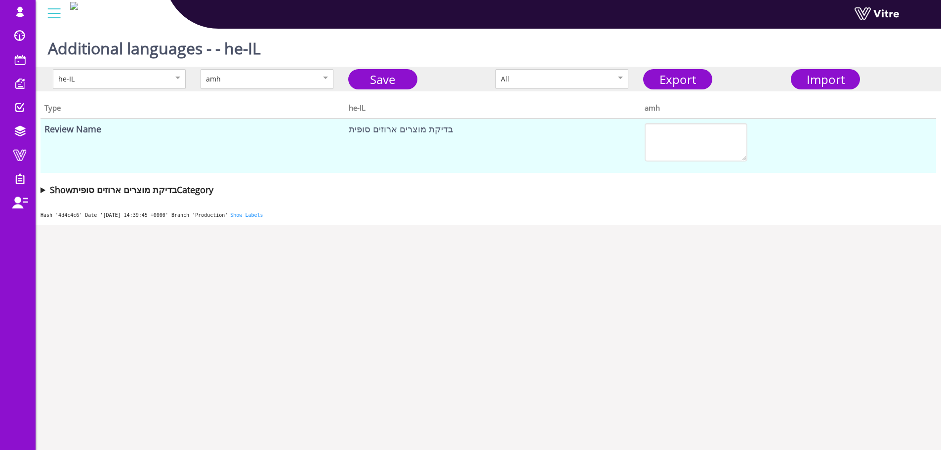
click at [242, 82] on div "amh" at bounding box center [256, 79] width 101 height 11
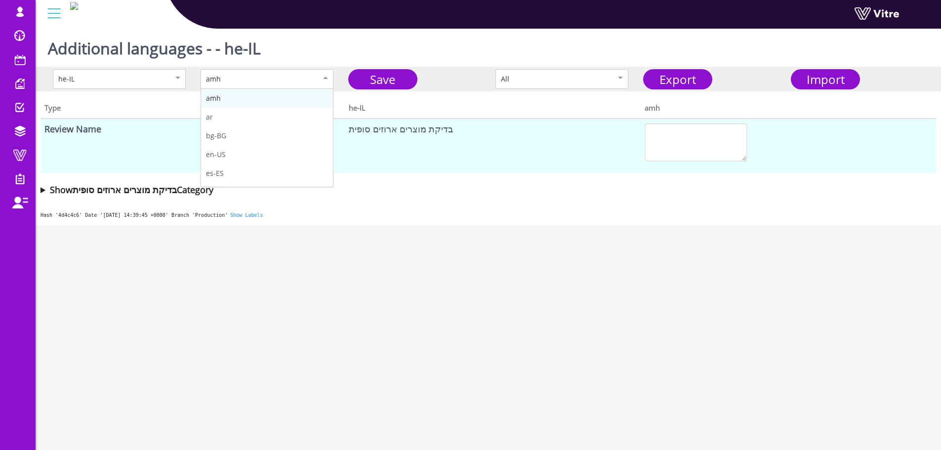
click at [459, 216] on div "Hash '4d4c4c6' Date '[DATE] 14:39:45 +0000' Branch 'Production' Show Labels" at bounding box center [488, 213] width 905 height 24
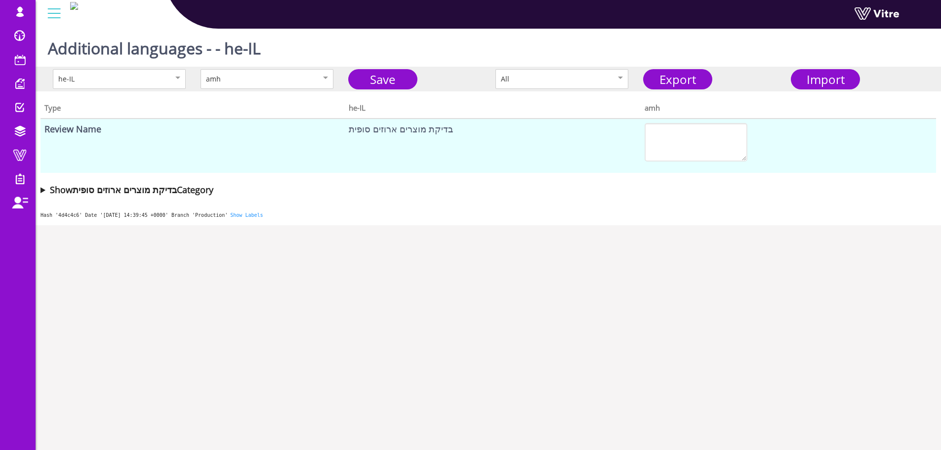
drag, startPoint x: 683, startPoint y: 76, endPoint x: 790, endPoint y: 140, distance: 125.1
click at [790, 140] on div "he-IL amh Save All Export Import Type he-IL amh Review Name בדיקת מוצרים ארוזים…" at bounding box center [488, 134] width 905 height 135
click at [650, 70] on link "Export" at bounding box center [677, 79] width 69 height 20
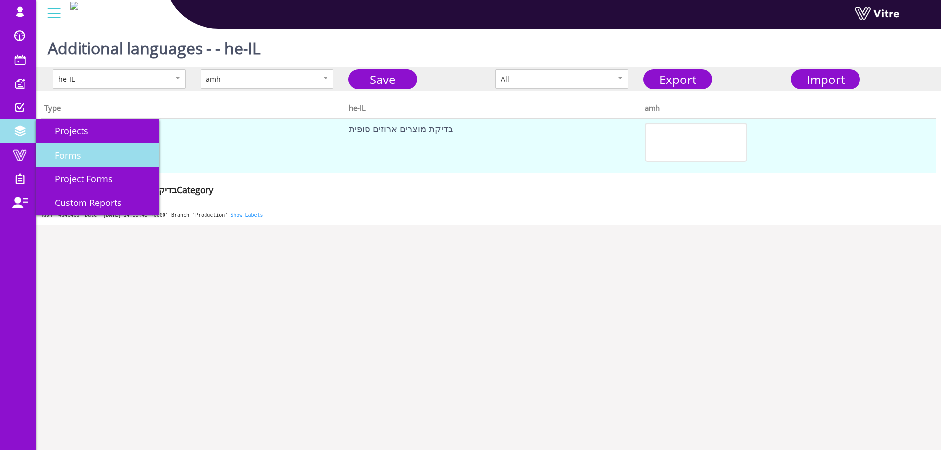
click at [66, 150] on span "Forms" at bounding box center [62, 155] width 38 height 12
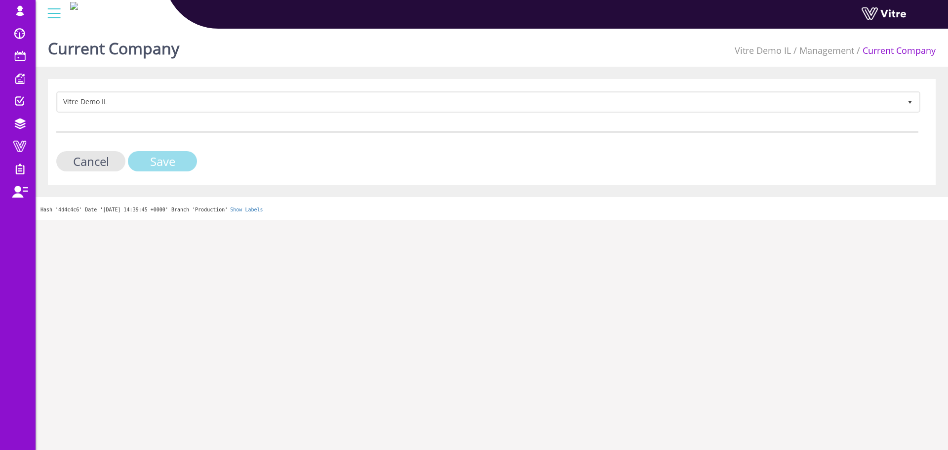
click at [177, 153] on input "Save" at bounding box center [162, 161] width 69 height 20
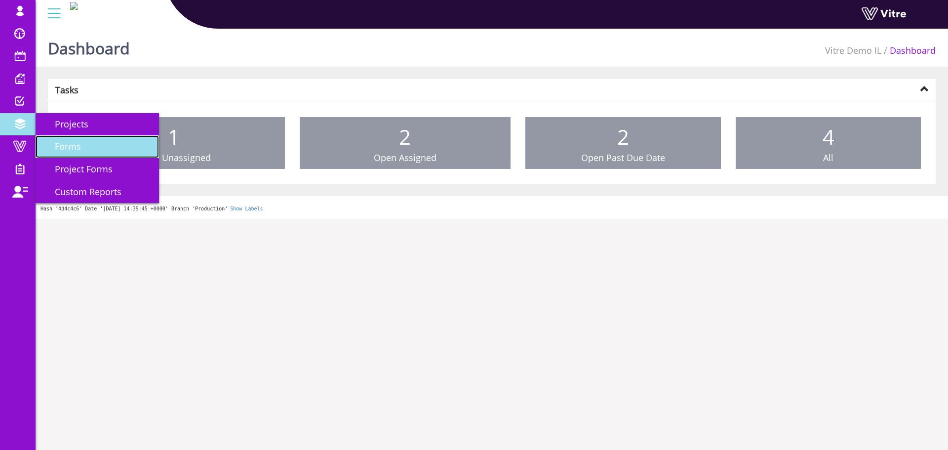
click at [91, 143] on link "Forms" at bounding box center [97, 146] width 123 height 23
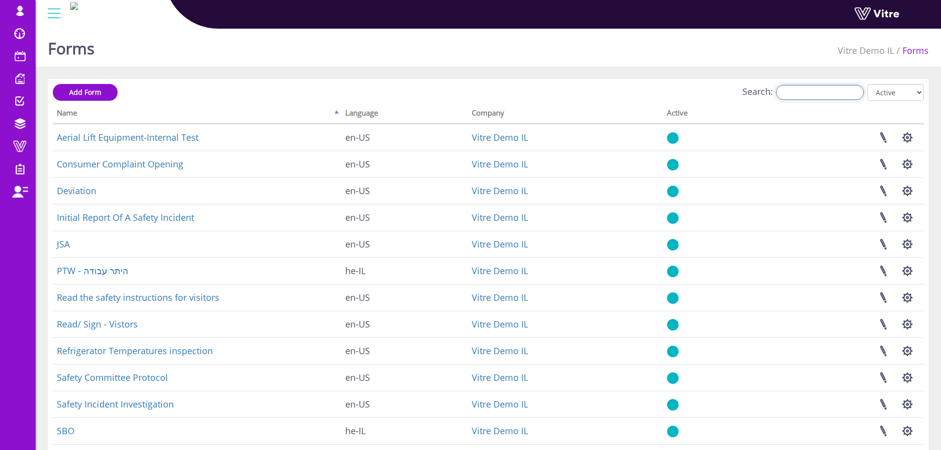
click at [841, 87] on input "Search:" at bounding box center [820, 92] width 88 height 15
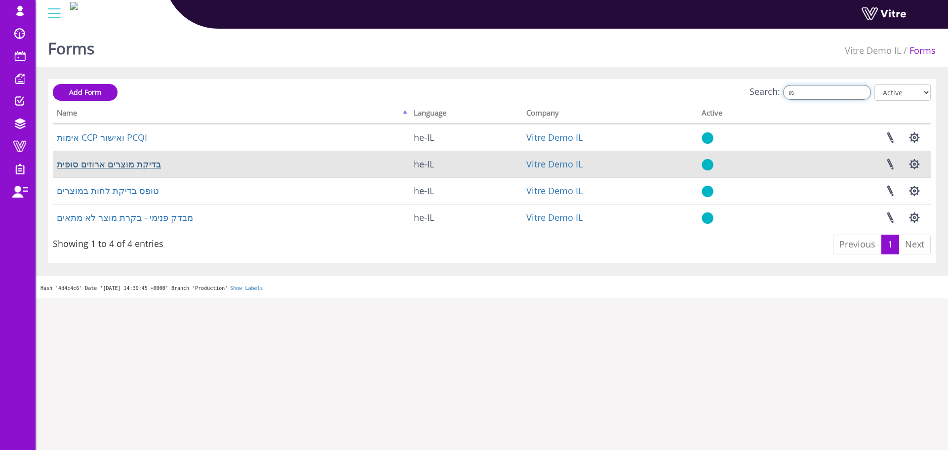
type input "מו"
click at [111, 169] on link "בדיקת מוצרים ארוזים סופית" at bounding box center [109, 164] width 104 height 12
click at [887, 168] on link at bounding box center [890, 164] width 25 height 26
click at [914, 165] on button "button" at bounding box center [914, 164] width 25 height 26
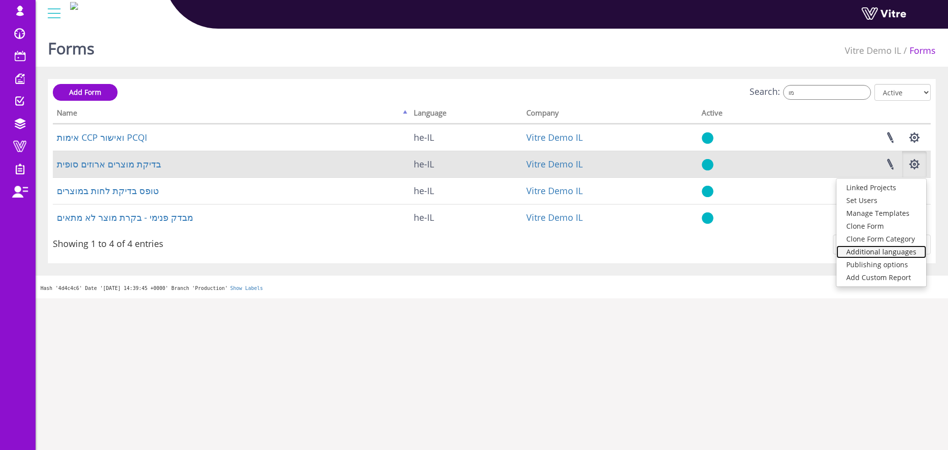
click at [884, 253] on link "Additional languages" at bounding box center [881, 251] width 90 height 13
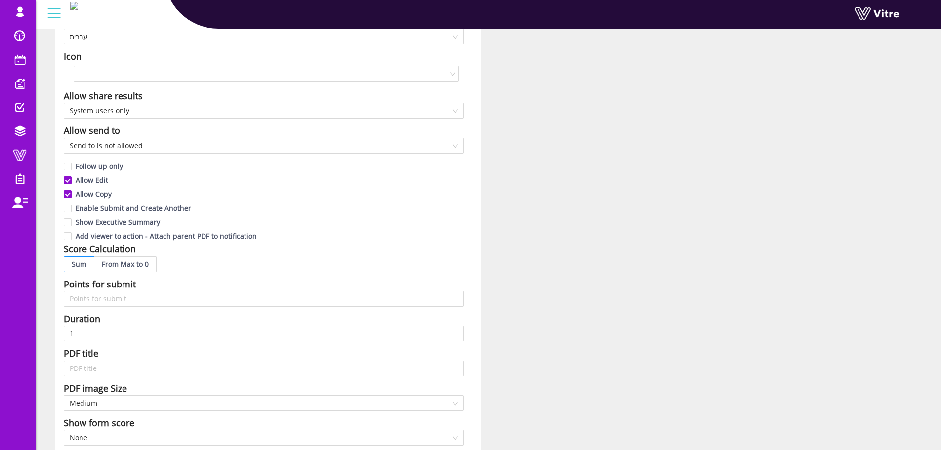
scroll to position [148, 0]
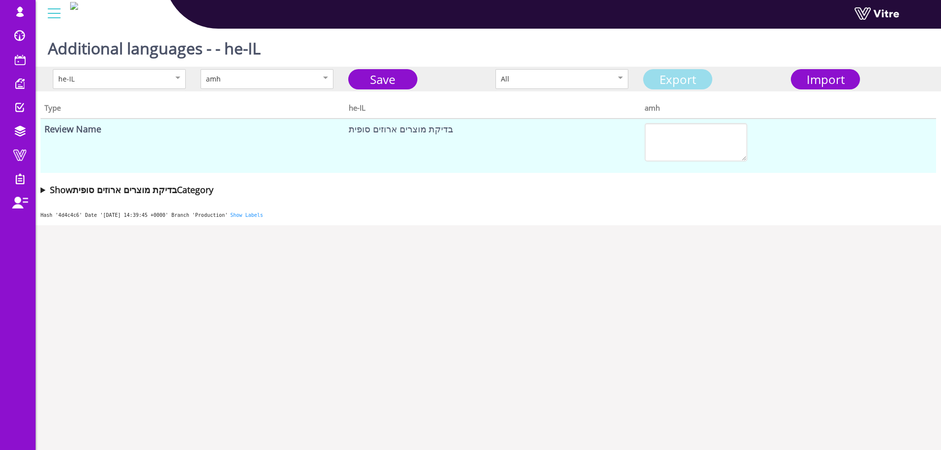
click at [683, 86] on link "Export" at bounding box center [677, 79] width 69 height 20
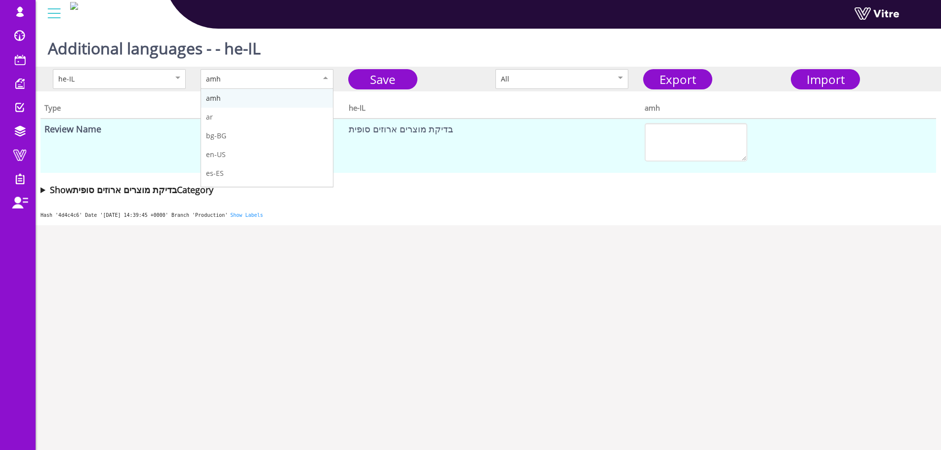
click at [268, 76] on div "amh" at bounding box center [256, 79] width 101 height 11
click at [241, 76] on div "en-US" at bounding box center [256, 79] width 101 height 11
click at [389, 132] on td "בדיקת מוצרים ארוזים סופית" at bounding box center [492, 145] width 295 height 54
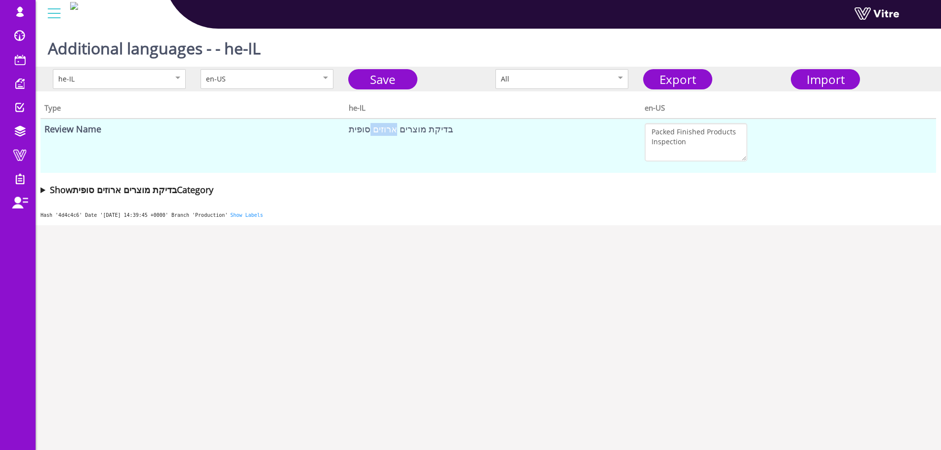
click at [389, 132] on td "בדיקת מוצרים ארוזים סופית" at bounding box center [492, 145] width 295 height 54
copy td "בדיקת מוצרים ארוזים סופית"
click at [303, 77] on div "en-US" at bounding box center [256, 79] width 101 height 11
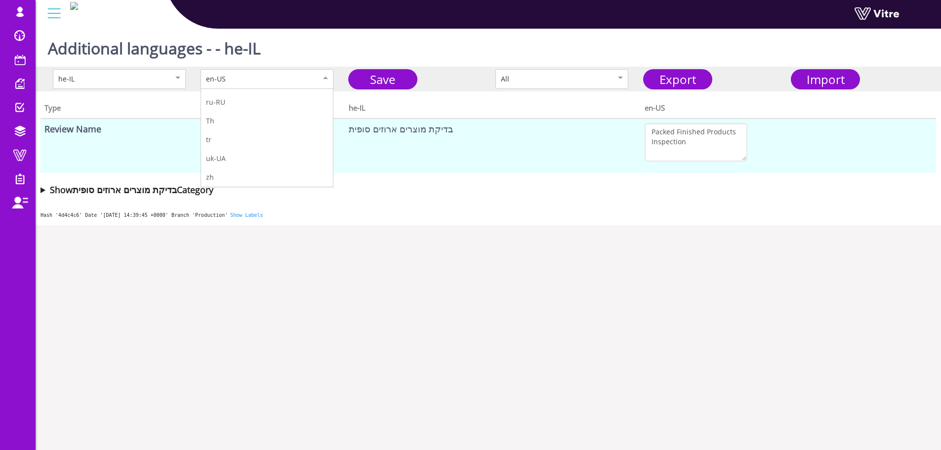
click at [810, 66] on div "Additional languages - - he-IL" at bounding box center [488, 46] width 905 height 42
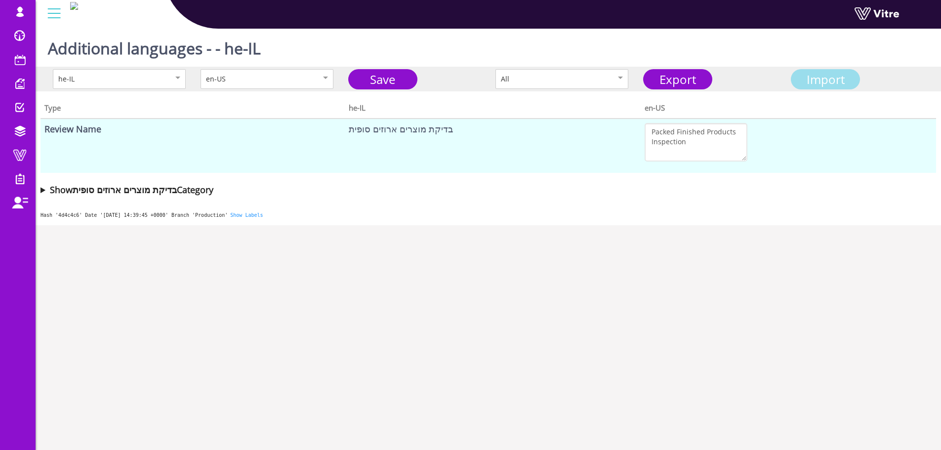
click at [813, 78] on span "Import" at bounding box center [825, 79] width 38 height 16
